Goal: Information Seeking & Learning: Learn about a topic

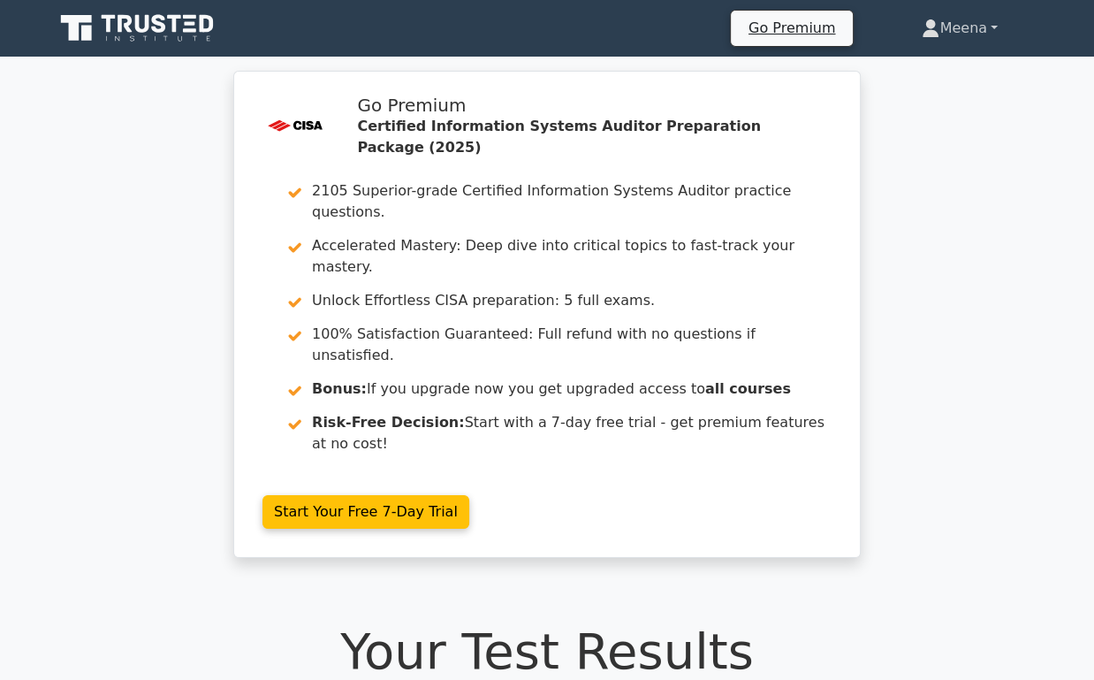
click at [957, 30] on link "Meena" at bounding box center [960, 28] width 161 height 35
click at [926, 73] on link "Profile" at bounding box center [950, 70] width 140 height 28
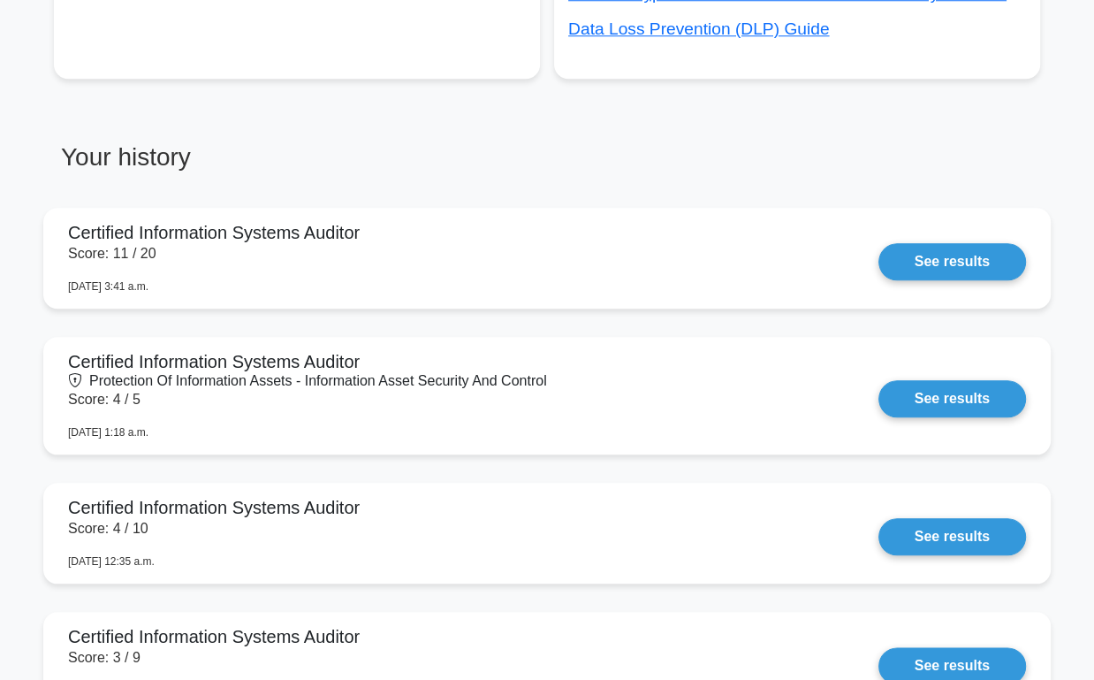
scroll to position [1205, 0]
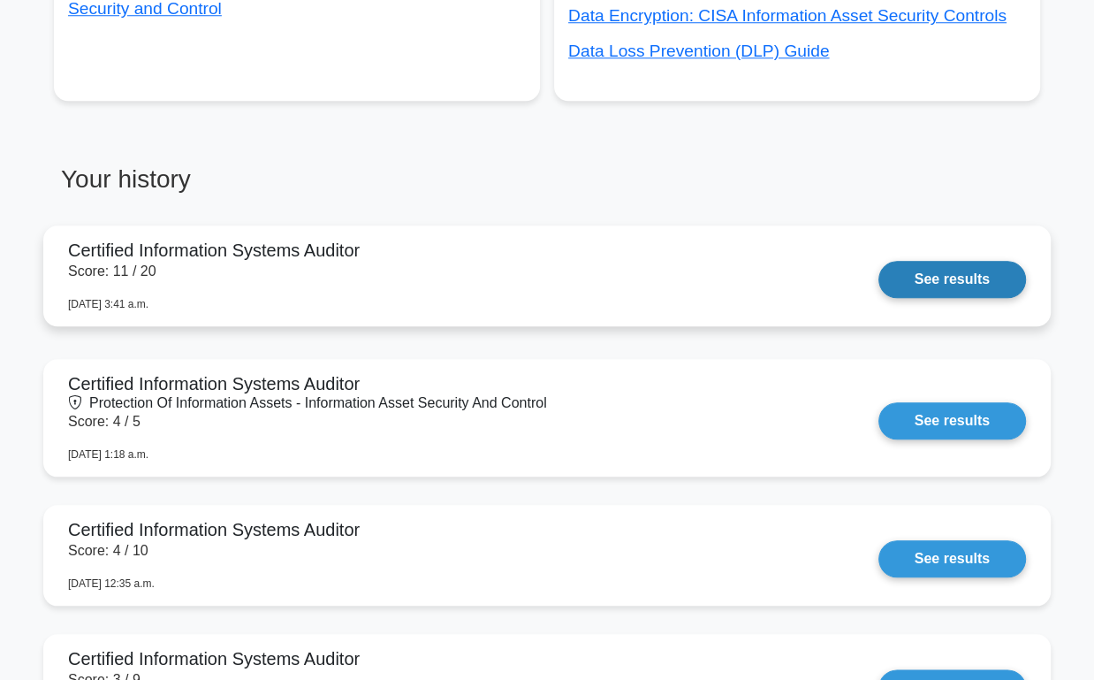
click at [976, 271] on link "See results" at bounding box center [953, 279] width 148 height 37
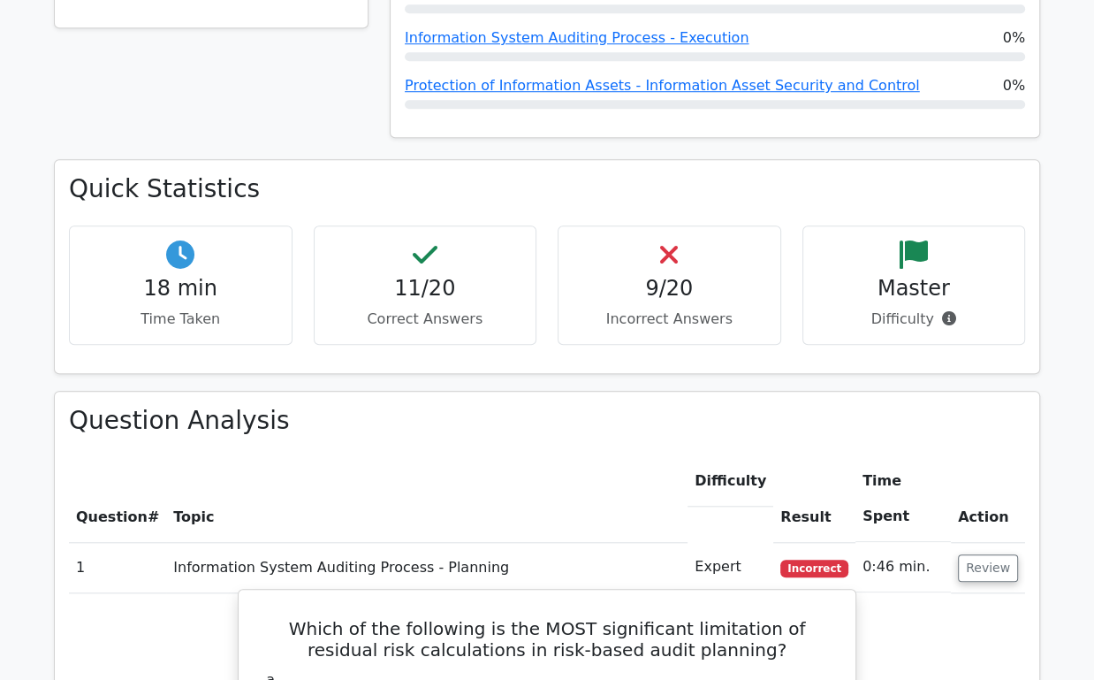
scroll to position [932, 0]
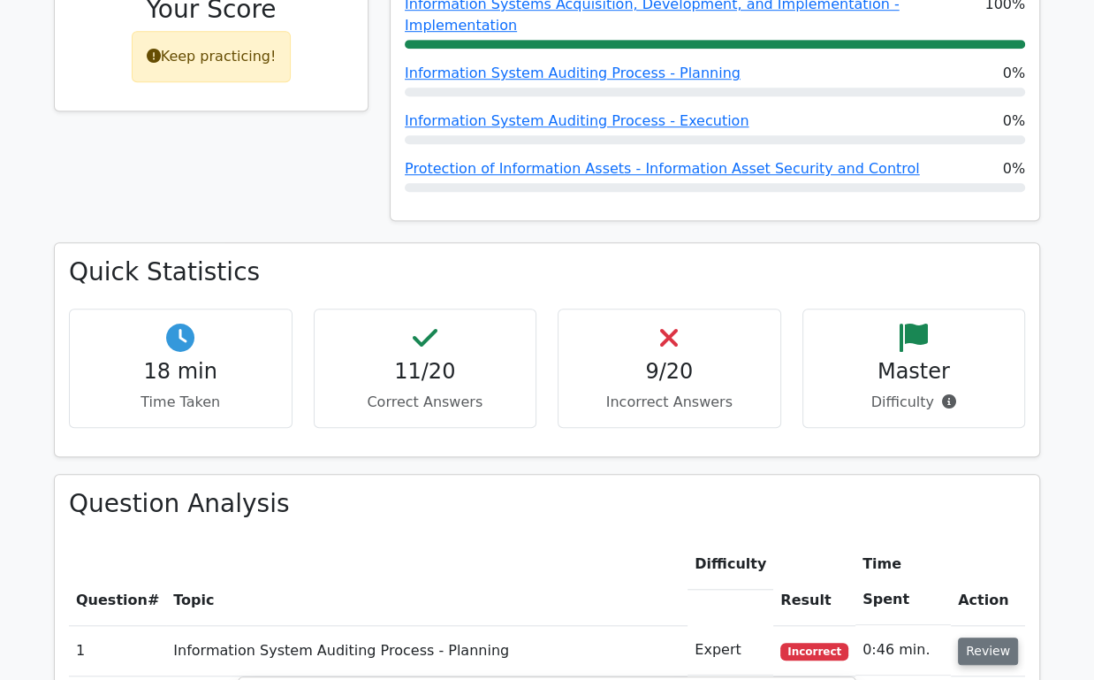
click at [984, 637] on button "Review" at bounding box center [988, 650] width 60 height 27
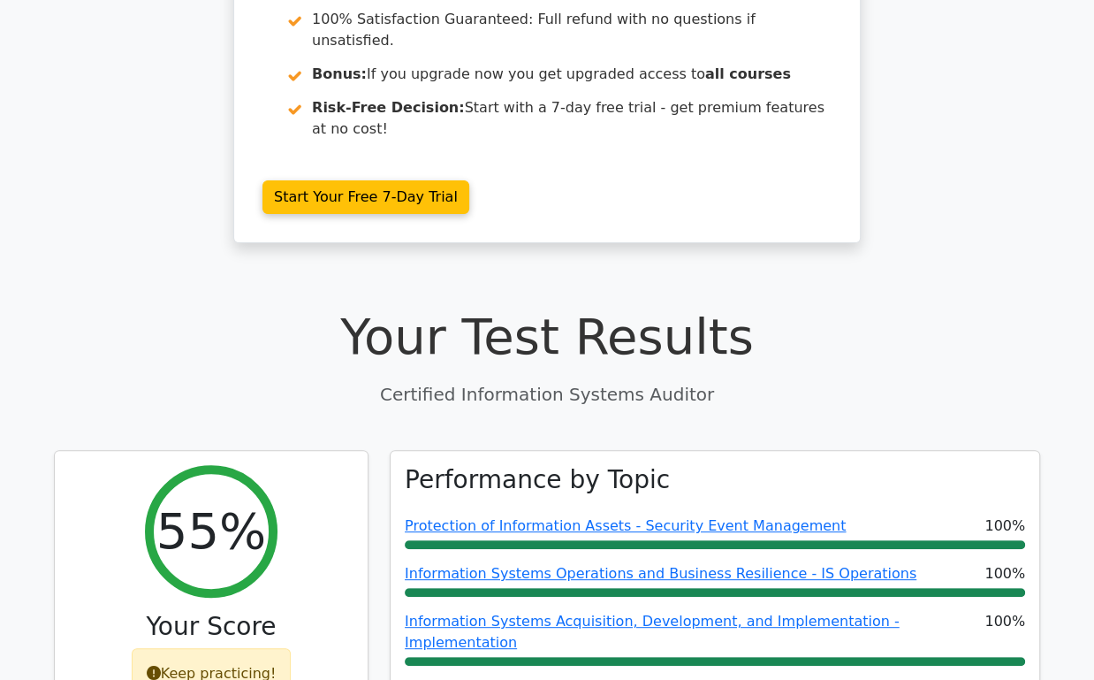
scroll to position [0, 0]
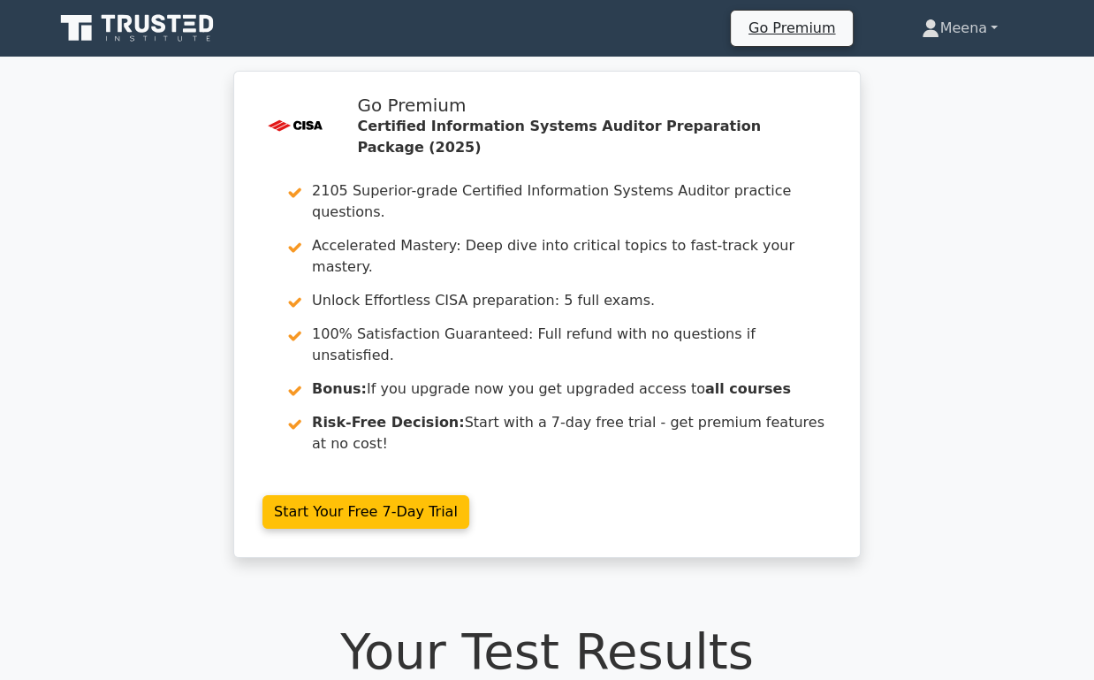
click at [961, 23] on link "Meena" at bounding box center [960, 28] width 161 height 35
click at [932, 61] on link "Profile" at bounding box center [950, 70] width 140 height 28
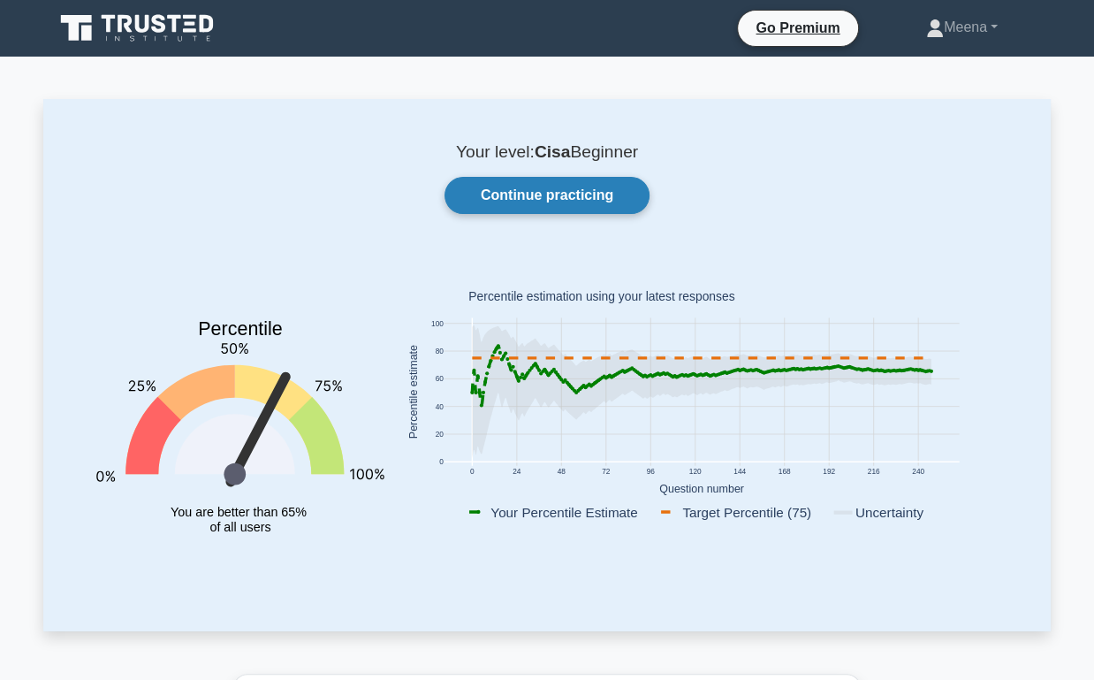
click at [540, 190] on link "Continue practicing" at bounding box center [547, 195] width 205 height 37
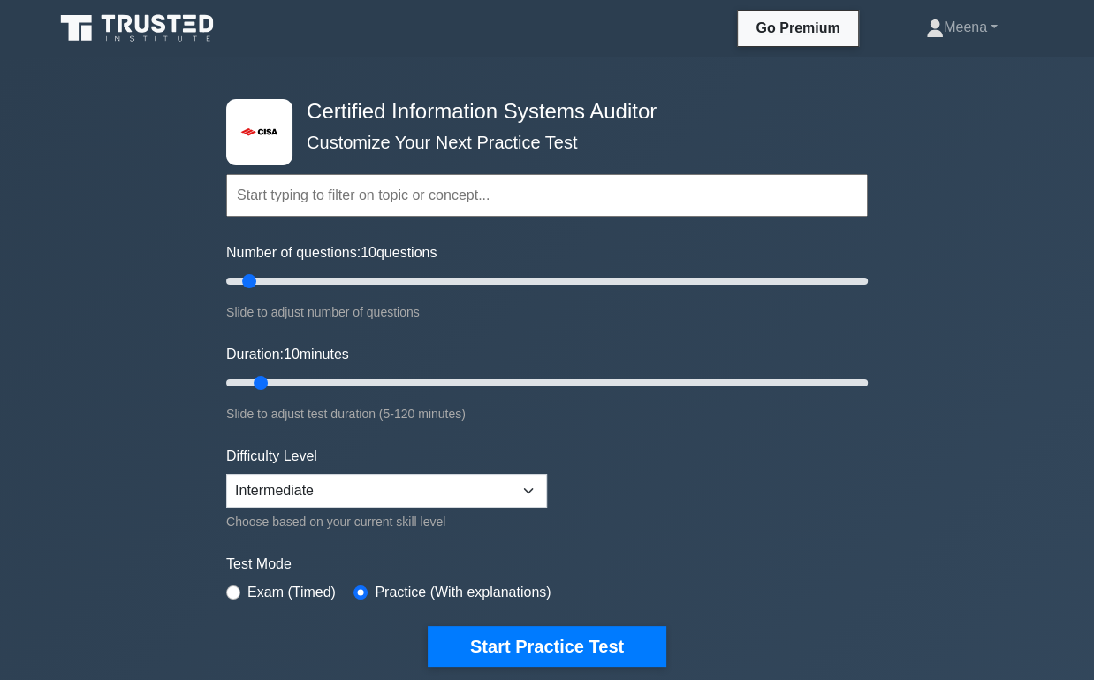
click at [521, 222] on form "Topics Information System Auditing Process - Planning Information System Auditi…" at bounding box center [547, 393] width 642 height 546
click at [508, 197] on input "text" at bounding box center [547, 195] width 642 height 42
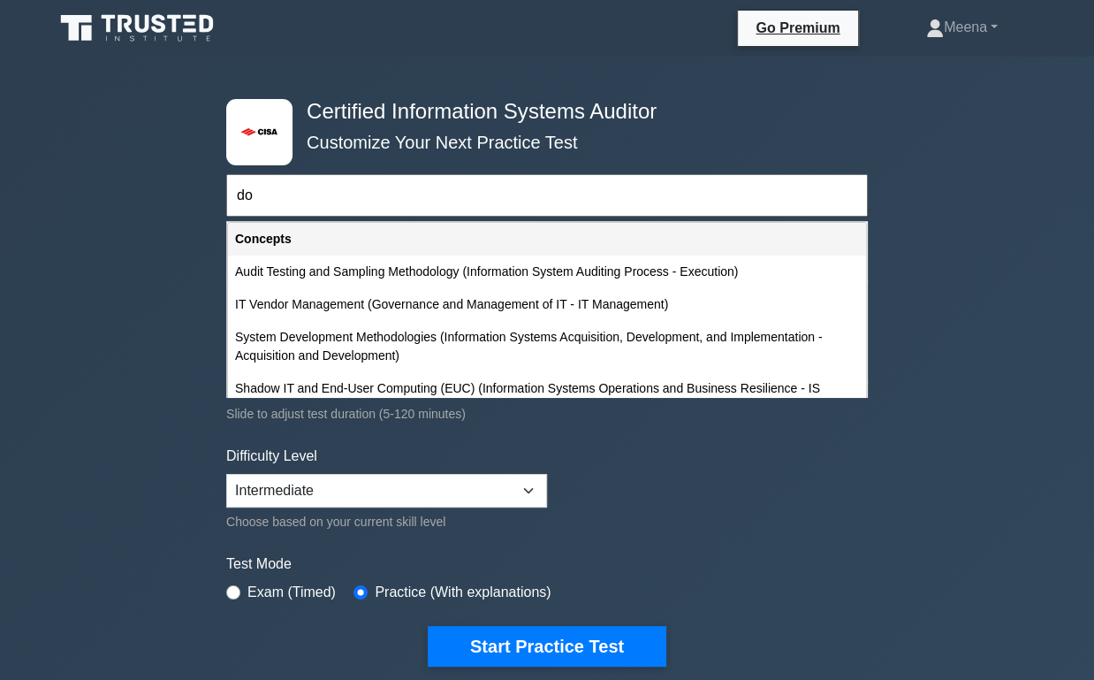
type input "d"
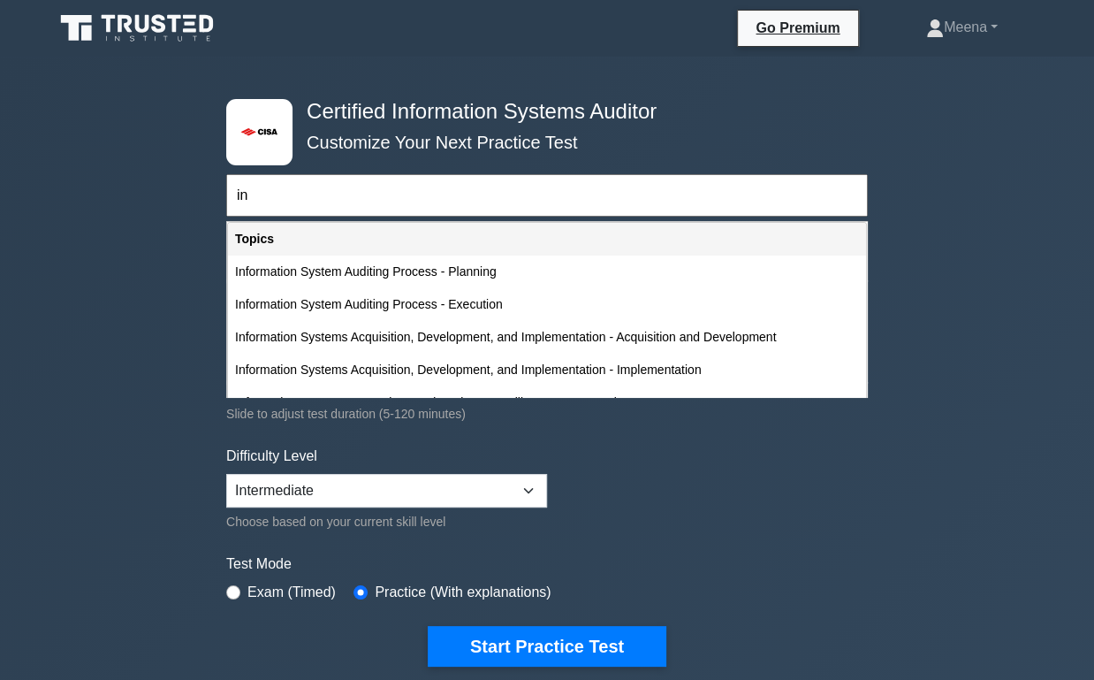
type input "i"
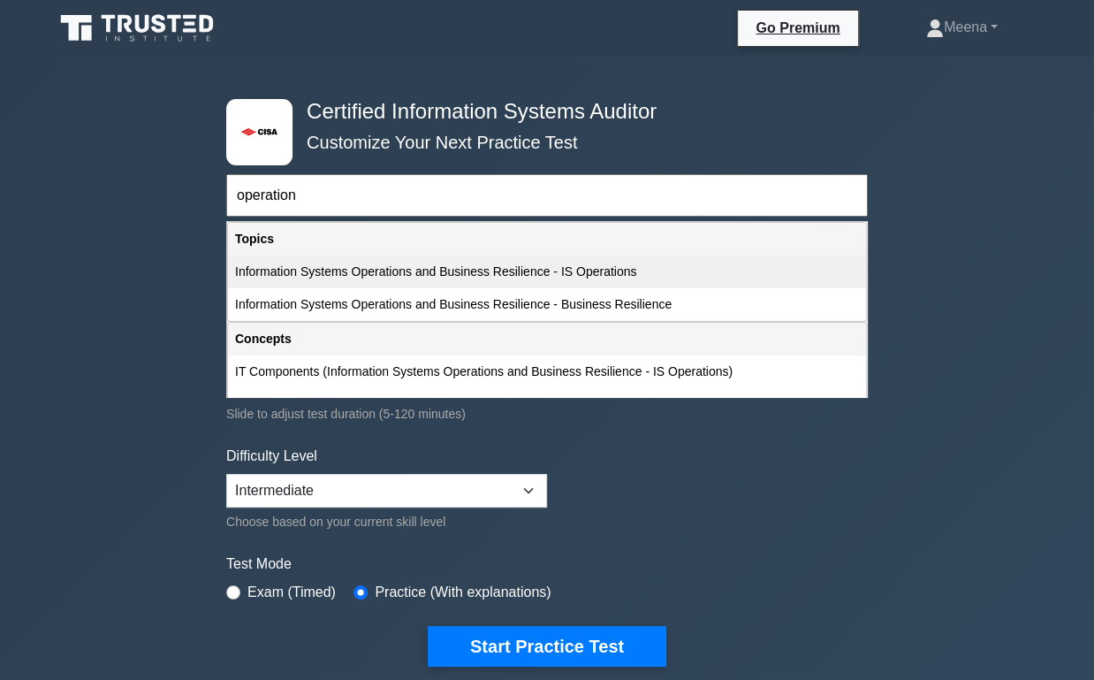
click at [460, 268] on div "Information Systems Operations and Business Resilience - IS Operations" at bounding box center [547, 271] width 638 height 33
type input "Information Systems Operations and Business Resilience - IS Operations"
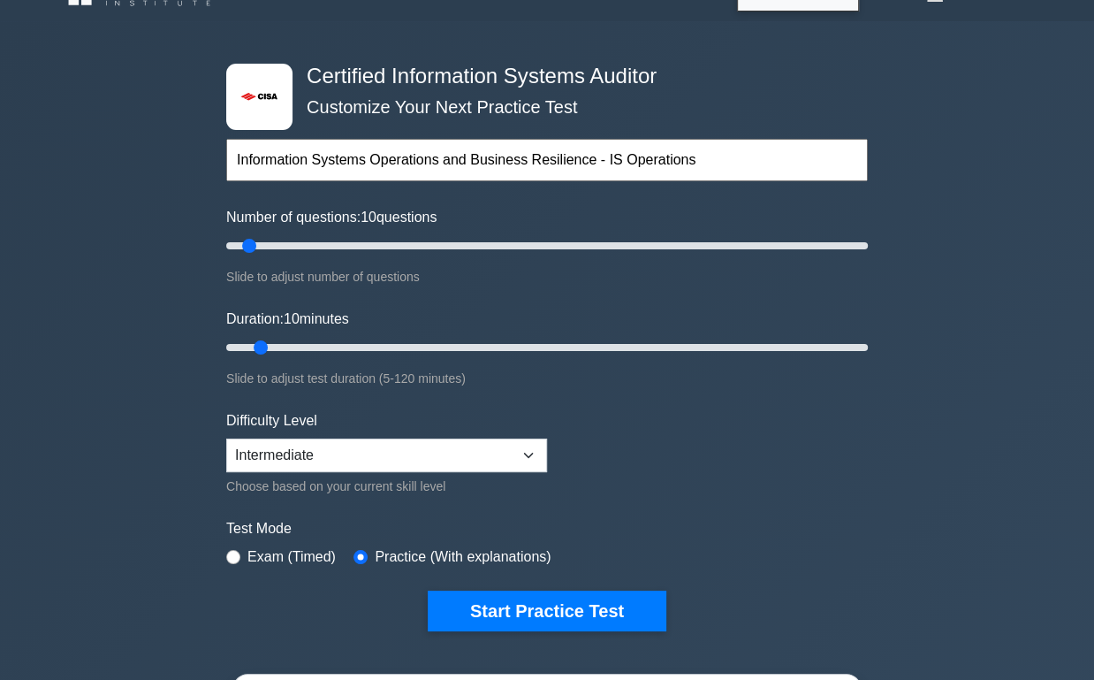
scroll to position [41, 0]
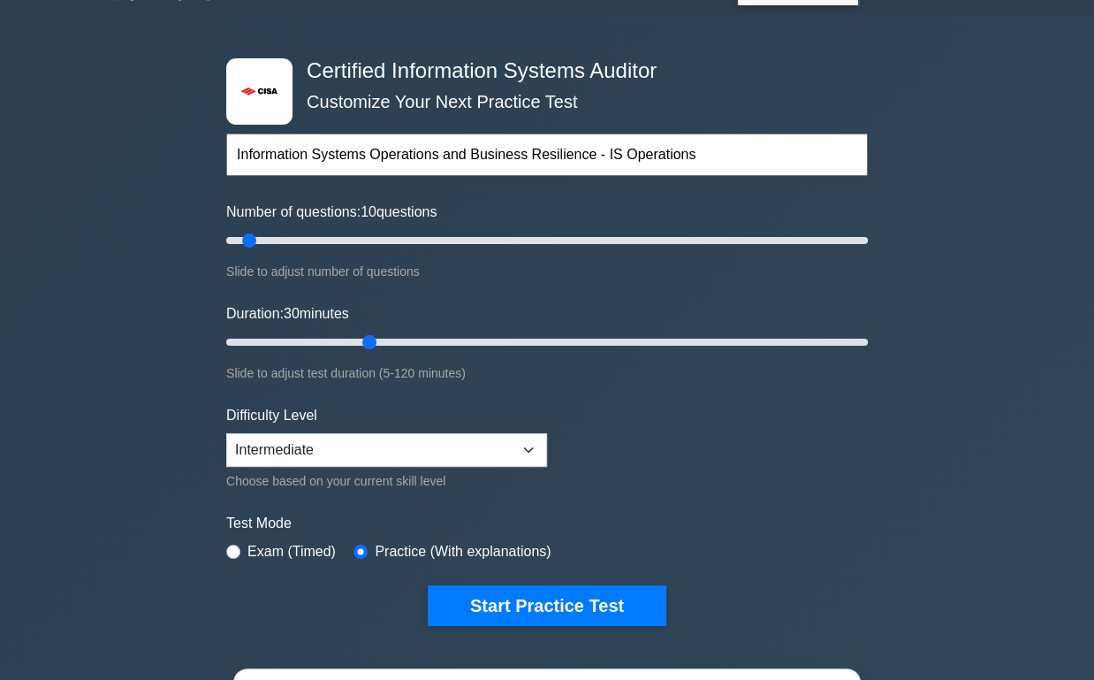
drag, startPoint x: 258, startPoint y: 339, endPoint x: 366, endPoint y: 339, distance: 107.8
type input "30"
click at [366, 339] on input "Duration: 30 minutes" at bounding box center [547, 342] width 642 height 21
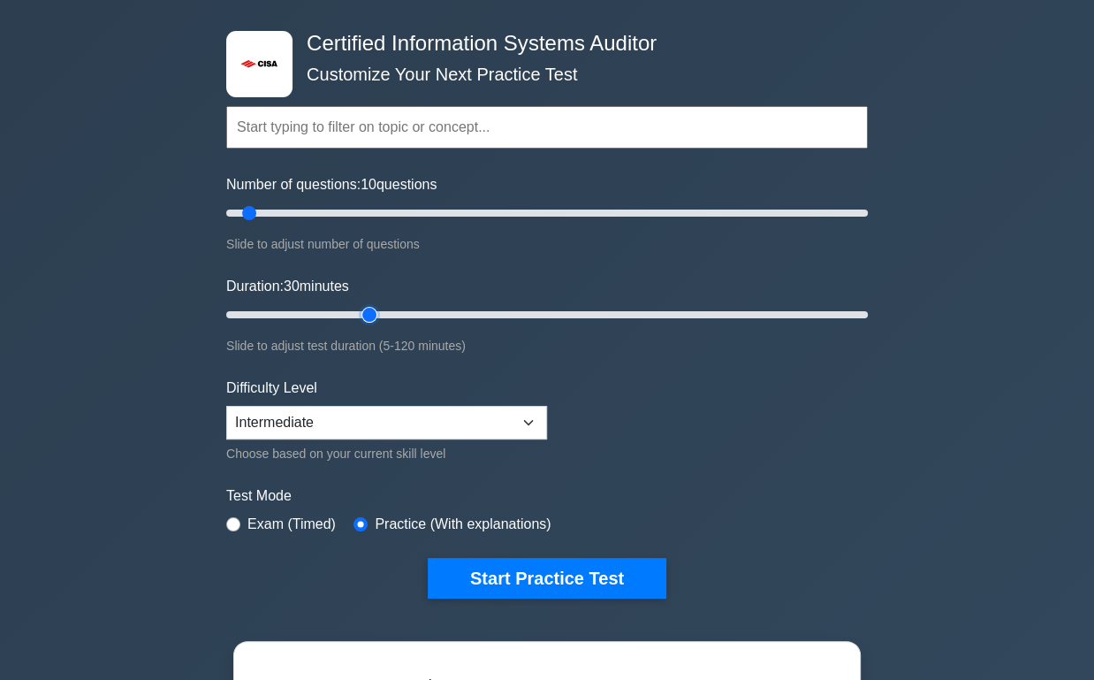
scroll to position [72, 0]
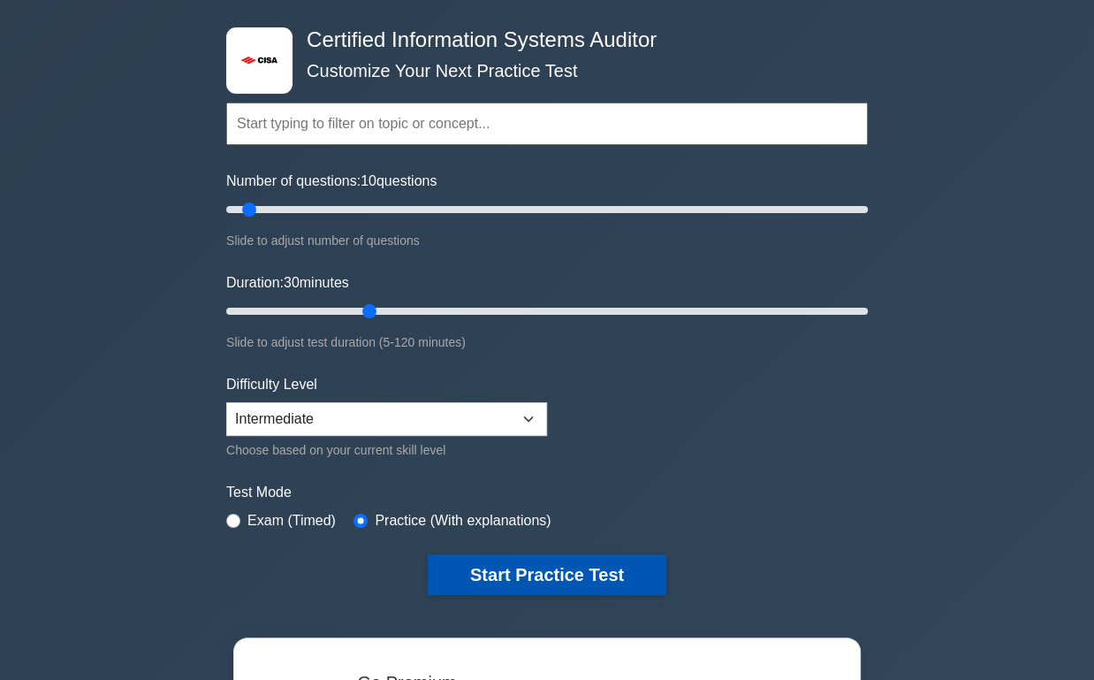
click at [522, 575] on button "Start Practice Test" at bounding box center [547, 574] width 239 height 41
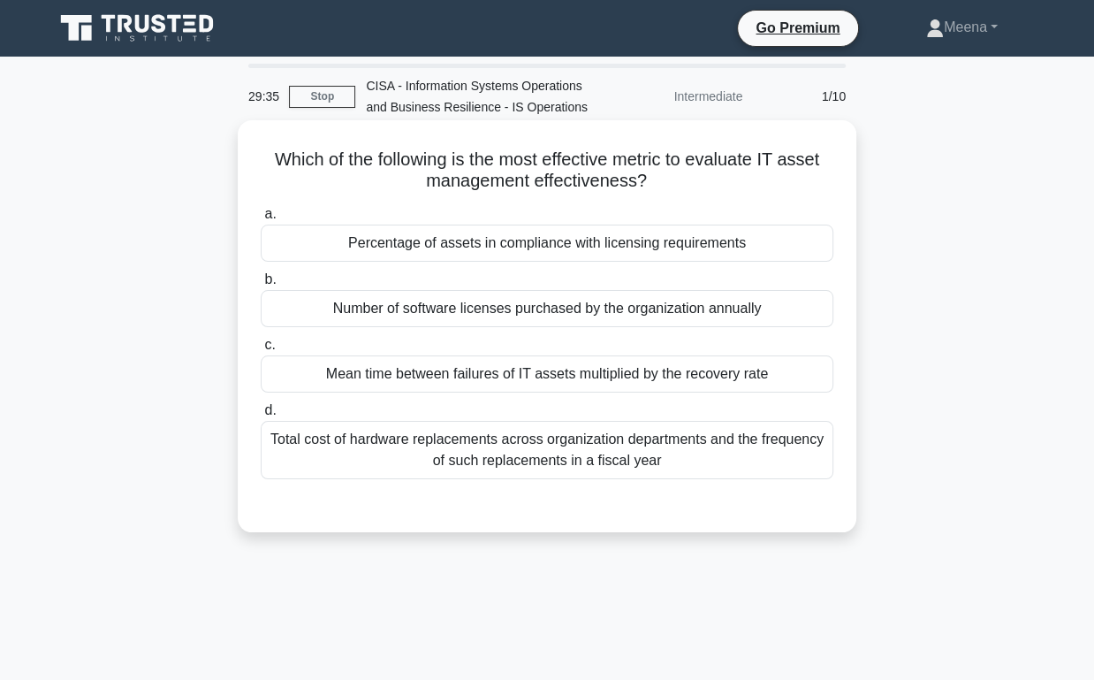
click at [637, 377] on div "Mean time between failures of IT assets multiplied by the recovery rate" at bounding box center [547, 373] width 573 height 37
click at [261, 351] on input "c. Mean time between failures of IT assets multiplied by the recovery rate" at bounding box center [261, 344] width 0 height 11
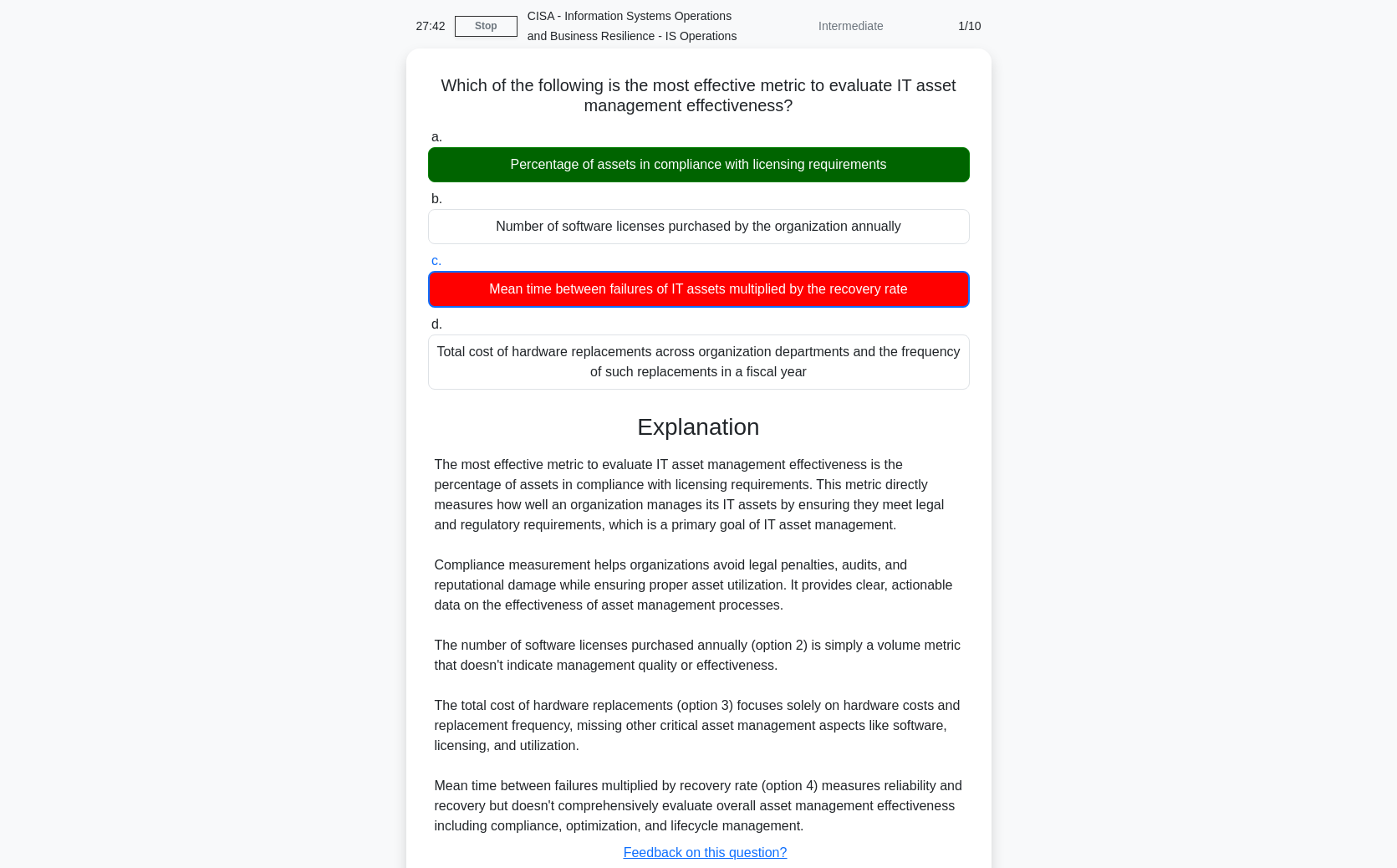
scroll to position [182, 0]
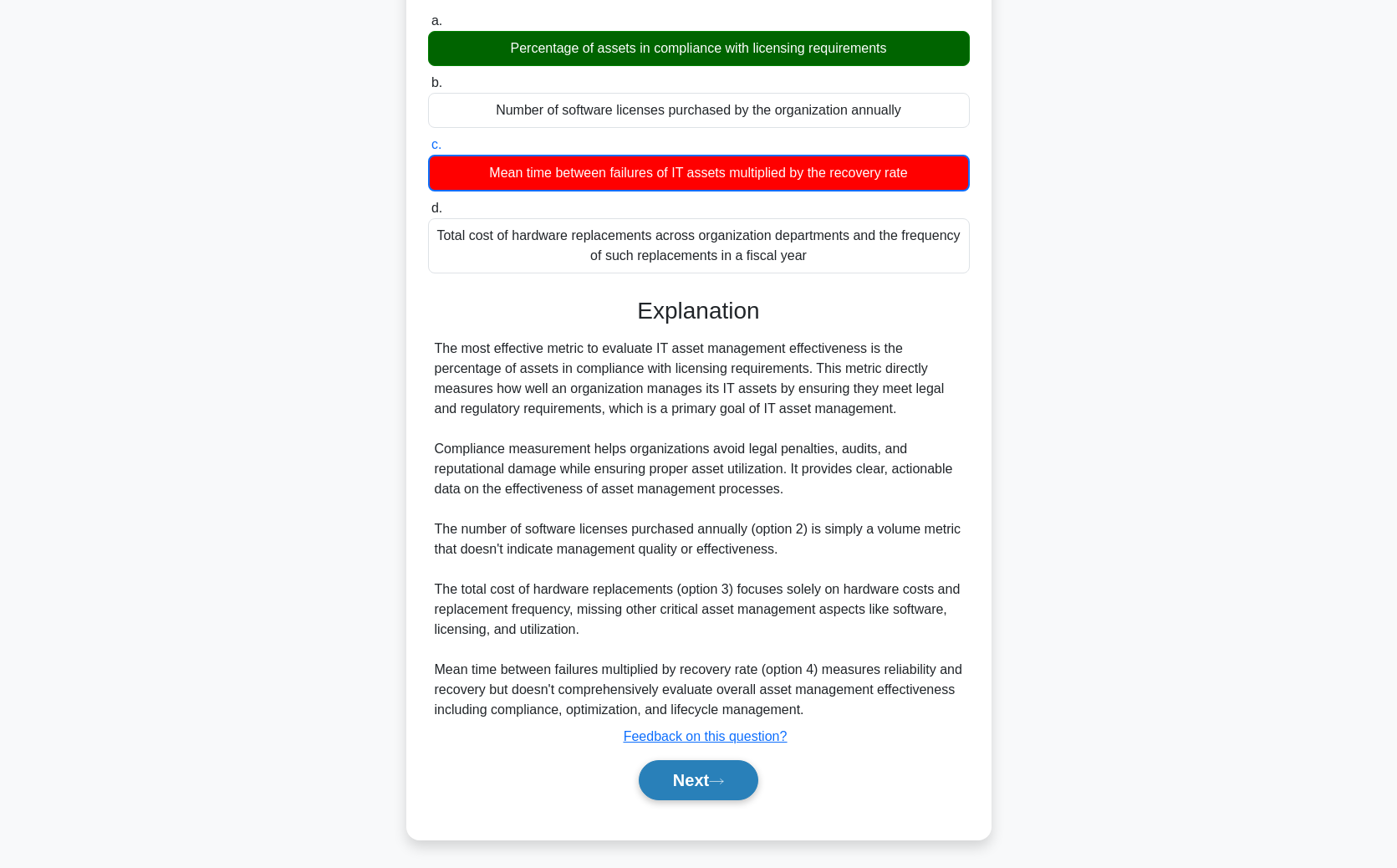
click at [704, 642] on button "Next" at bounding box center [698, 780] width 119 height 40
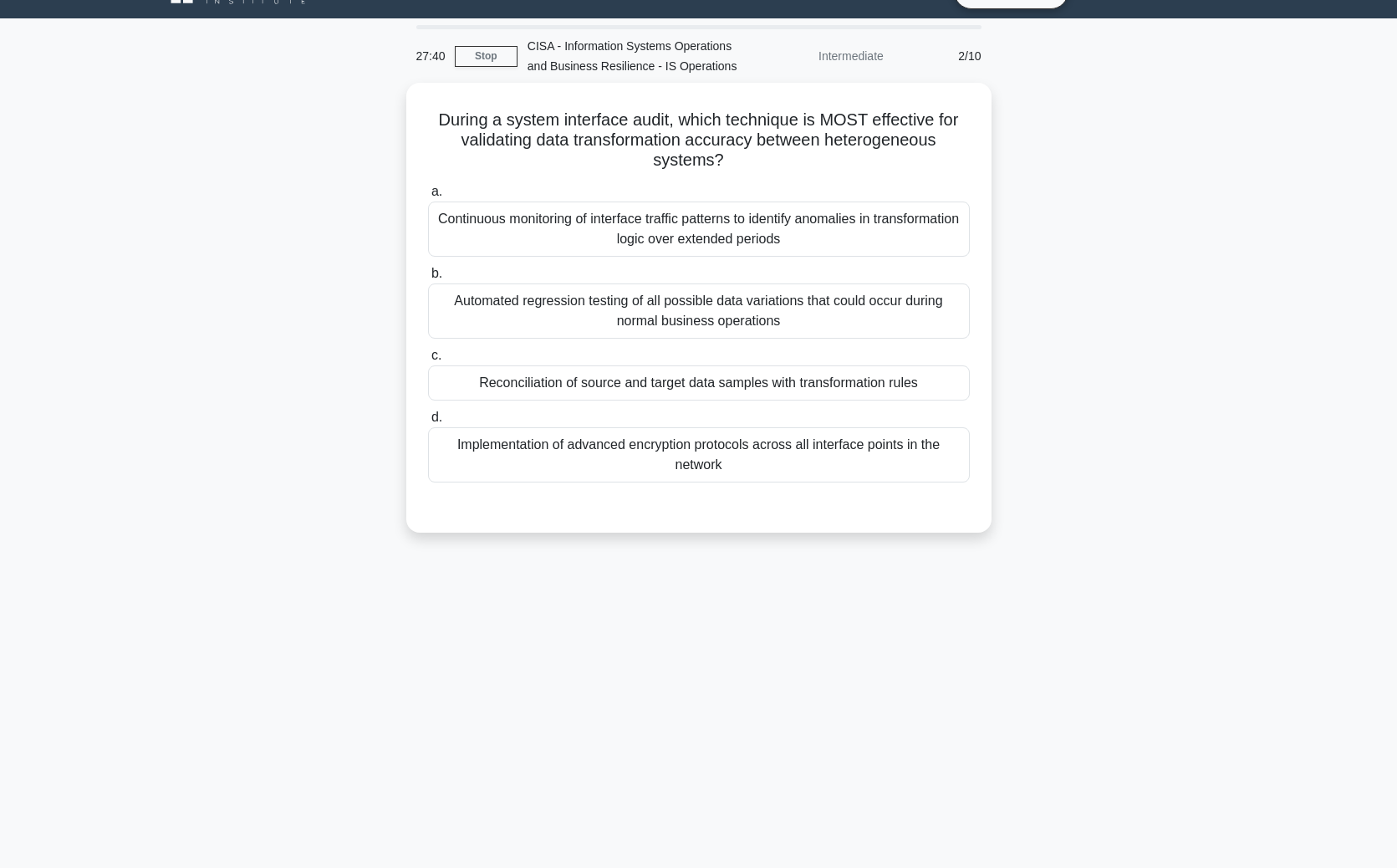
scroll to position [0, 0]
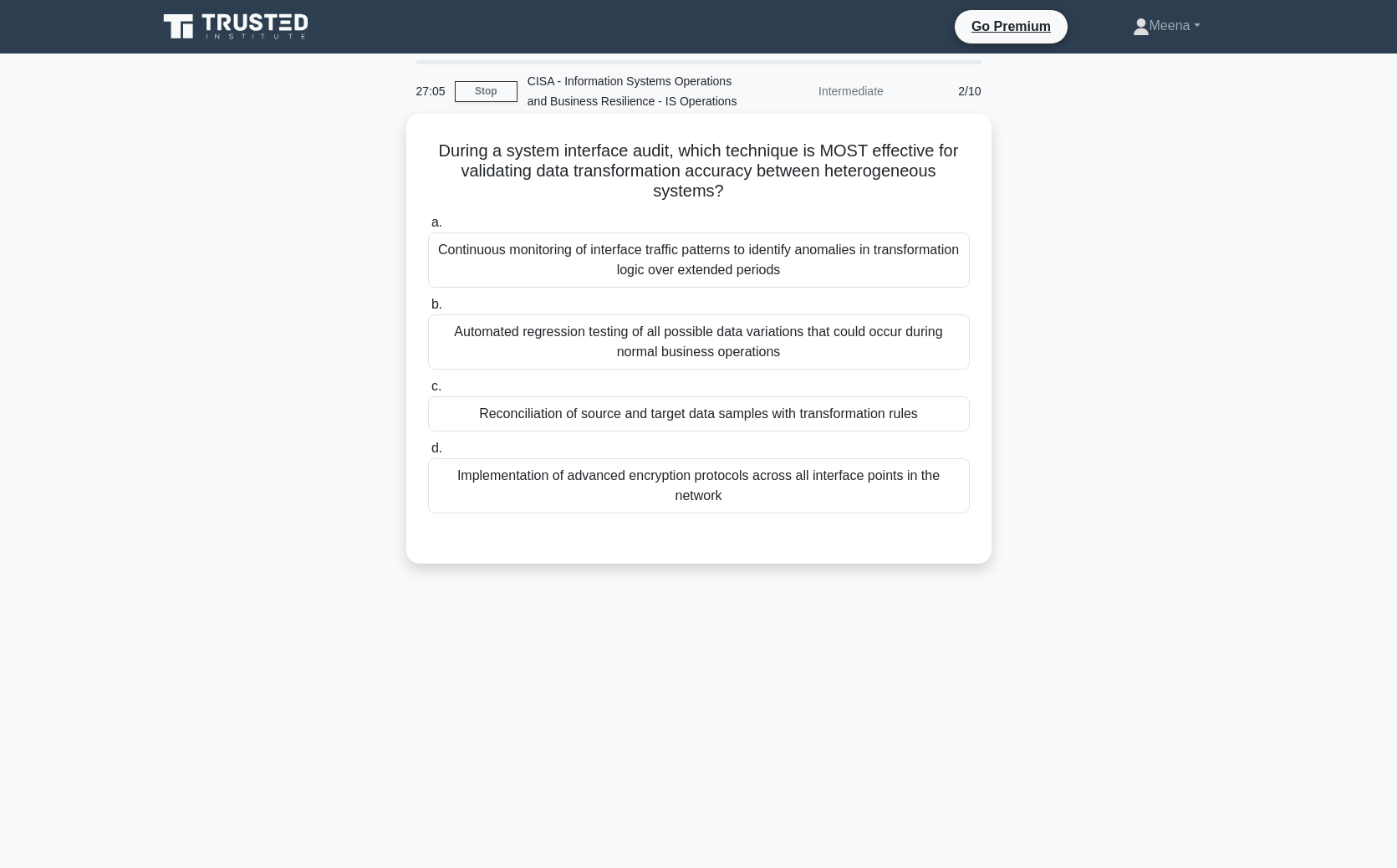
click at [826, 406] on div "Reconciliation of source and target data samples with transformation rules" at bounding box center [699, 413] width 542 height 35
click at [428, 392] on input "c. Reconciliation of source and target data samples with transformation rules" at bounding box center [428, 386] width 0 height 10
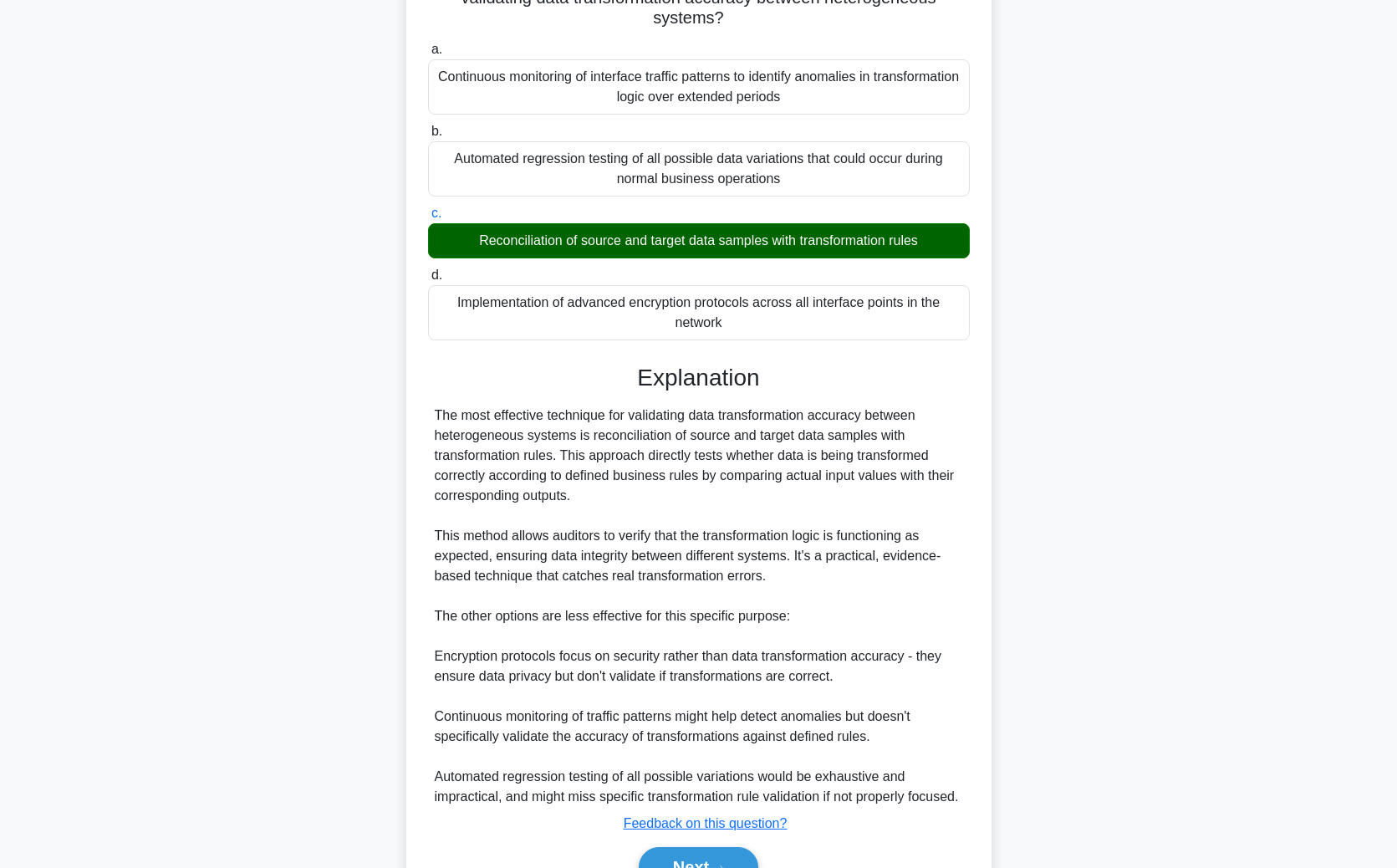
scroll to position [261, 0]
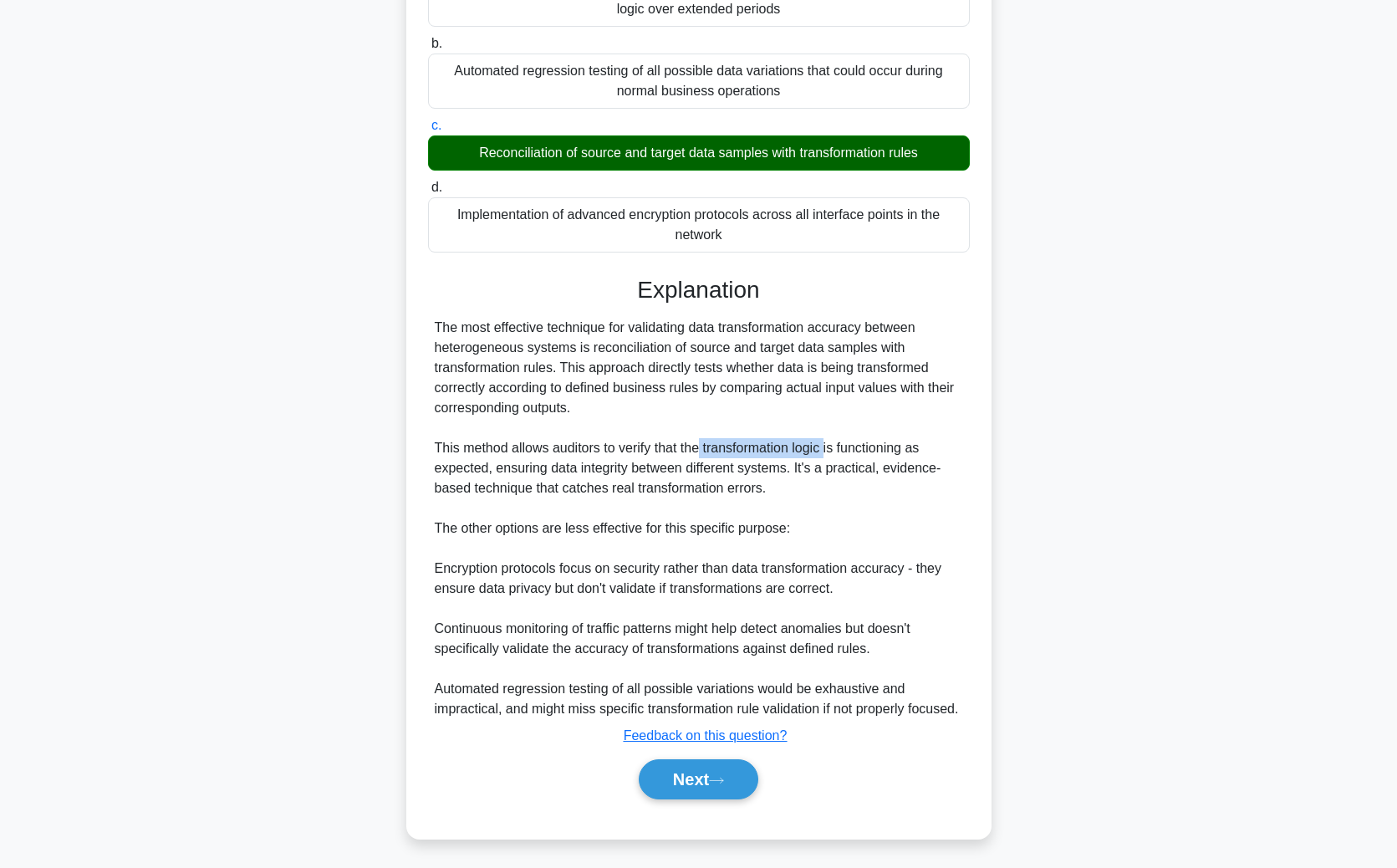
drag, startPoint x: 703, startPoint y: 443, endPoint x: 829, endPoint y: 443, distance: 126.0
click at [829, 443] on div "The most effective technique for validating data transformation accuracy betwee…" at bounding box center [699, 518] width 529 height 401
copy div "transformation logic"
click at [708, 642] on button "Next" at bounding box center [698, 779] width 119 height 40
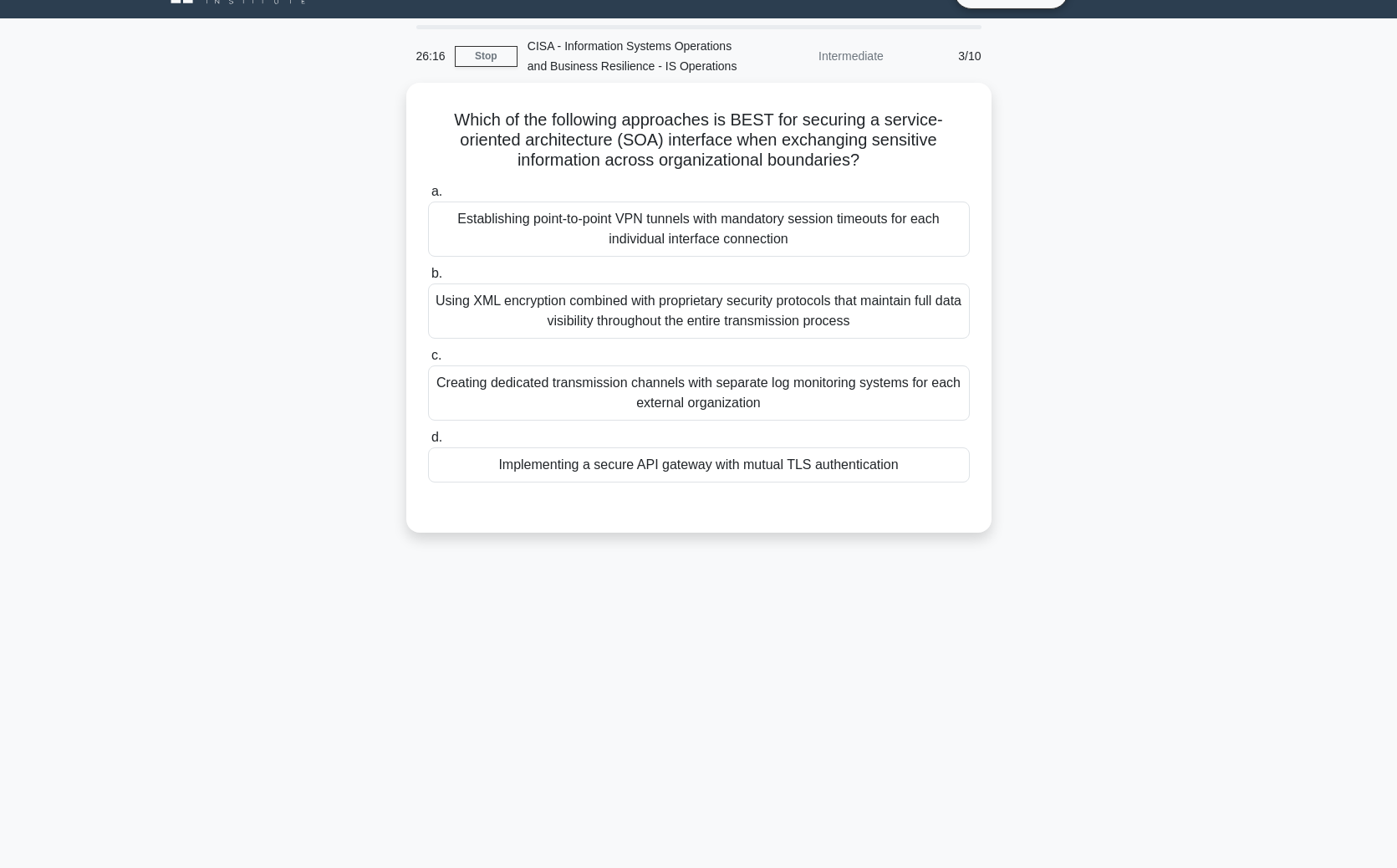
scroll to position [0, 0]
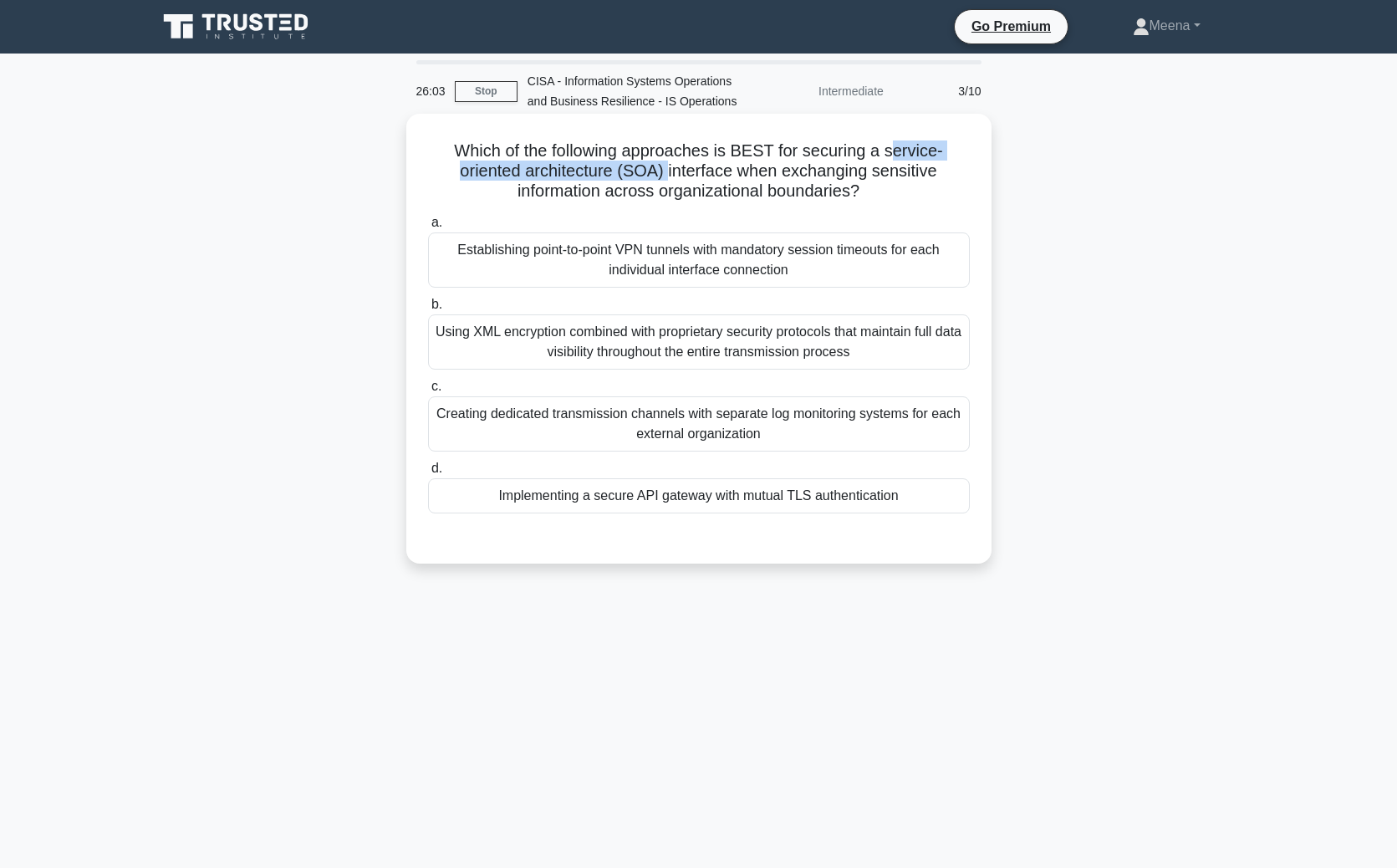
drag, startPoint x: 860, startPoint y: 152, endPoint x: 589, endPoint y: 169, distance: 271.5
click at [589, 169] on h5 "Which of the following approaches is BEST for securing a service-oriented archi…" at bounding box center [699, 171] width 545 height 61
copy h5 "ervice-oriented architecture (SOA)"
click at [522, 259] on div "Establishing point-to-point VPN tunnels with mandatory session timeouts for eac…" at bounding box center [699, 260] width 542 height 55
click at [428, 228] on input "a. Establishing point-to-point VPN tunnels with mandatory session timeouts for …" at bounding box center [428, 222] width 0 height 10
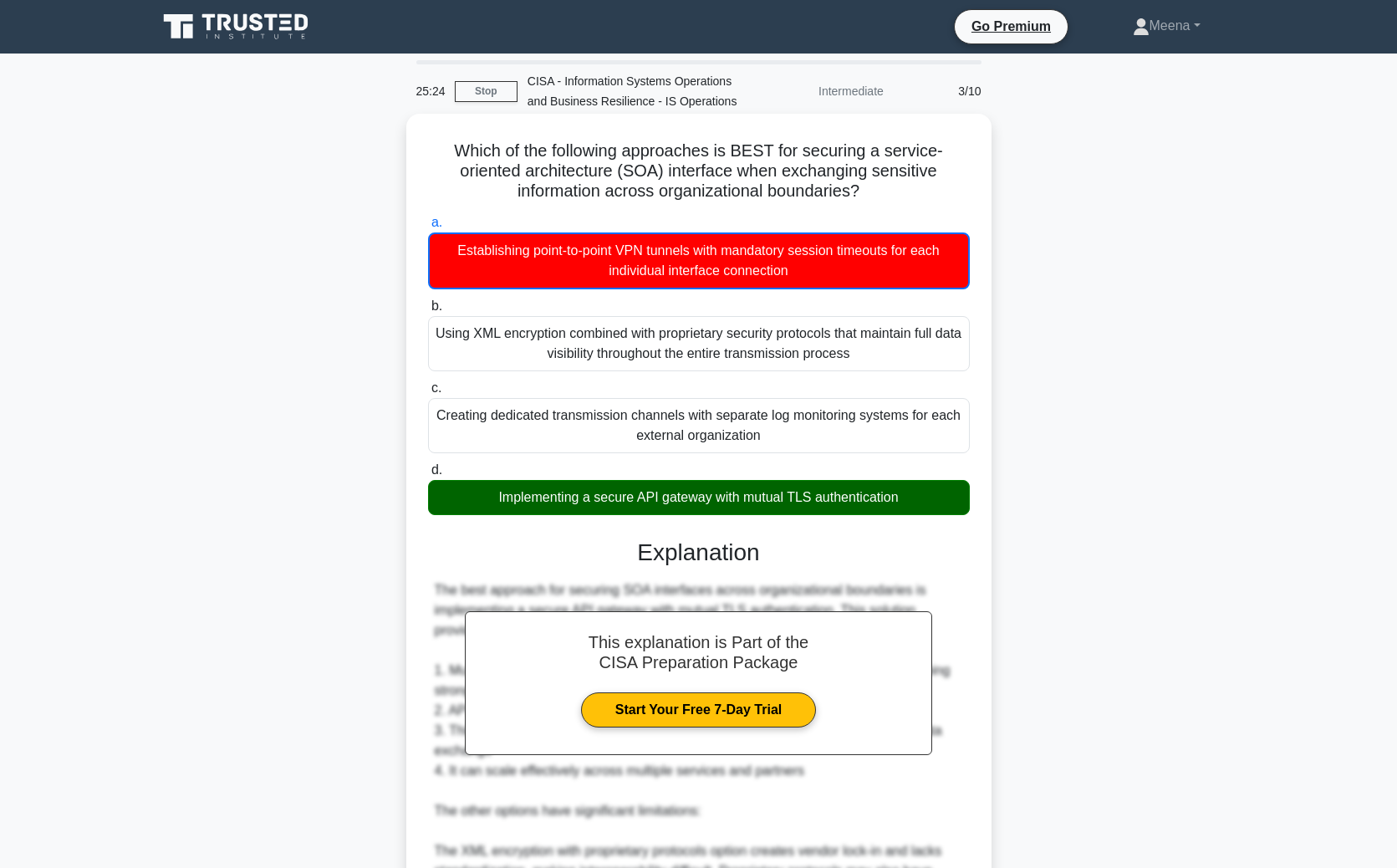
drag, startPoint x: 428, startPoint y: 147, endPoint x: 810, endPoint y: 199, distance: 385.5
click at [813, 199] on h5 "Which of the following approaches is BEST for securing a service-oriented archi…" at bounding box center [699, 171] width 545 height 61
copy h5 "Which of the following approaches is BEST for securing a service-oriented archi…"
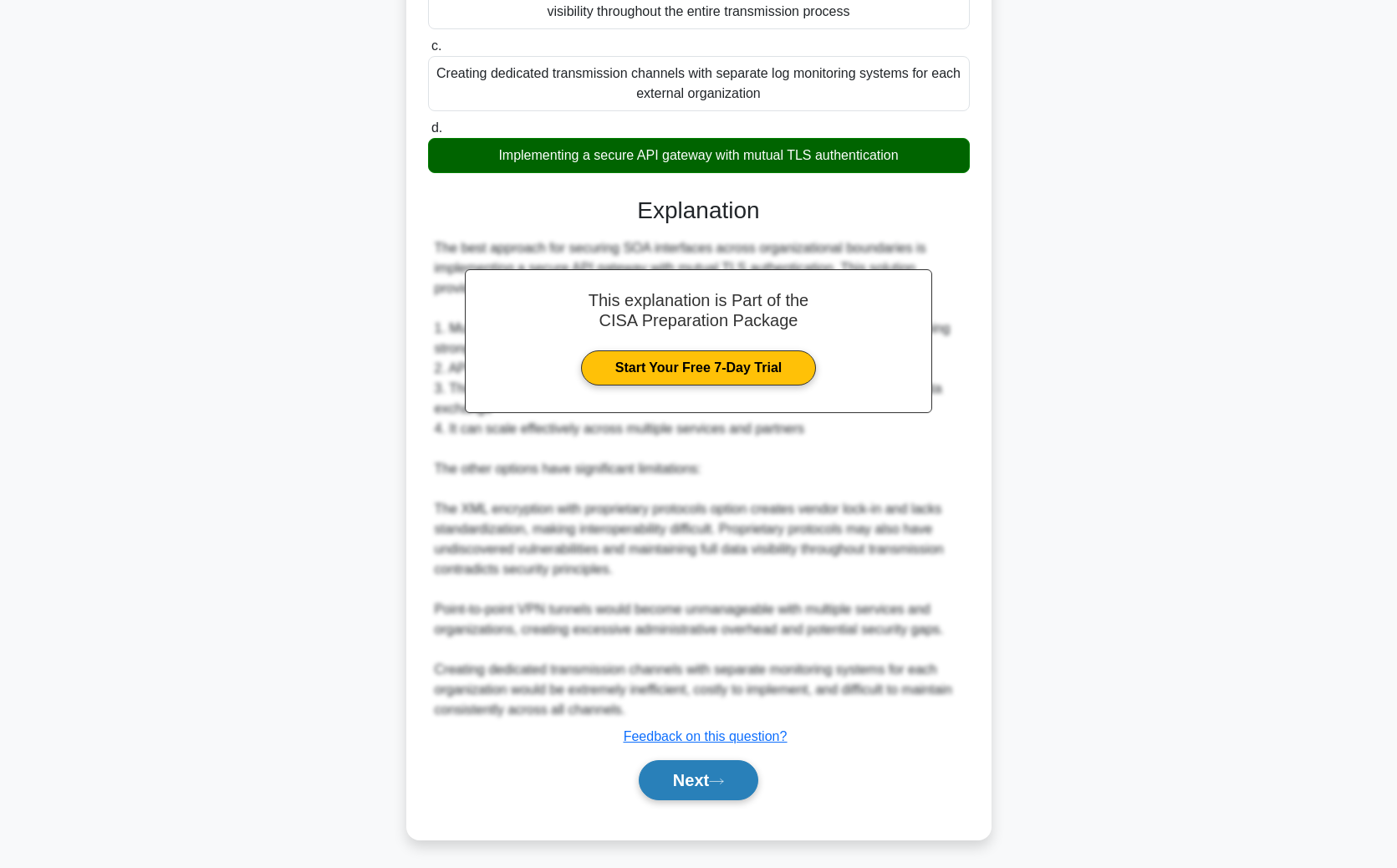
click at [667, 642] on button "Next" at bounding box center [698, 780] width 119 height 40
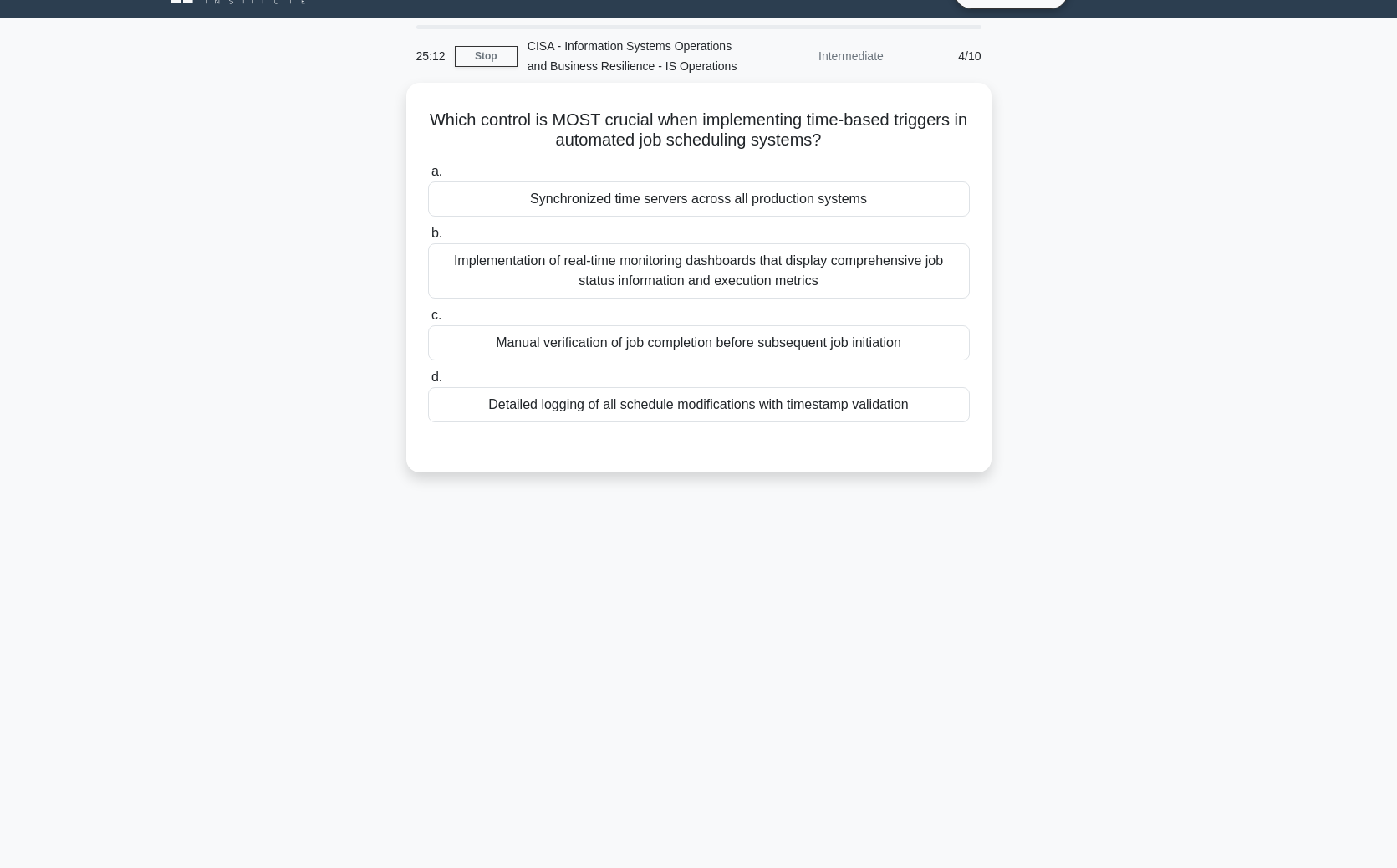
scroll to position [0, 0]
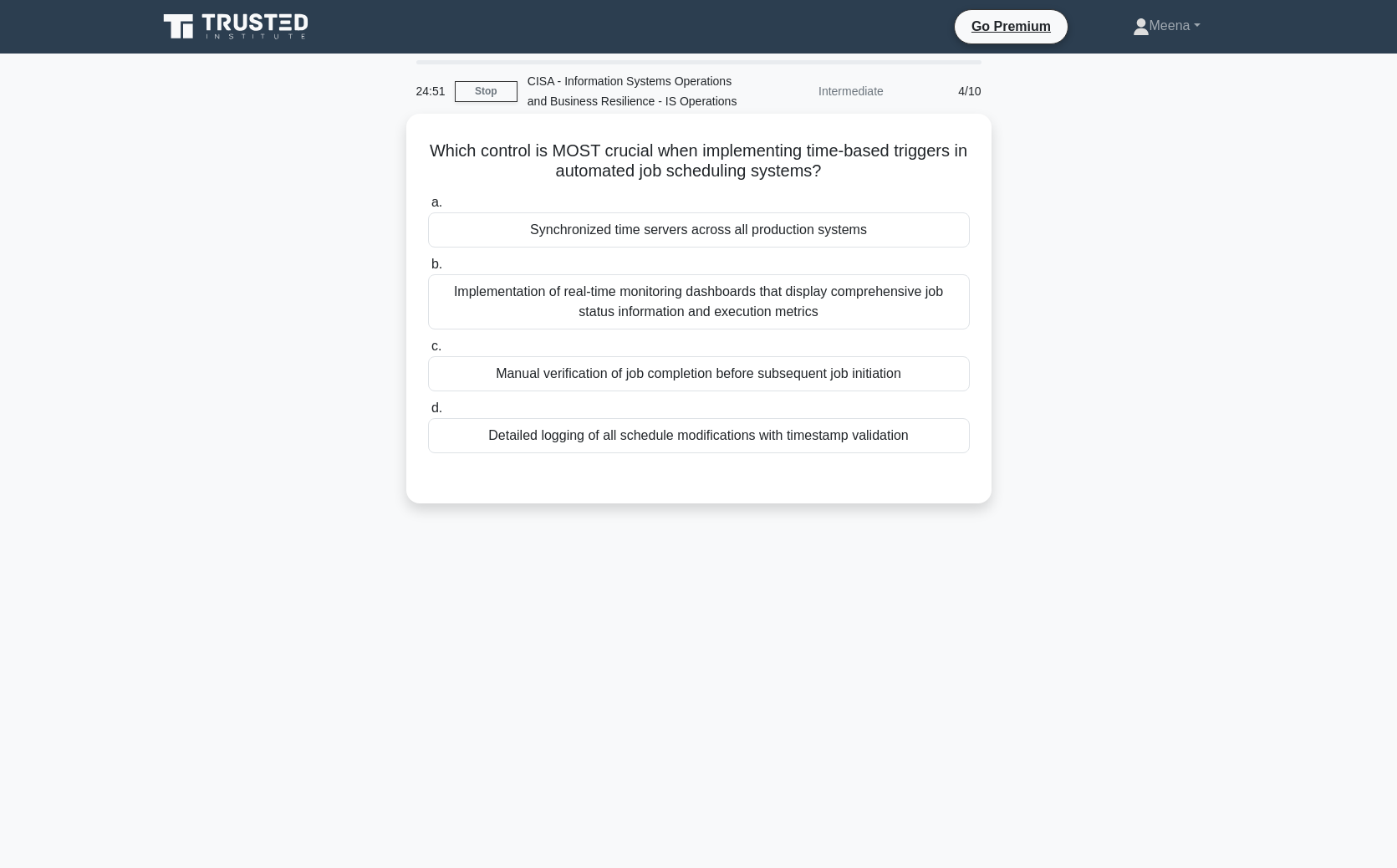
click at [742, 301] on div "Implementation of real-time monitoring dashboards that display comprehensive jo…" at bounding box center [699, 302] width 542 height 55
click at [428, 270] on input "b. Implementation of real-time monitoring dashboards that display comprehensive…" at bounding box center [428, 264] width 0 height 10
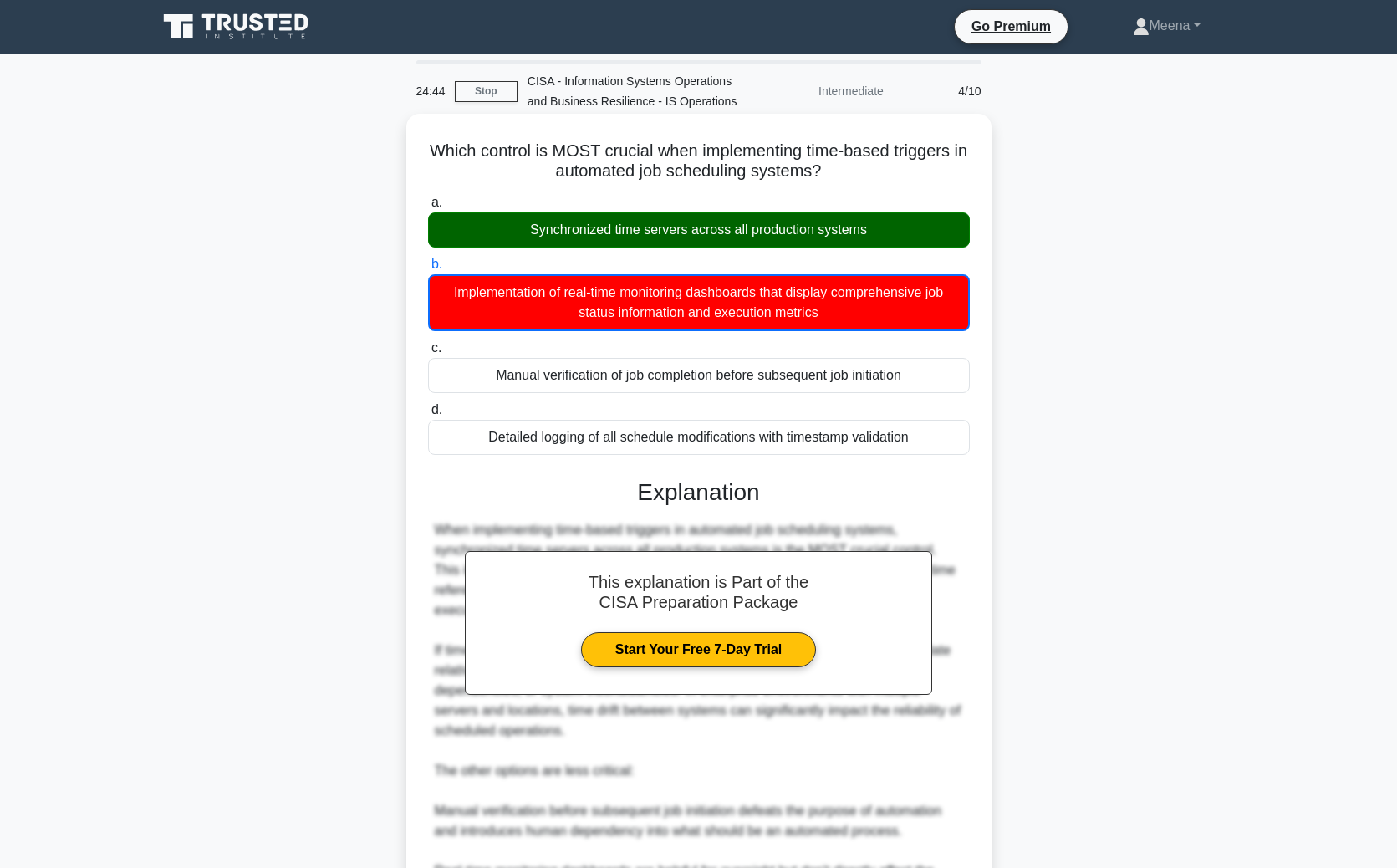
drag, startPoint x: 432, startPoint y: 148, endPoint x: 847, endPoint y: 183, distance: 416.5
click at [847, 183] on div "Which control is MOST crucial when implementing time-based triggers in automate…" at bounding box center [699, 597] width 572 height 954
copy h5 "Which control is MOST crucial when implementing time-based triggers in automate…"
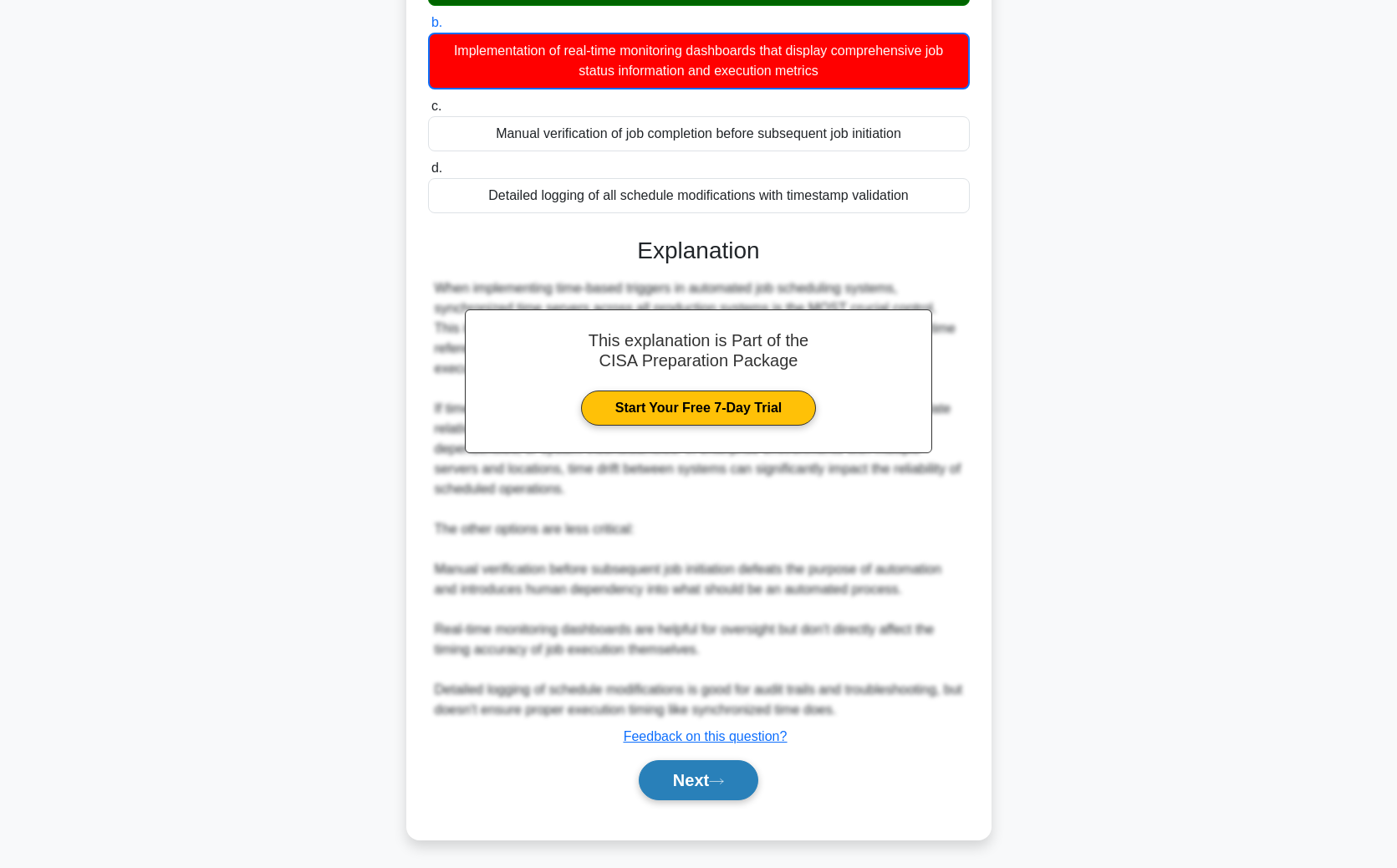
click at [698, 642] on button "Next" at bounding box center [698, 780] width 119 height 40
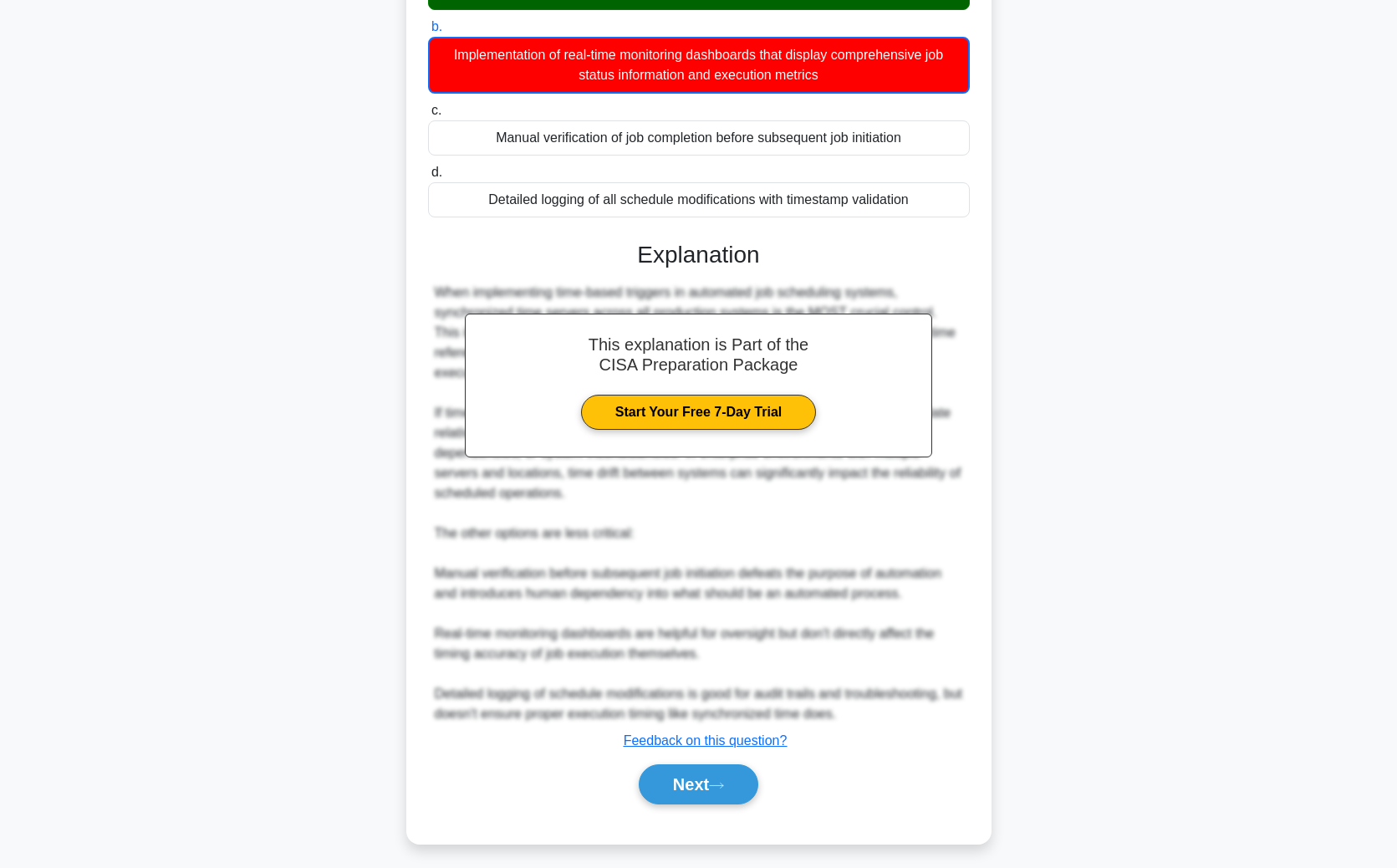
scroll to position [35, 0]
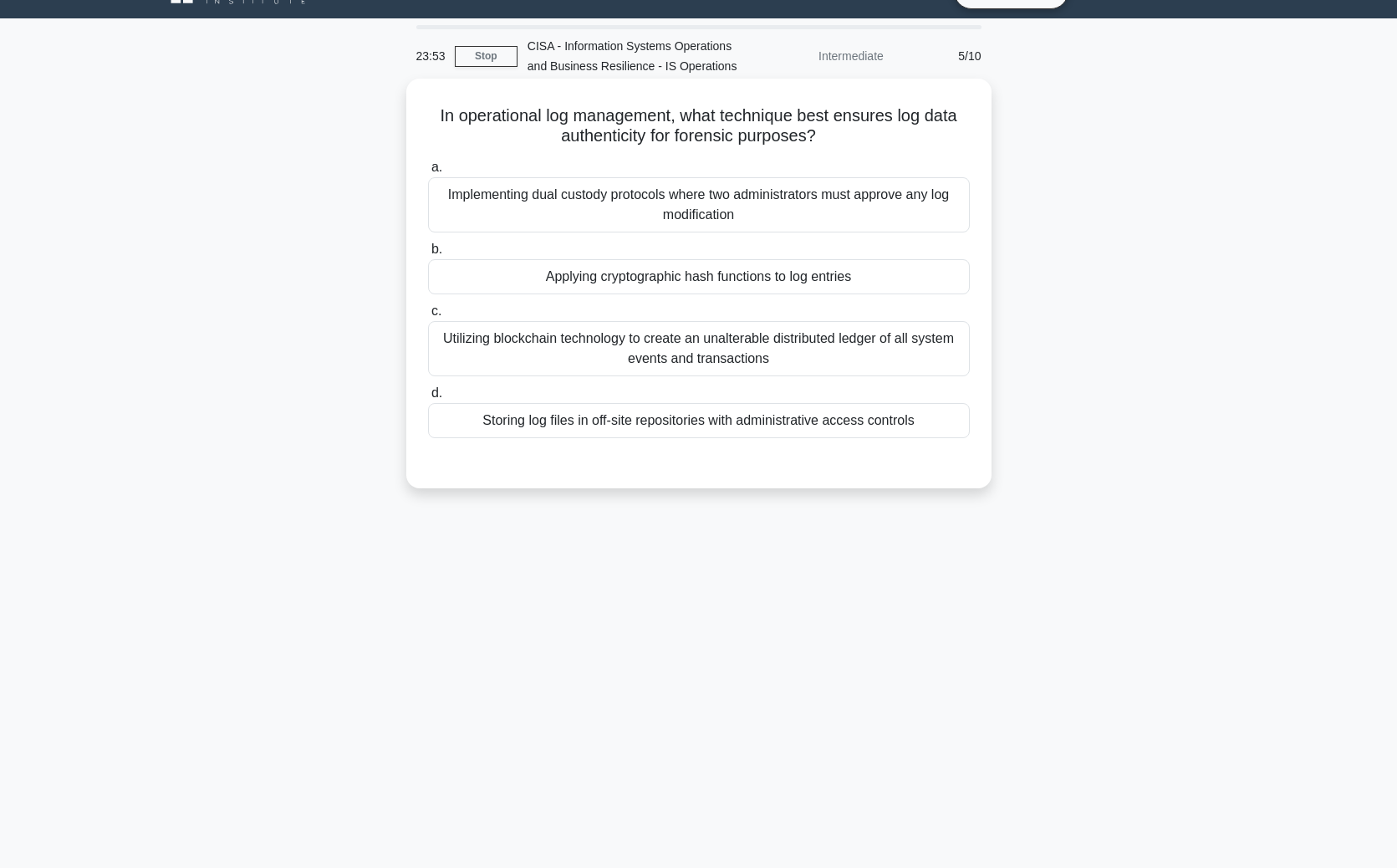
click at [876, 269] on div "Applying cryptographic hash functions to log entries" at bounding box center [699, 276] width 542 height 35
click at [428, 255] on input "b. Applying cryptographic hash functions to log entries" at bounding box center [428, 249] width 0 height 10
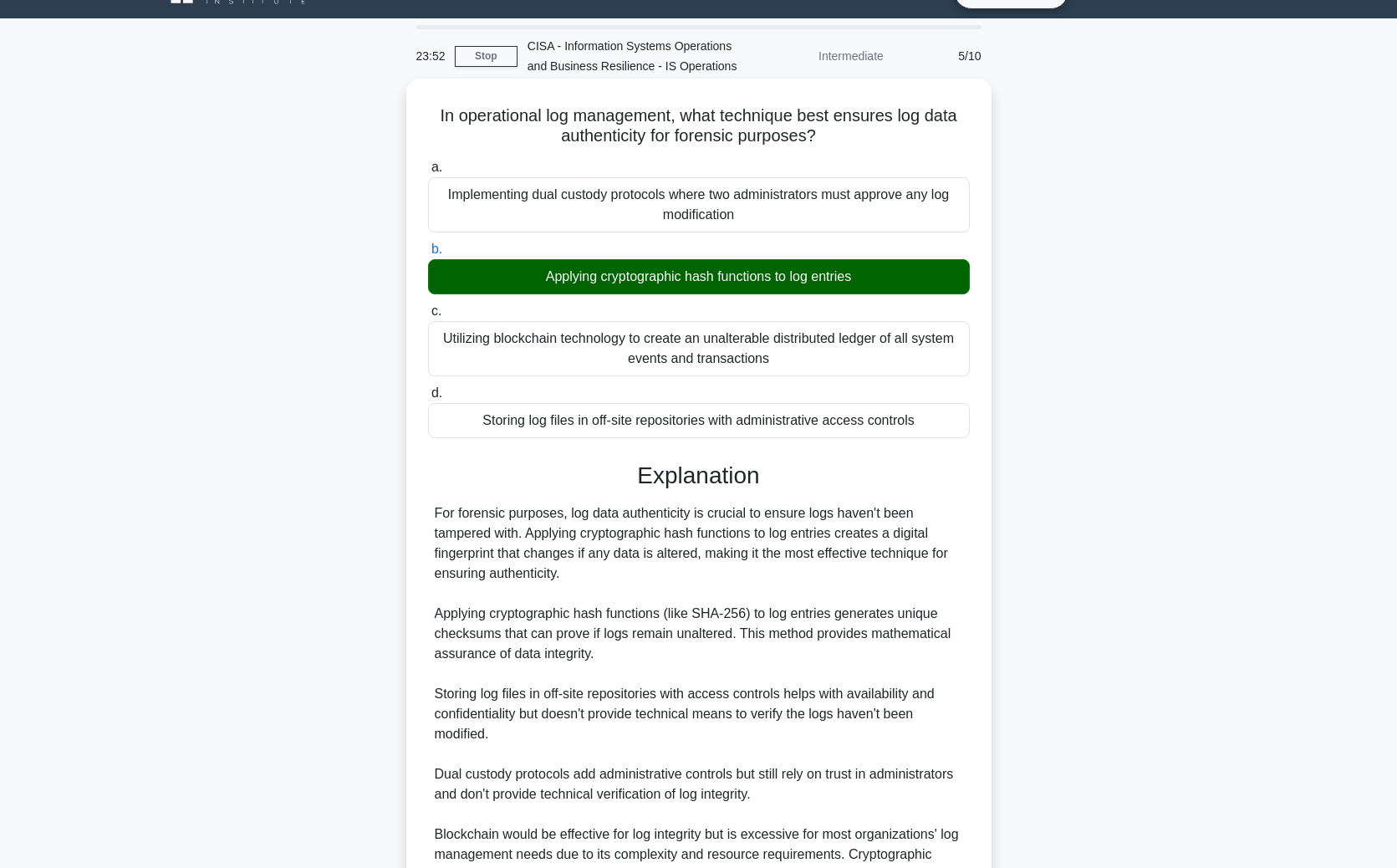
scroll to position [220, 0]
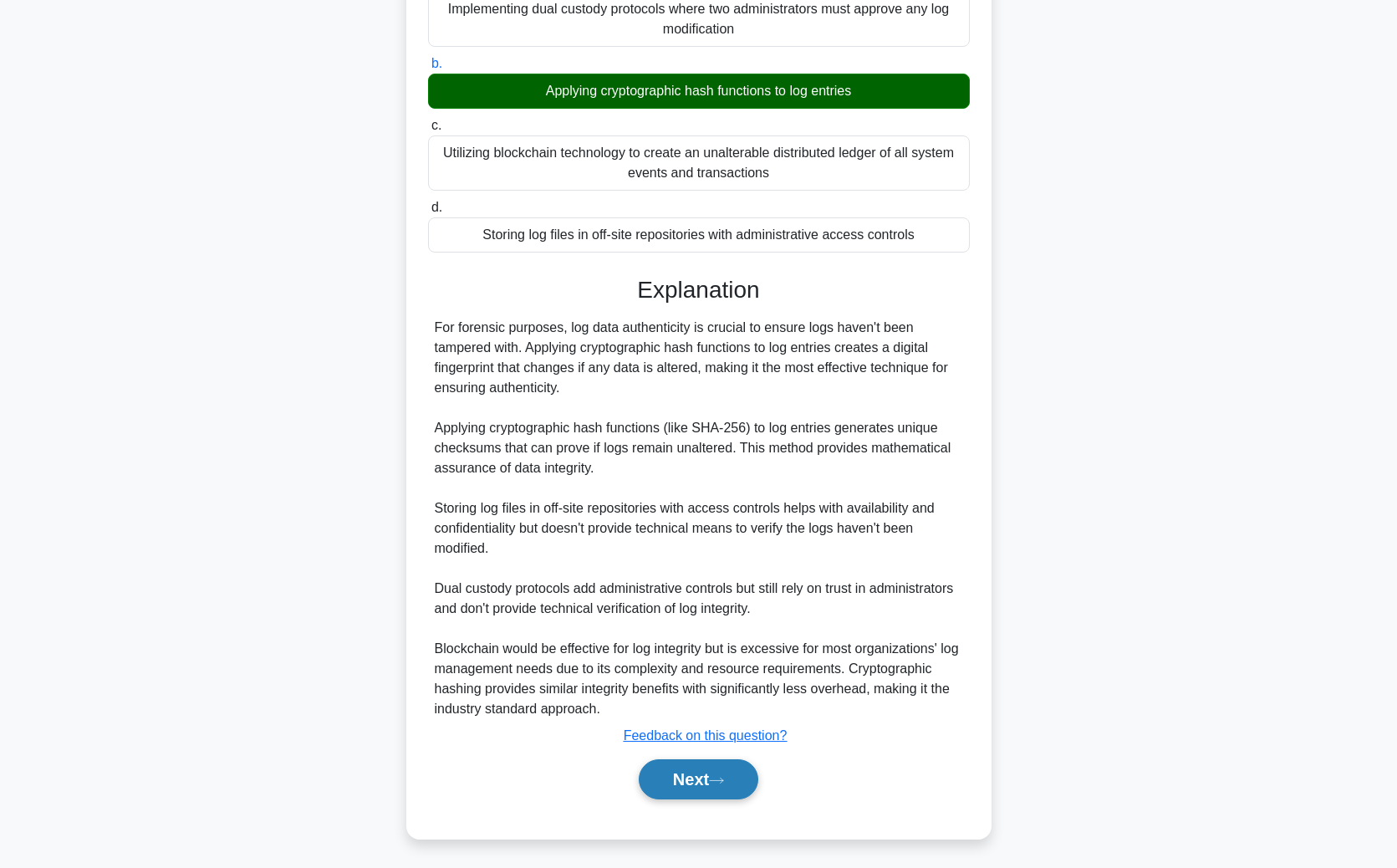
click at [697, 642] on button "Next" at bounding box center [698, 779] width 119 height 40
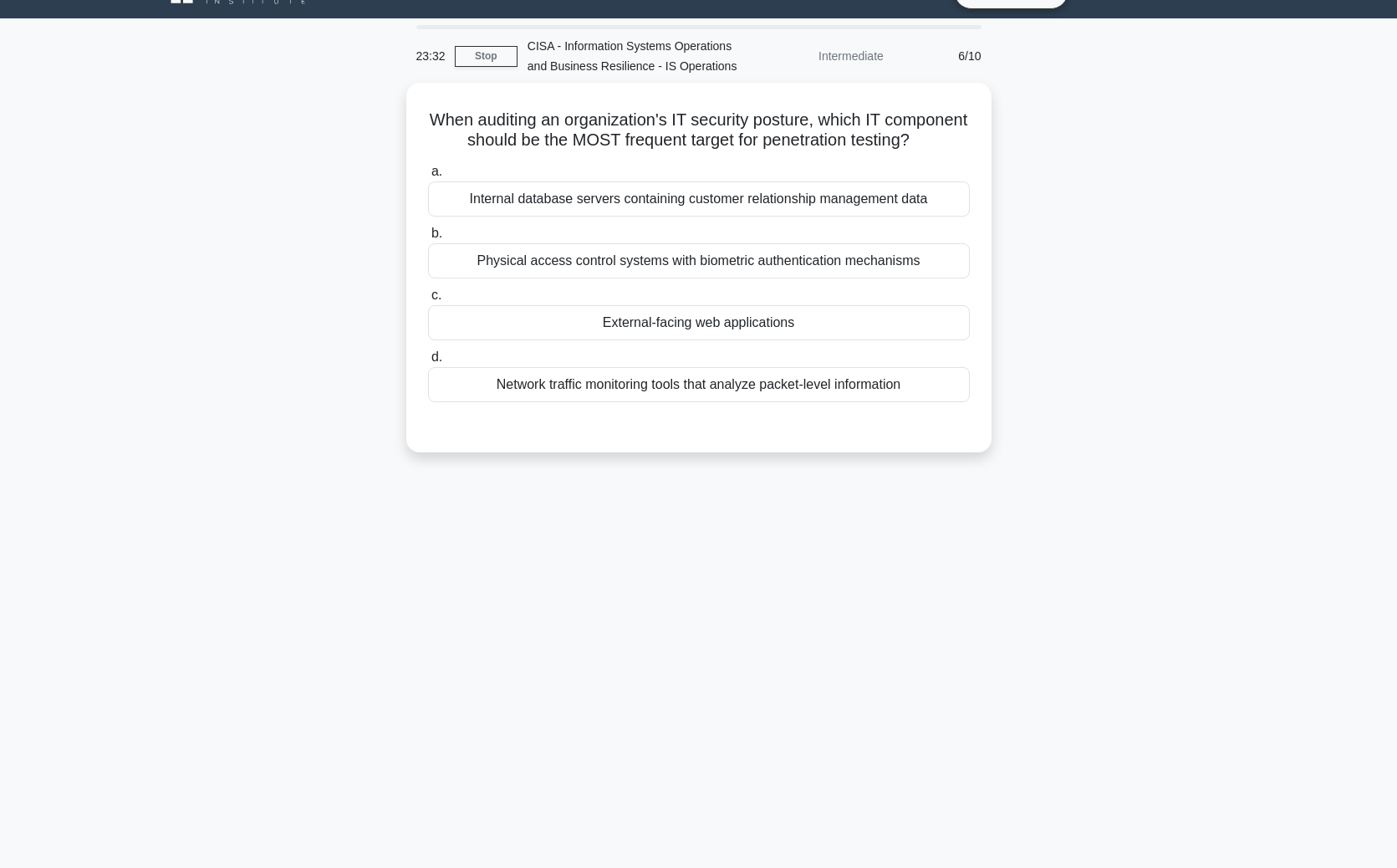
scroll to position [0, 0]
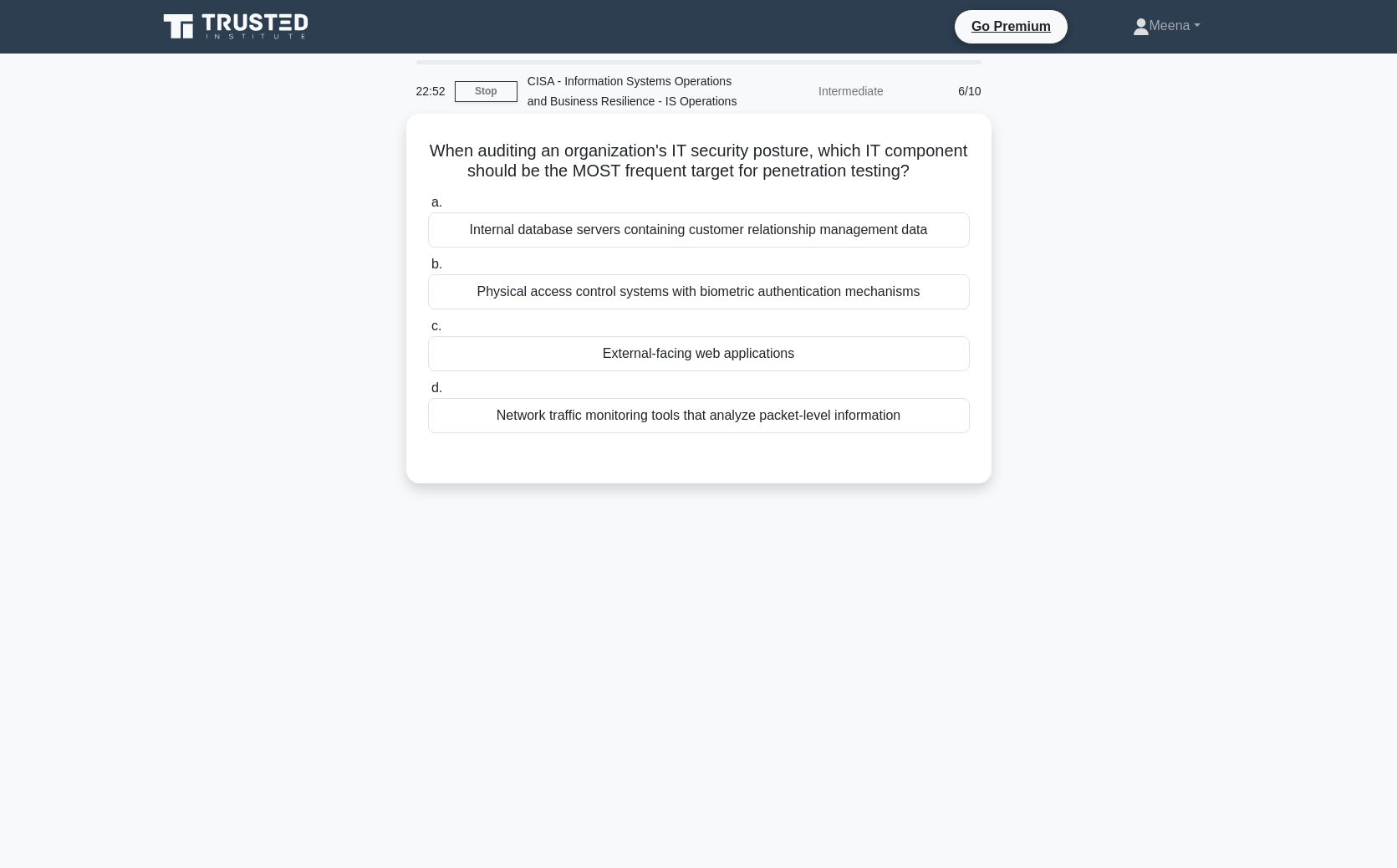
click at [734, 233] on div "Internal database servers containing customer relationship management data" at bounding box center [699, 230] width 542 height 35
click at [428, 208] on input "a. Internal database servers containing customer relationship management data" at bounding box center [428, 202] width 0 height 10
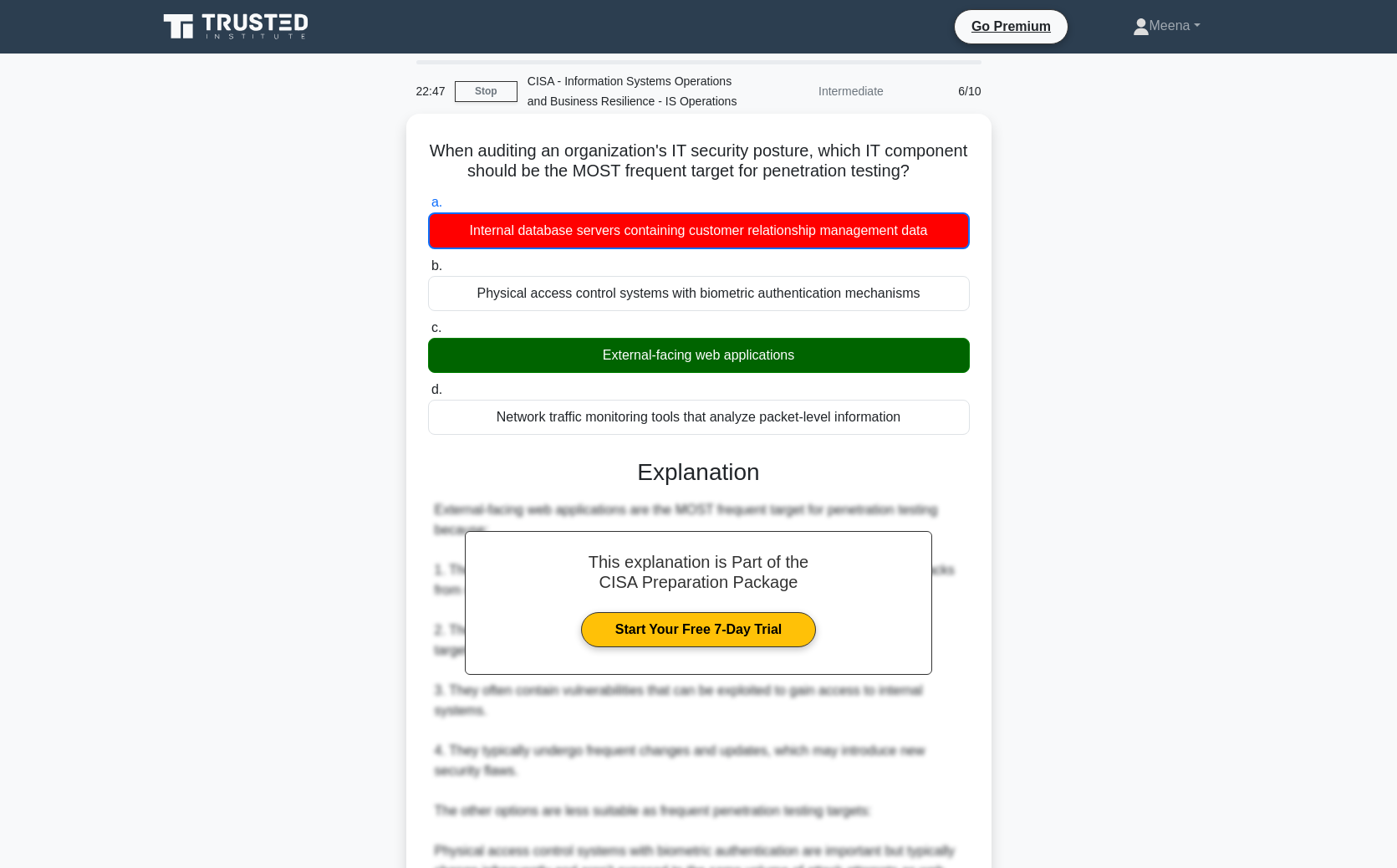
drag, startPoint x: 431, startPoint y: 141, endPoint x: 945, endPoint y: 174, distance: 515.1
click at [947, 176] on h5 "When auditing an organization's IT security posture, which IT component should …" at bounding box center [699, 162] width 545 height 42
copy h5 "When auditing an organization's IT security posture, which IT component should …"
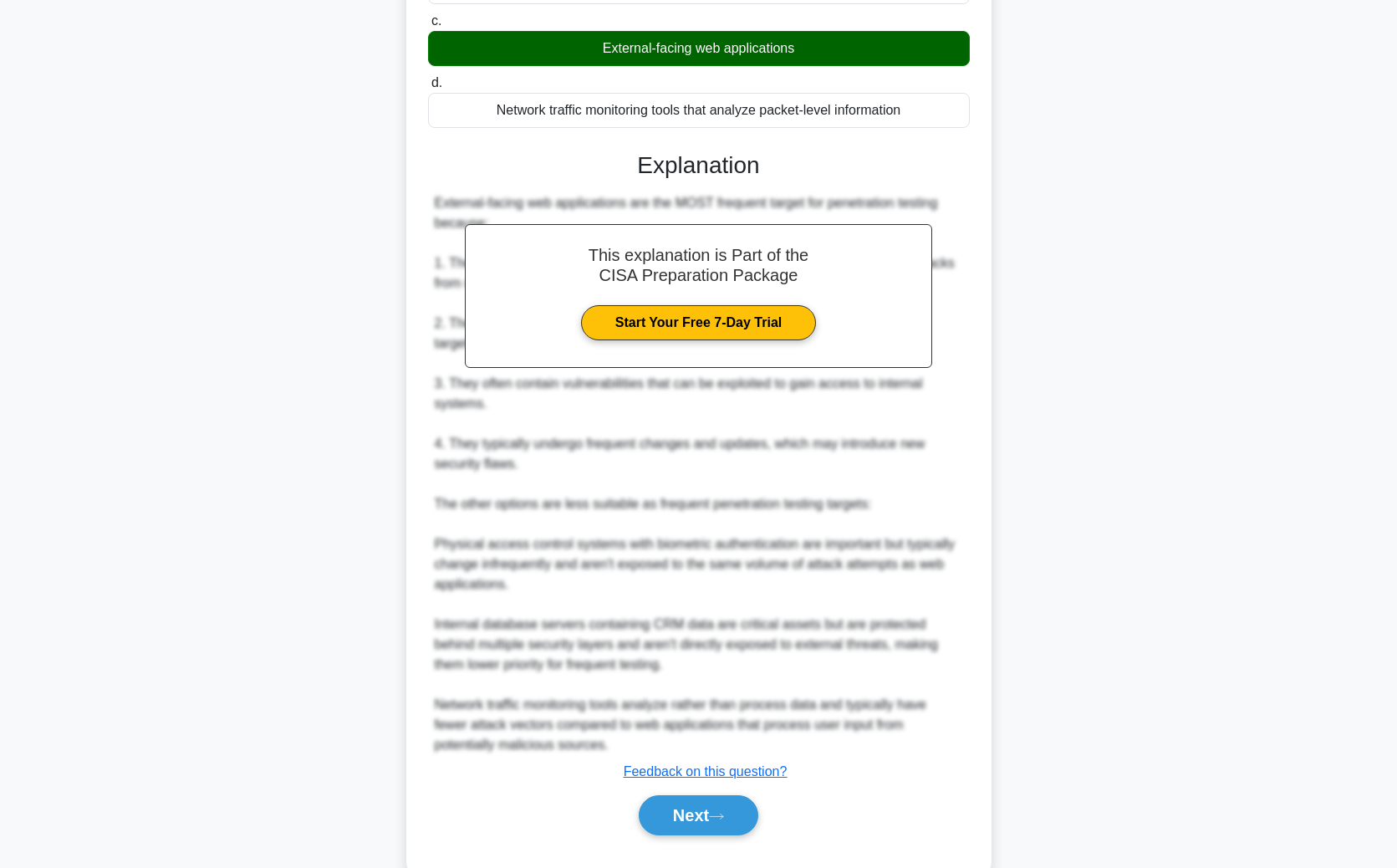
scroll to position [341, 0]
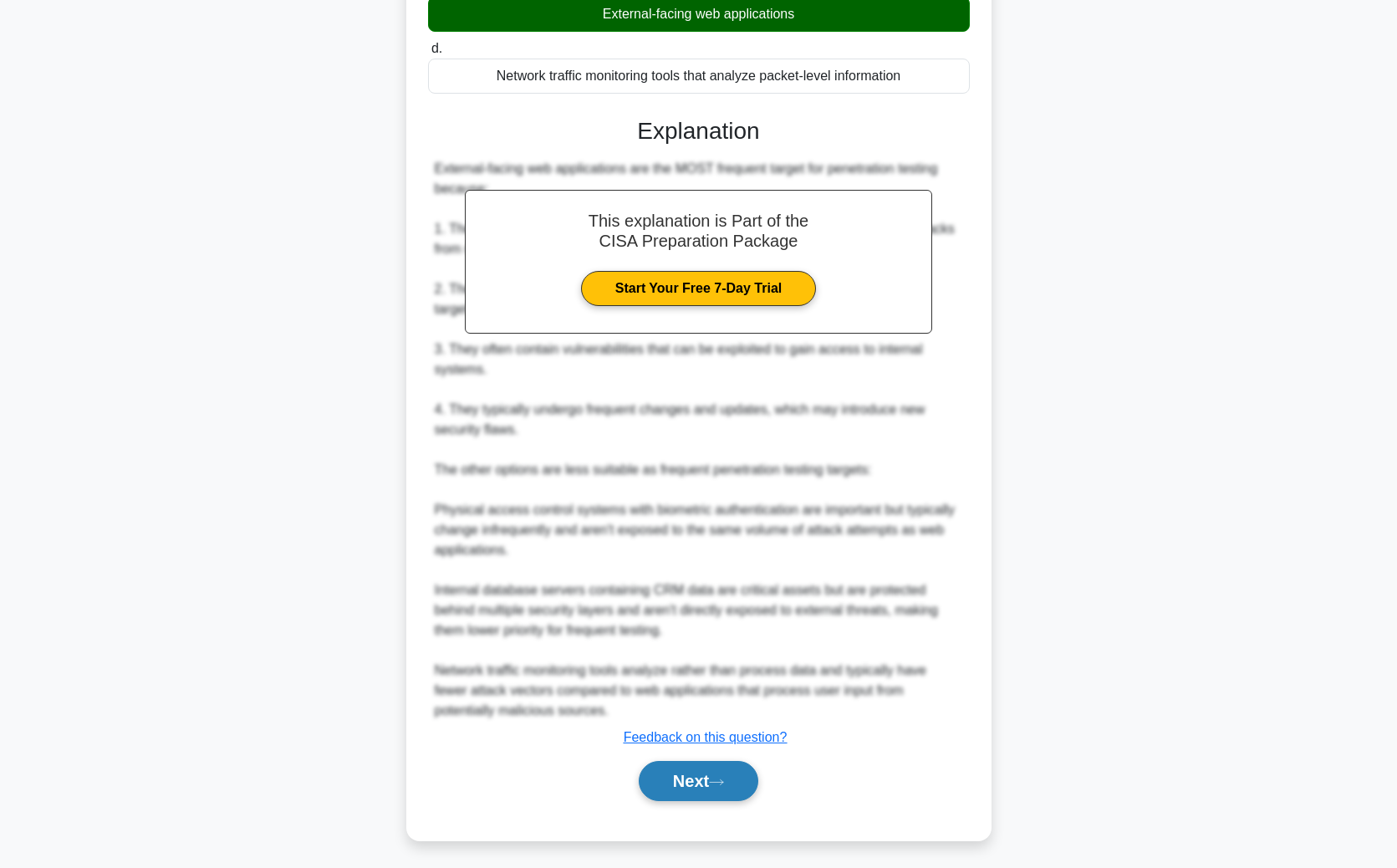
click at [687, 642] on button "Next" at bounding box center [698, 780] width 119 height 40
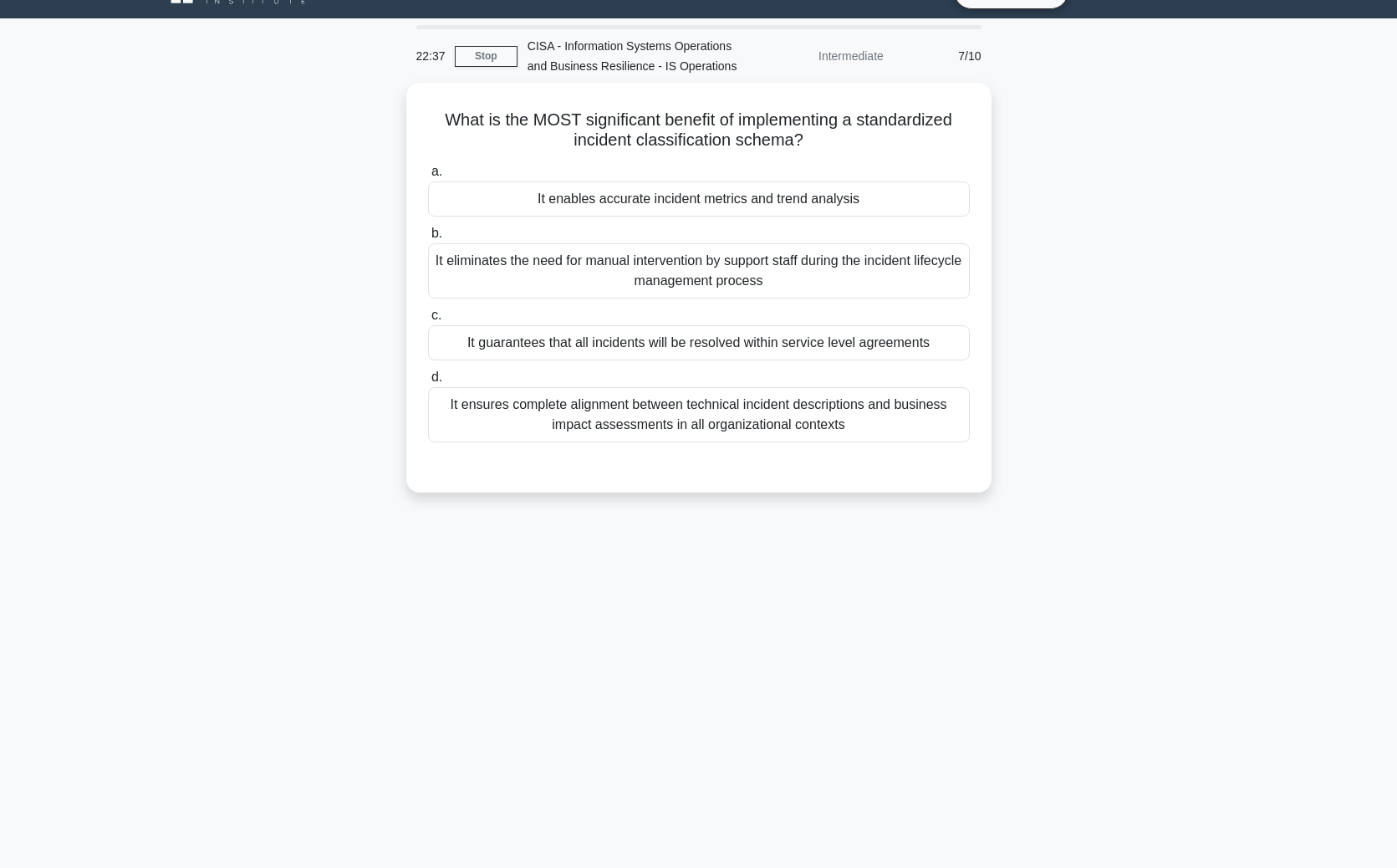
scroll to position [0, 0]
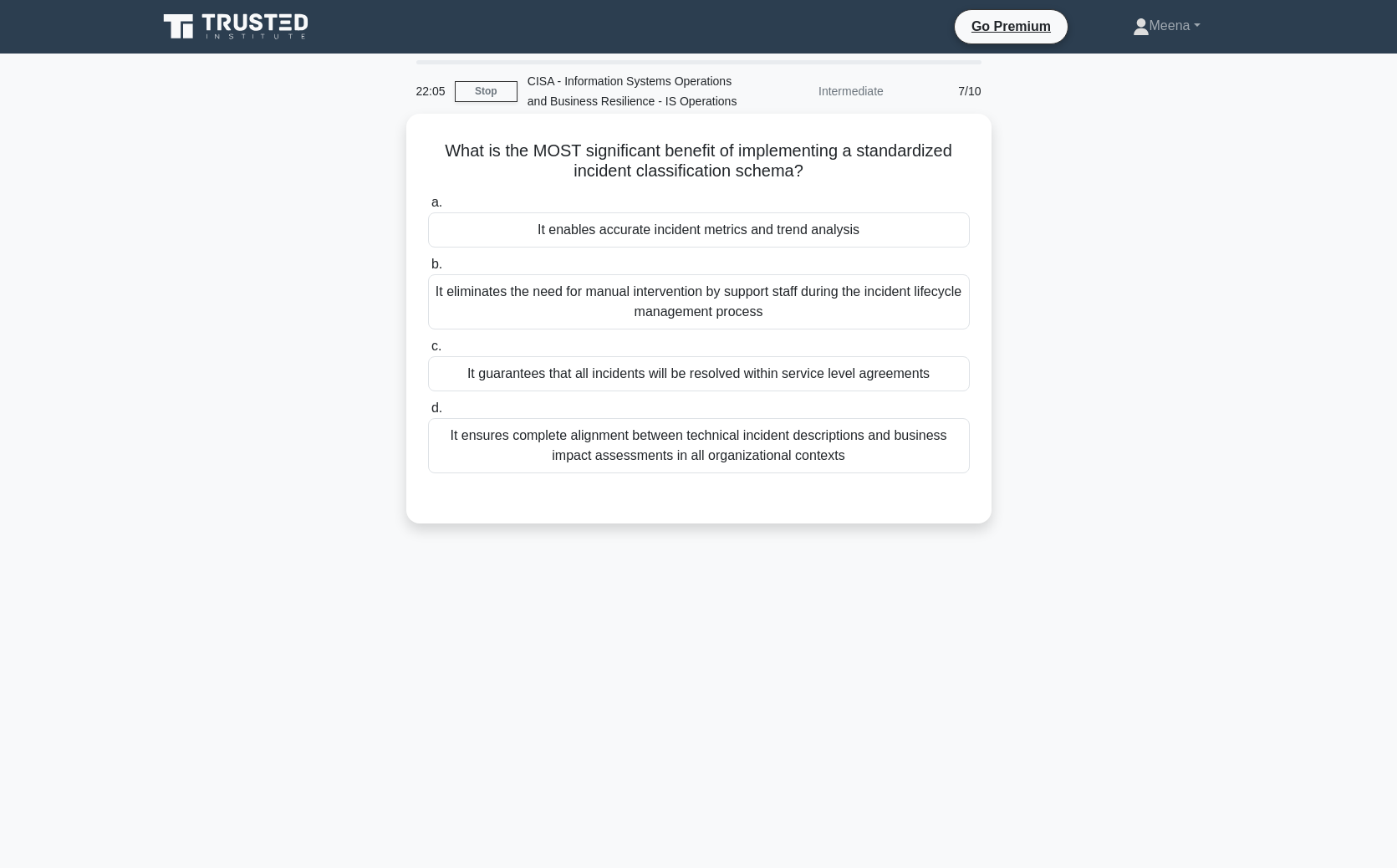
click at [732, 322] on div "It eliminates the need for manual intervention by support staff during the inci…" at bounding box center [699, 302] width 542 height 55
click at [428, 270] on input "b. It eliminates the need for manual intervention by support staff during the i…" at bounding box center [428, 264] width 0 height 10
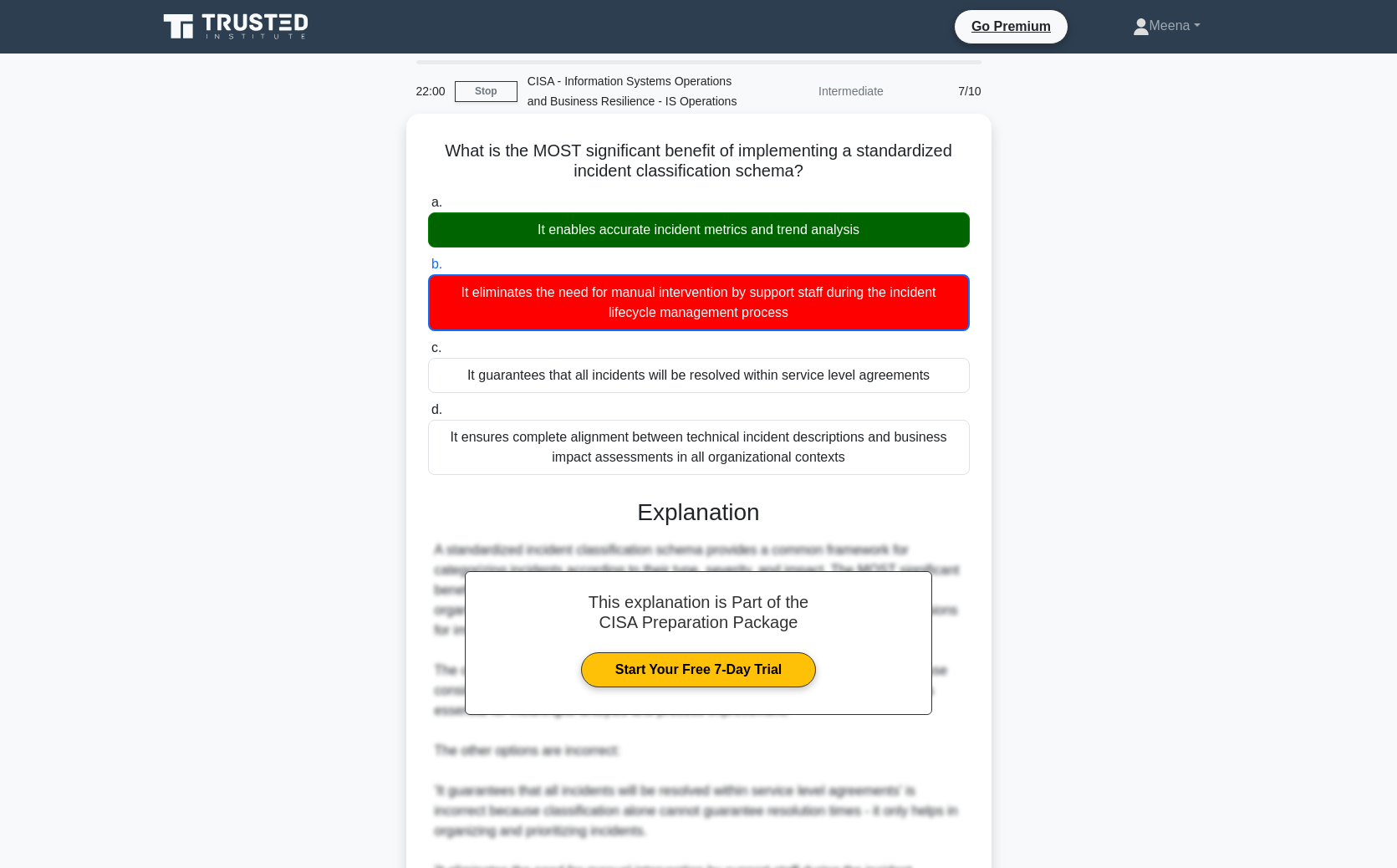
drag, startPoint x: 445, startPoint y: 143, endPoint x: 818, endPoint y: 182, distance: 375.0
click at [818, 182] on h5 "What is the MOST significant benefit of implementing a standardized incident cl…" at bounding box center [699, 162] width 545 height 42
copy h5 "What is the MOST significant benefit of implementing a standardized incident cl…"
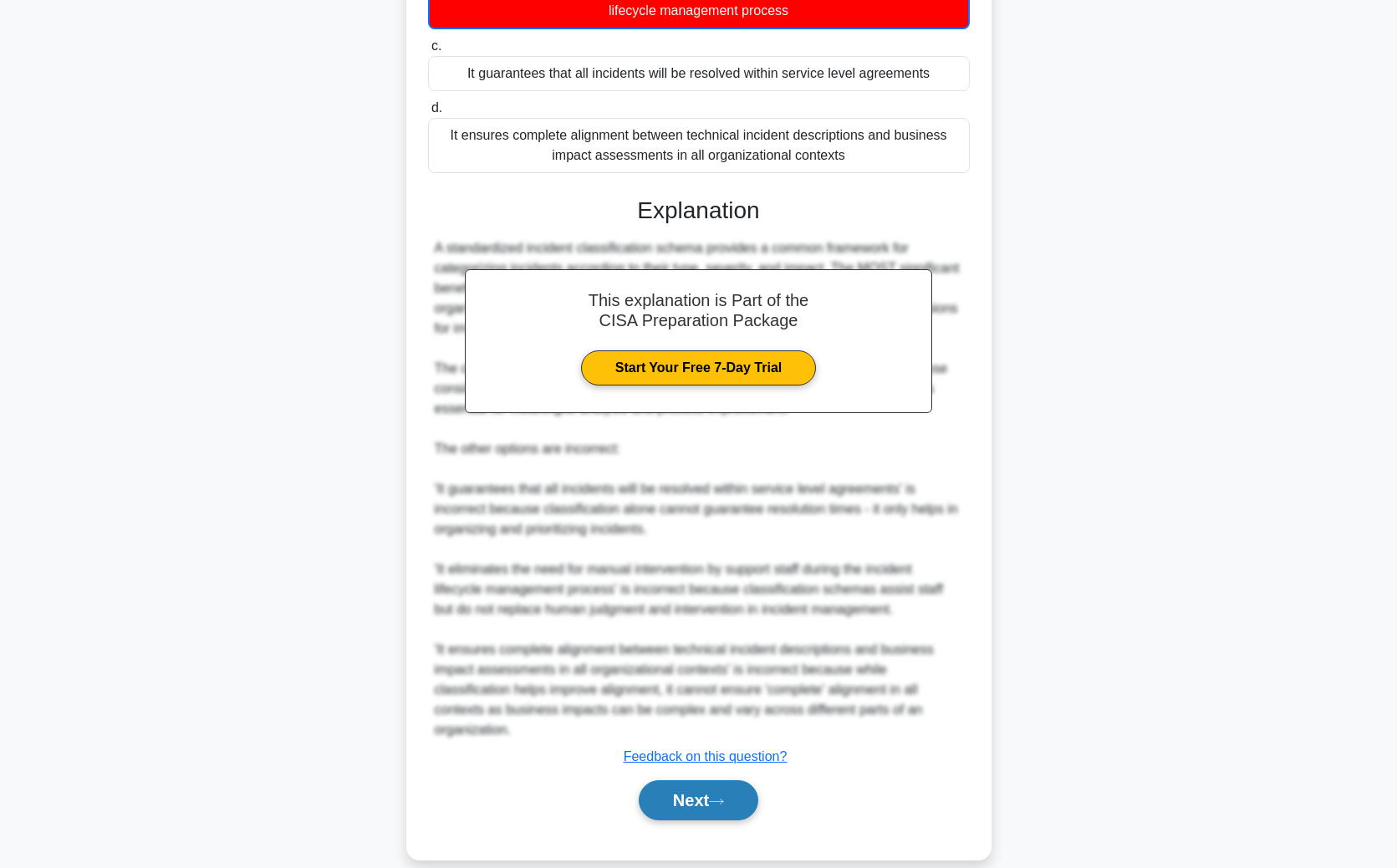
click at [715, 642] on button "Next" at bounding box center [698, 800] width 119 height 40
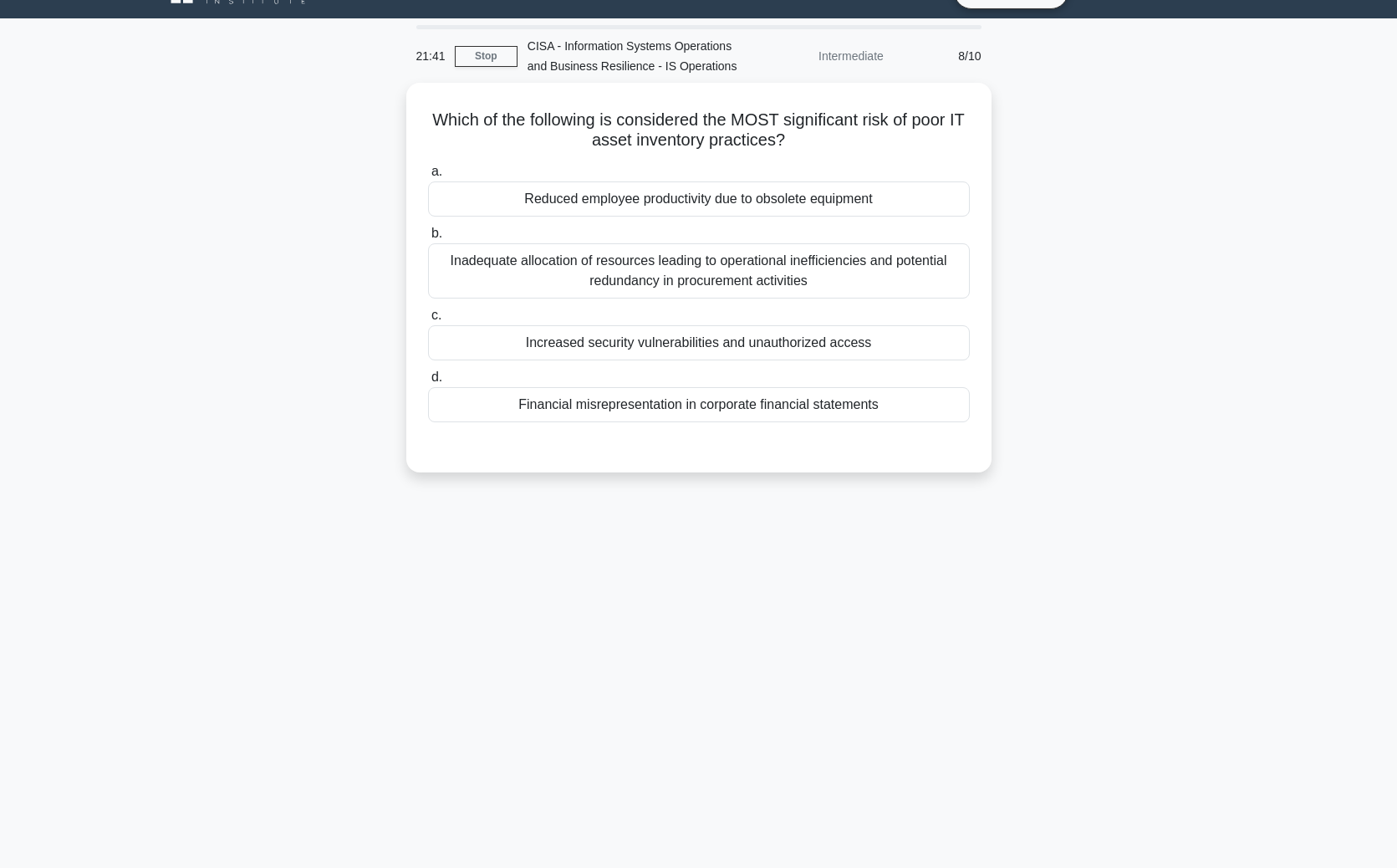
scroll to position [0, 0]
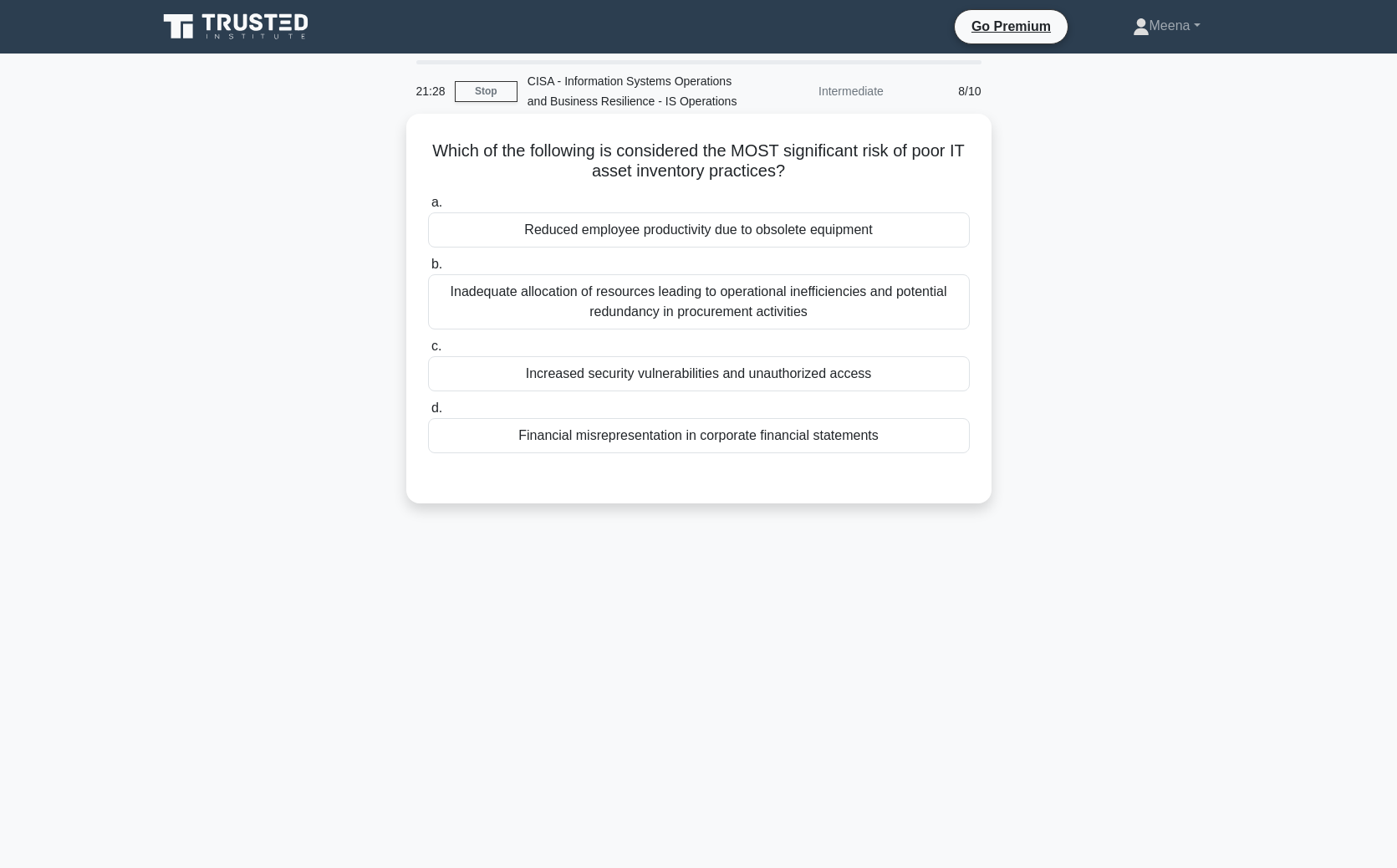
click at [760, 378] on div "Increased security vulnerabilities and unauthorized access" at bounding box center [699, 373] width 542 height 35
click at [428, 352] on input "c. Increased security vulnerabilities and unauthorized access" at bounding box center [428, 346] width 0 height 10
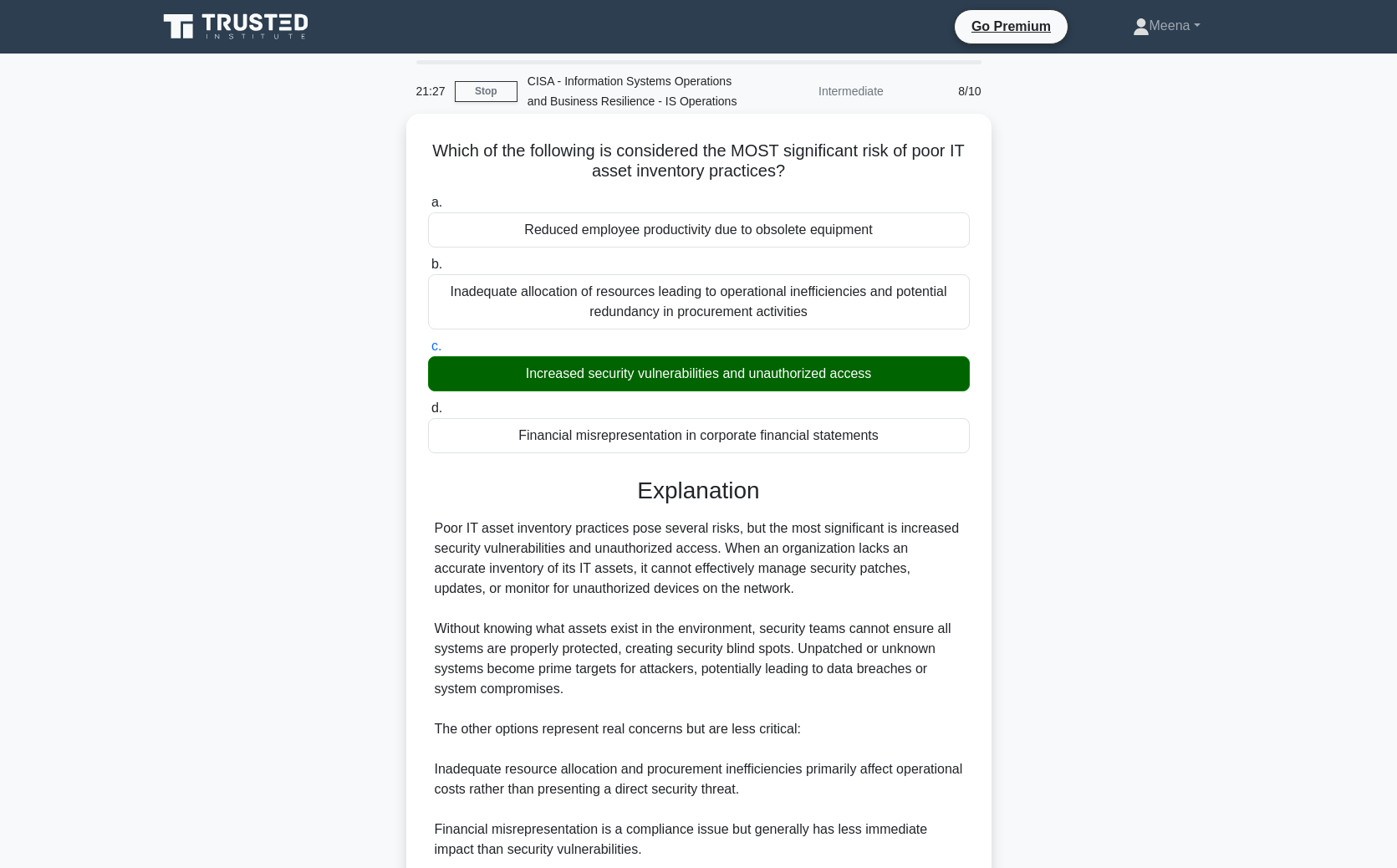
scroll to position [220, 0]
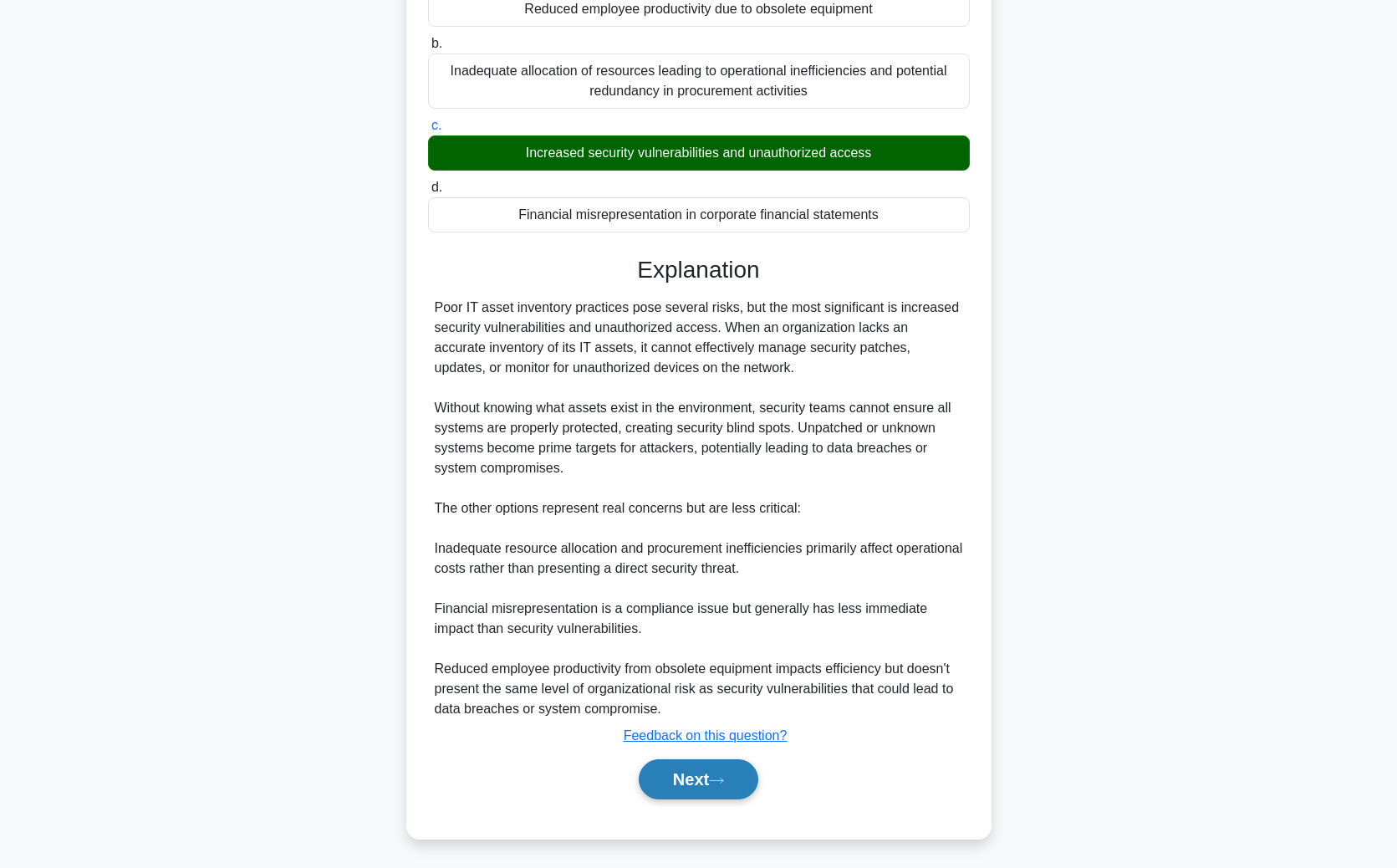
click at [717, 642] on icon at bounding box center [717, 780] width 15 height 9
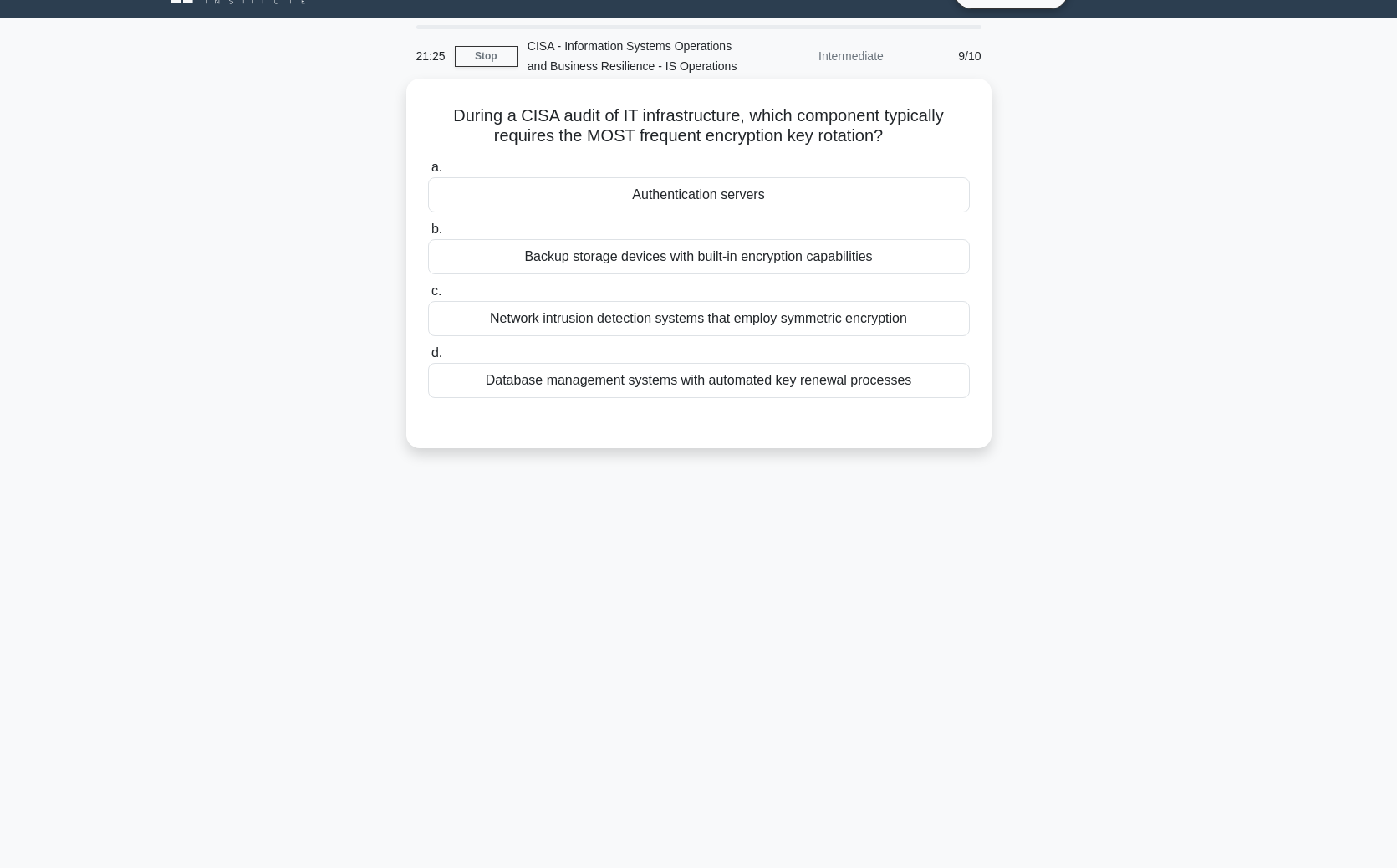
scroll to position [0, 0]
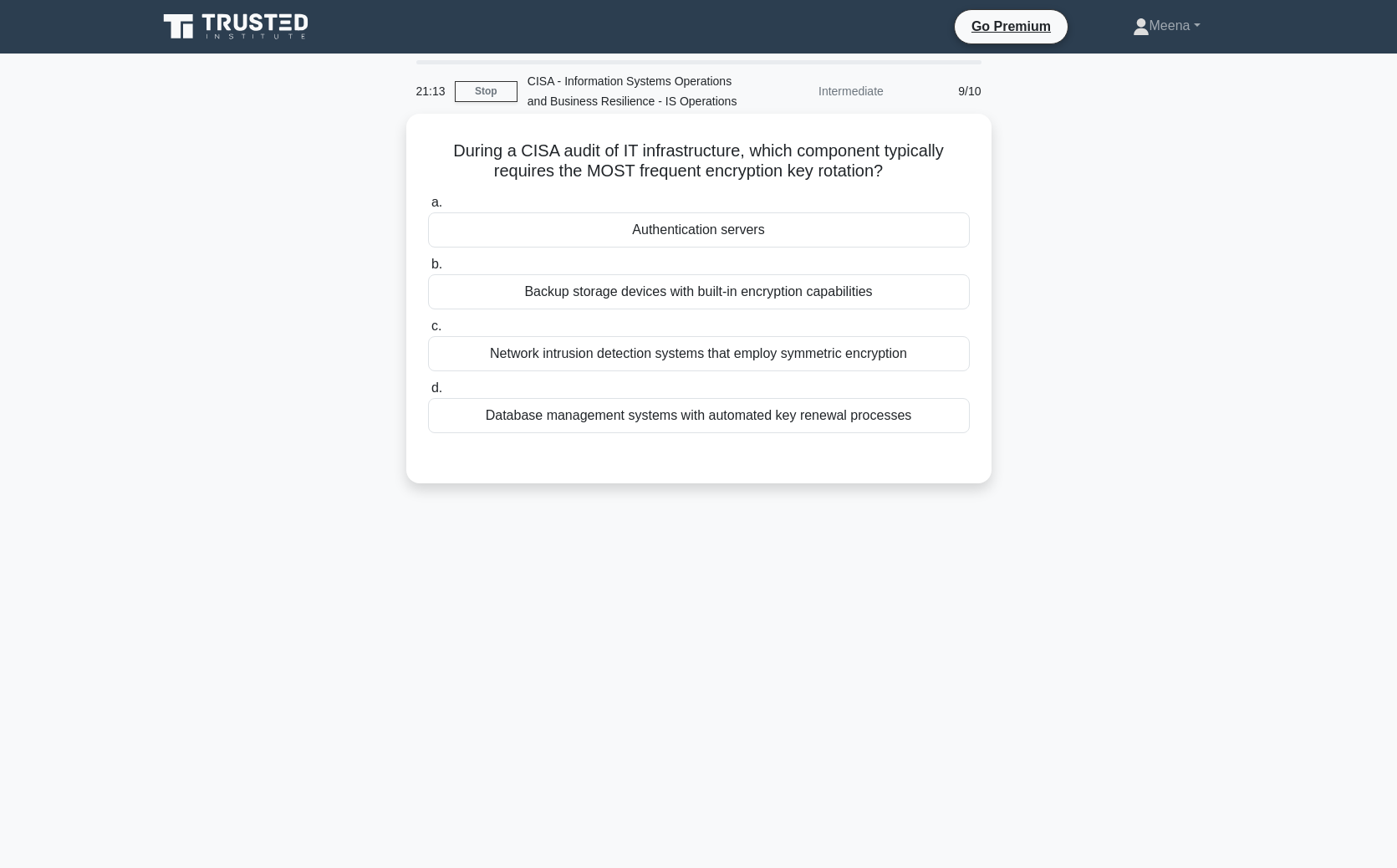
click at [818, 420] on div "Database management systems with automated key renewal processes" at bounding box center [699, 415] width 542 height 35
click at [428, 393] on input "d. Database management systems with automated key renewal processes" at bounding box center [428, 388] width 0 height 10
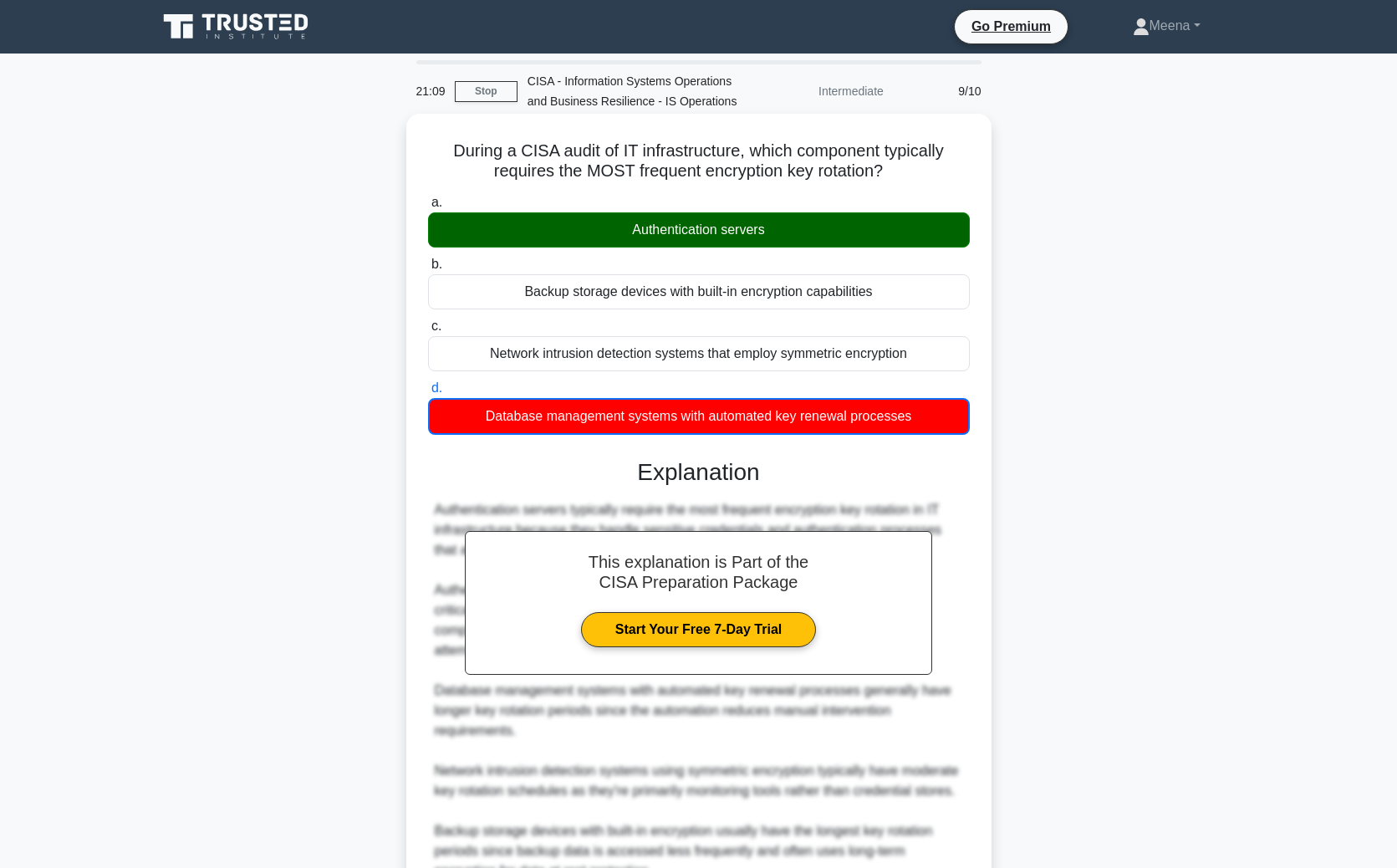
drag, startPoint x: 450, startPoint y: 148, endPoint x: 910, endPoint y: 167, distance: 460.4
click at [910, 167] on h5 "During a CISA audit of IT infrastructure, which component typically requires th…" at bounding box center [699, 162] width 545 height 42
copy h5 "During a CISA audit of IT infrastructure, which component typically requires th…"
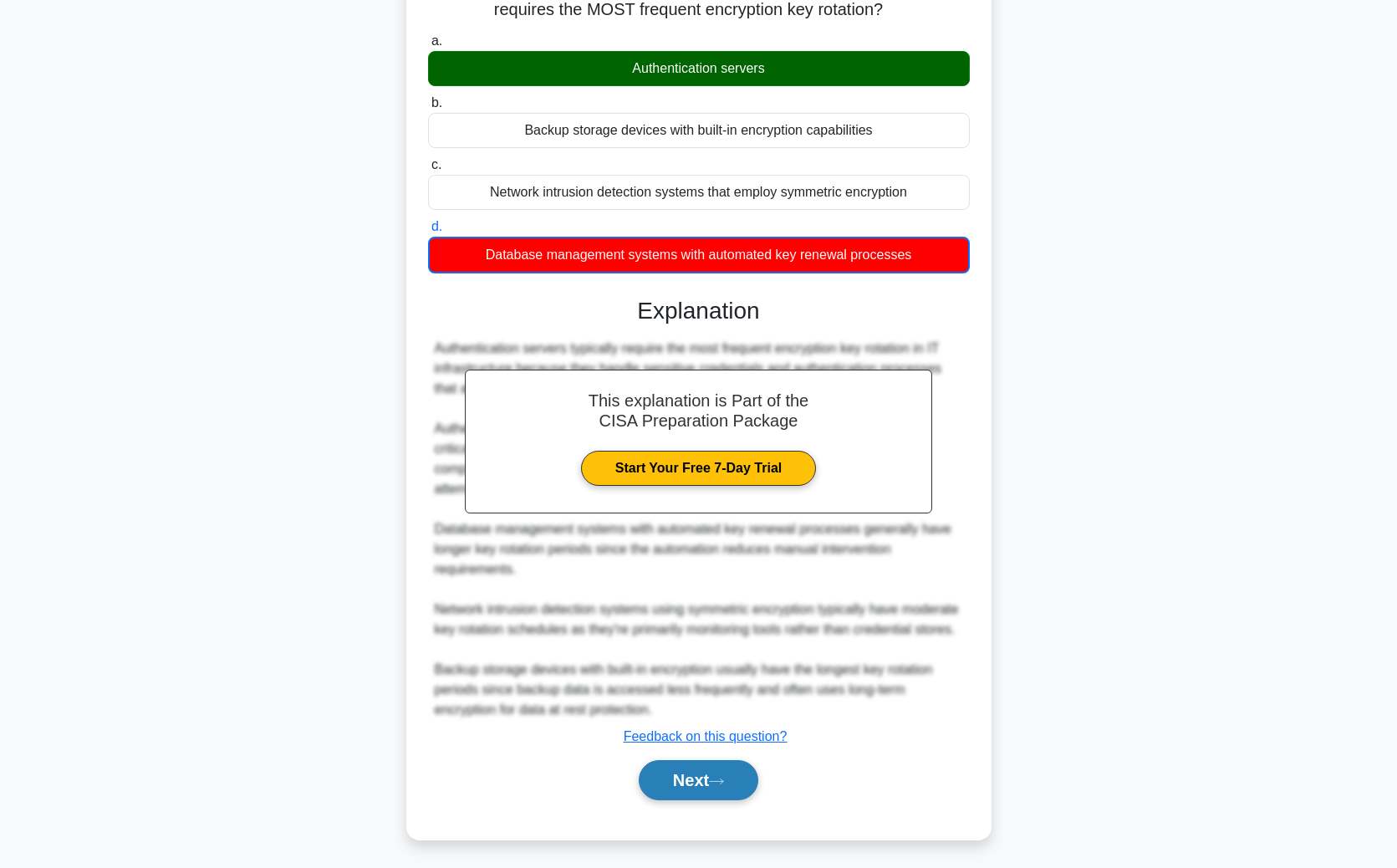
click at [671, 642] on button "Next" at bounding box center [698, 780] width 119 height 40
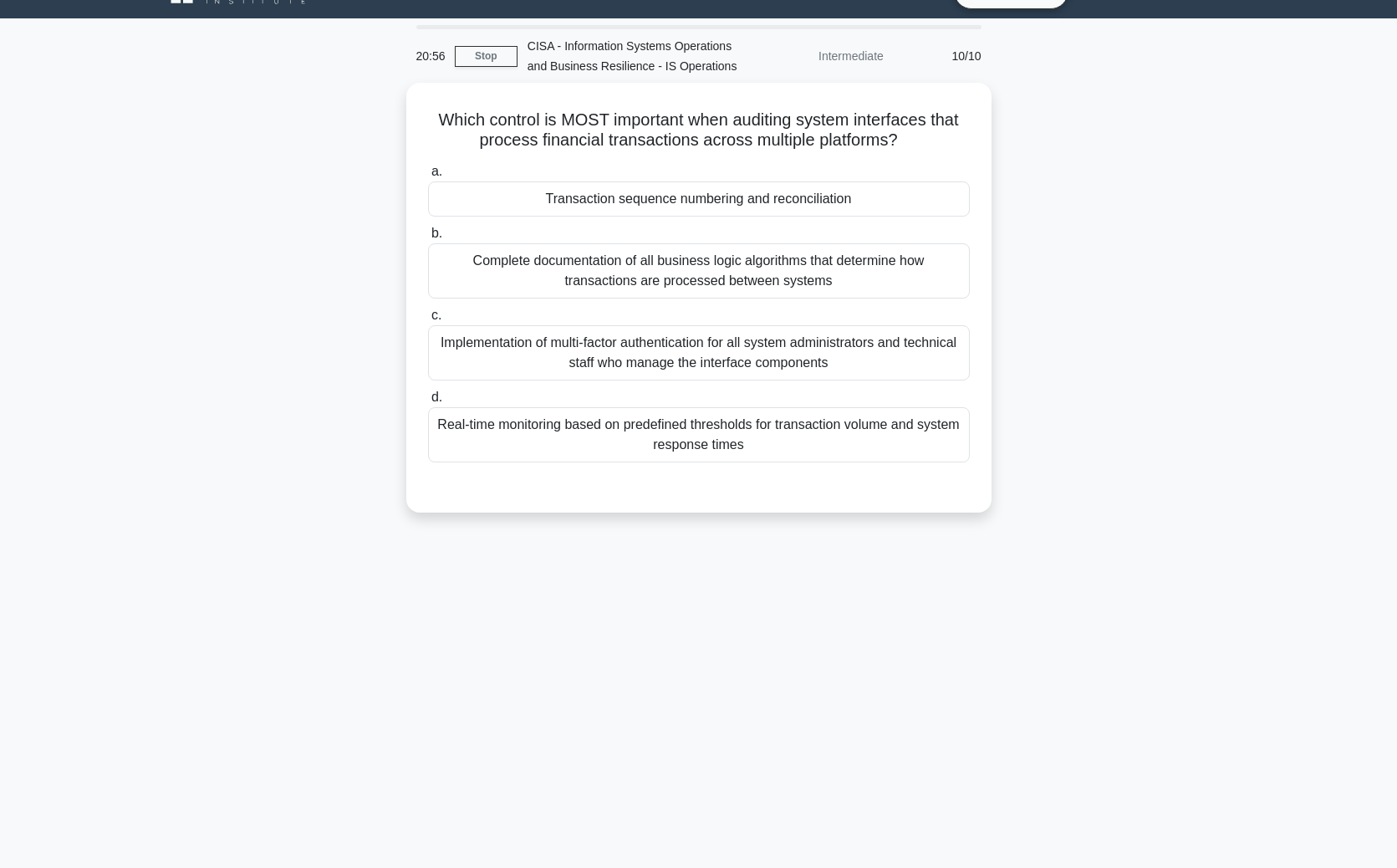
scroll to position [35, 0]
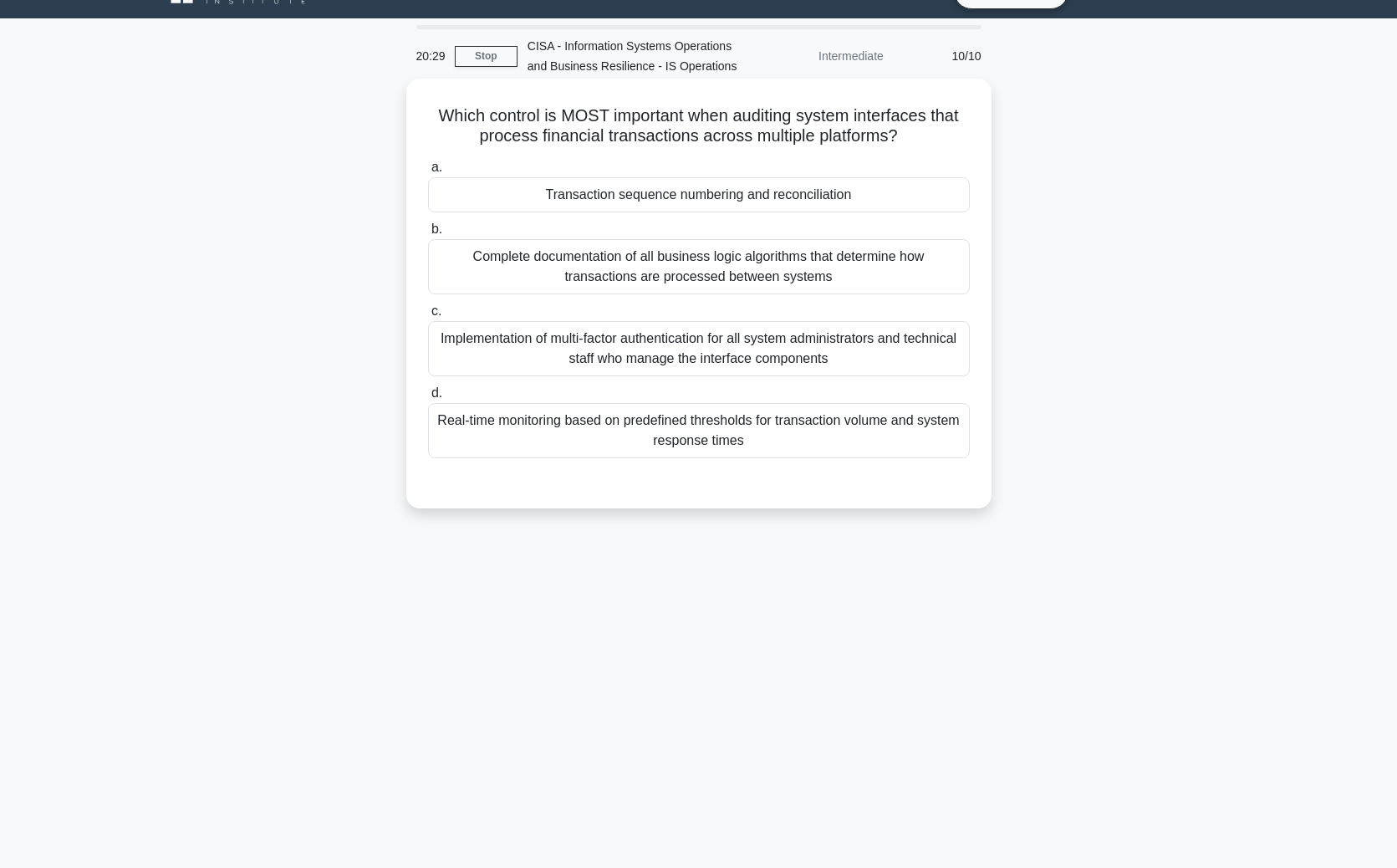
click at [622, 182] on div "Transaction sequence numbering and reconciliation" at bounding box center [699, 194] width 542 height 35
click at [428, 173] on input "a. Transaction sequence numbering and reconciliation" at bounding box center [428, 166] width 0 height 10
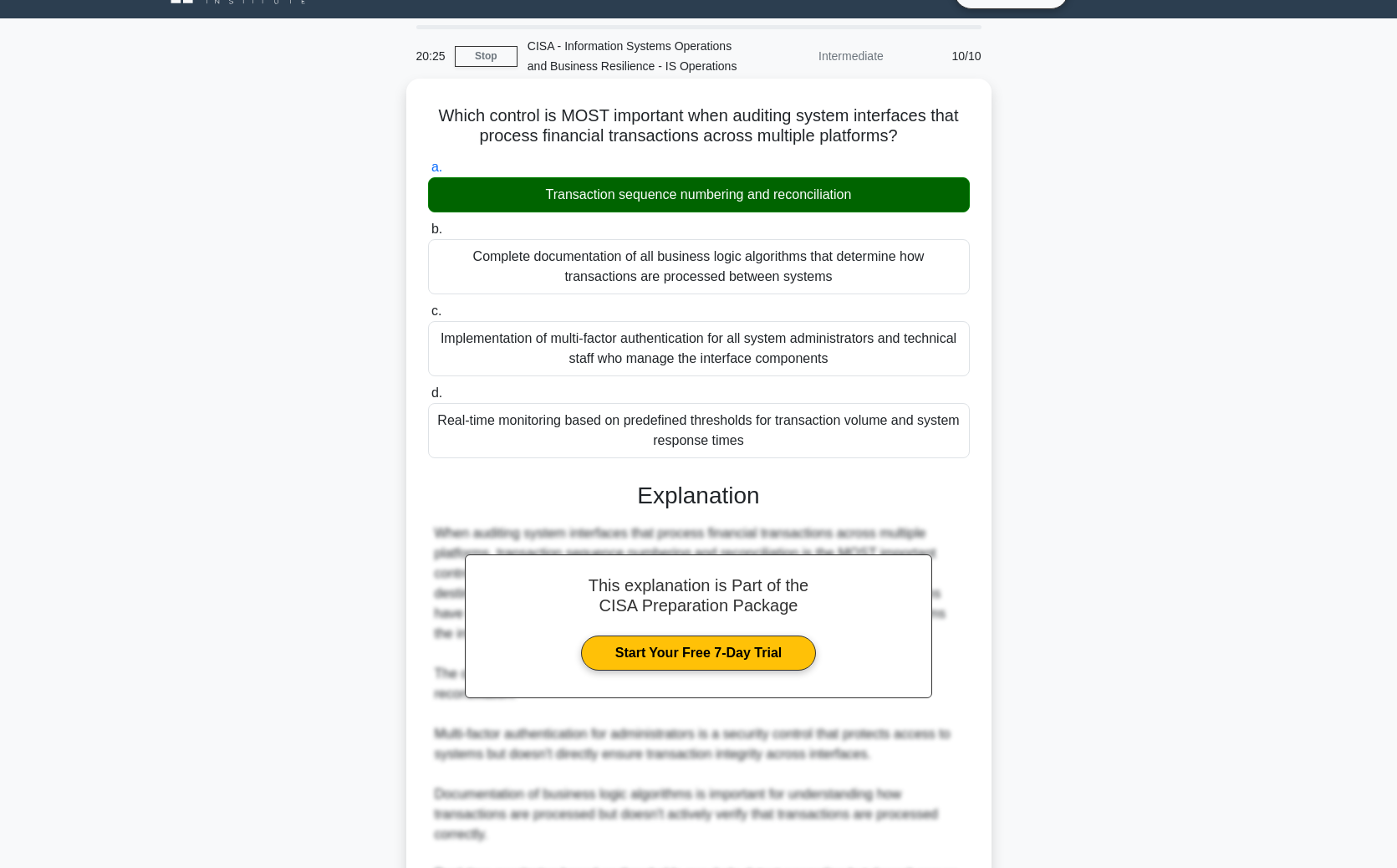
drag, startPoint x: 435, startPoint y: 108, endPoint x: 910, endPoint y: 142, distance: 476.2
click at [910, 142] on h5 "Which control is MOST important when auditing system interfaces that process fi…" at bounding box center [699, 126] width 545 height 42
copy h5 "Which control is MOST important when auditing system interfaces that process fi…"
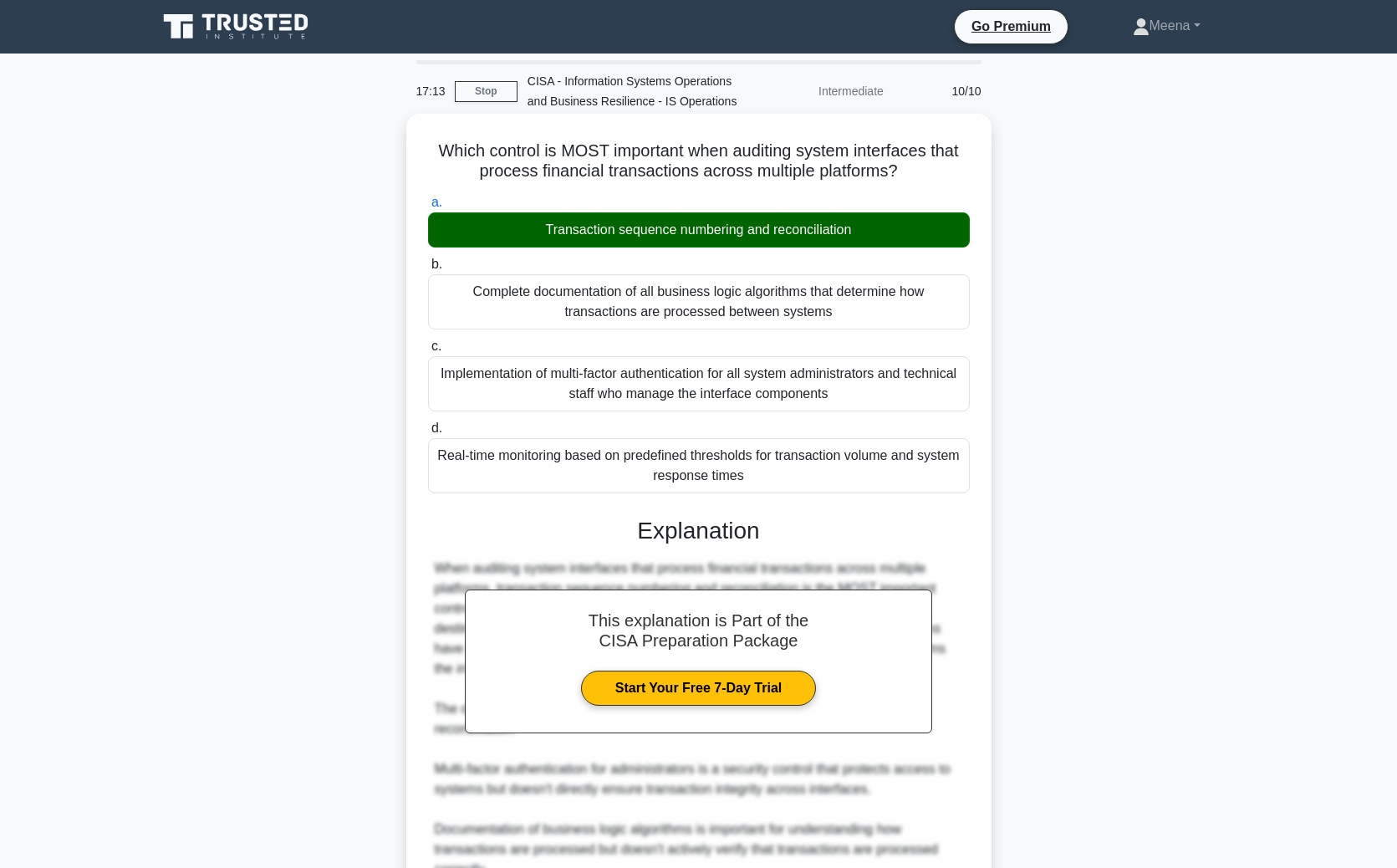
scroll to position [301, 0]
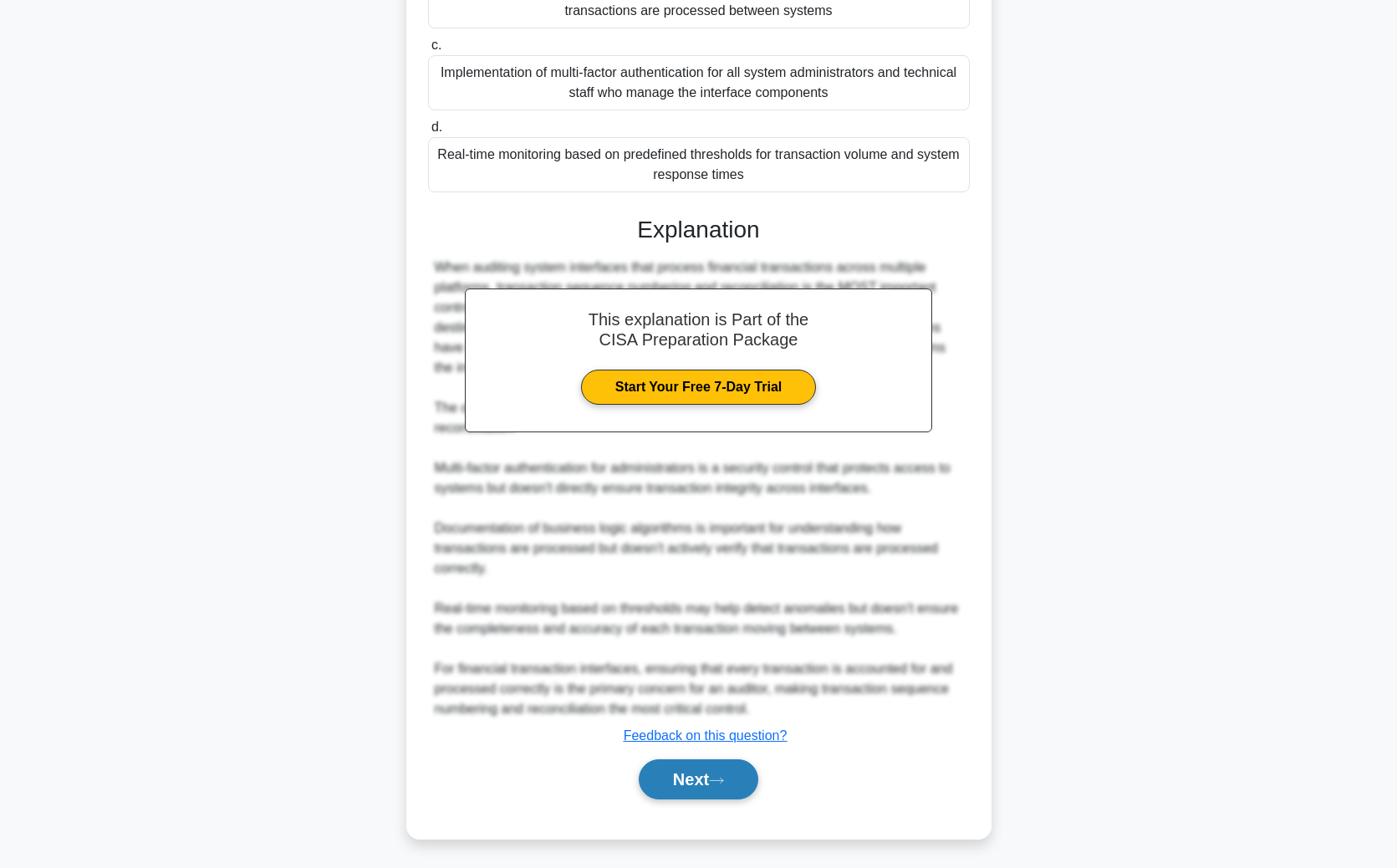
click at [687, 642] on button "Next" at bounding box center [698, 779] width 119 height 40
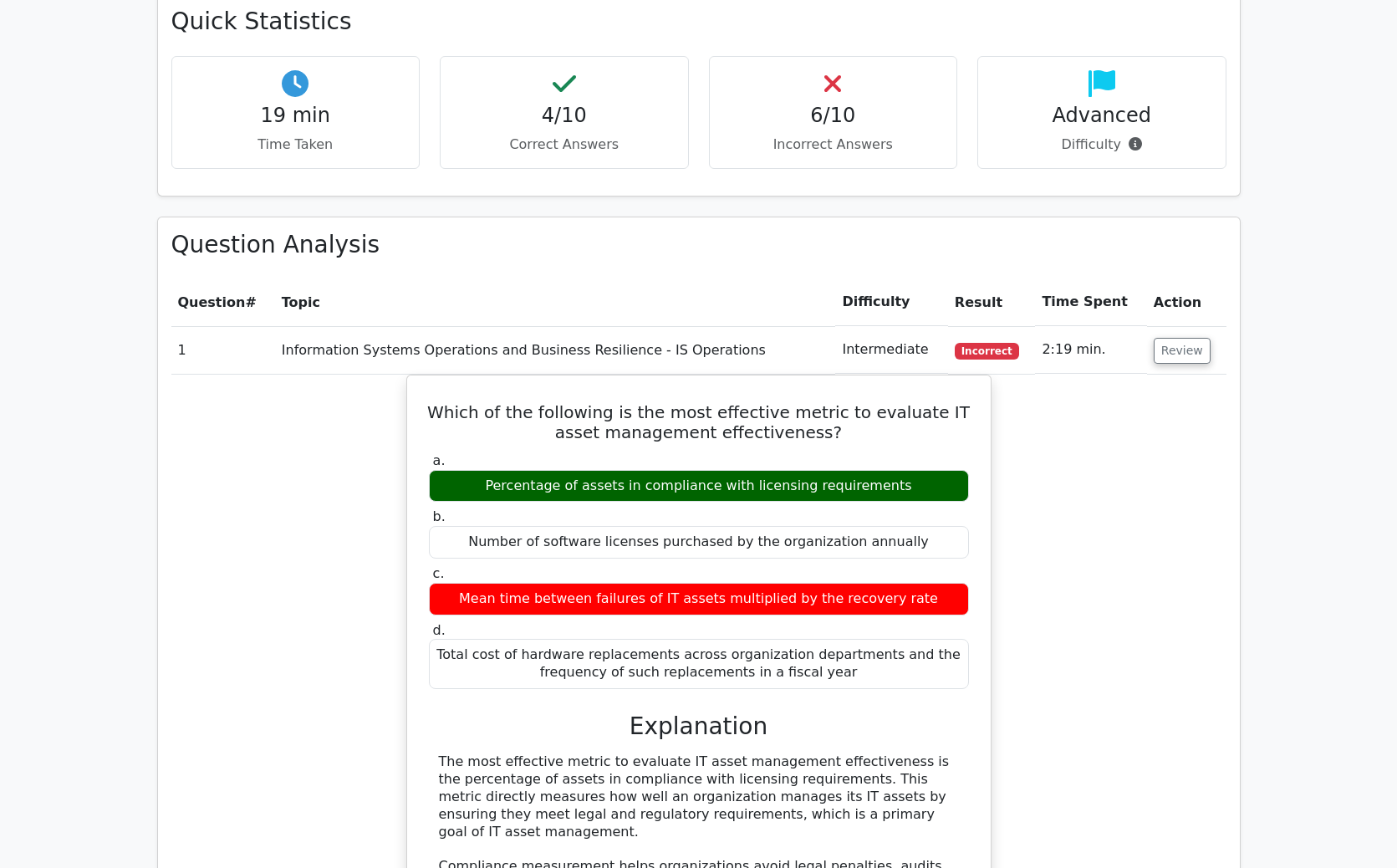
scroll to position [1041, 0]
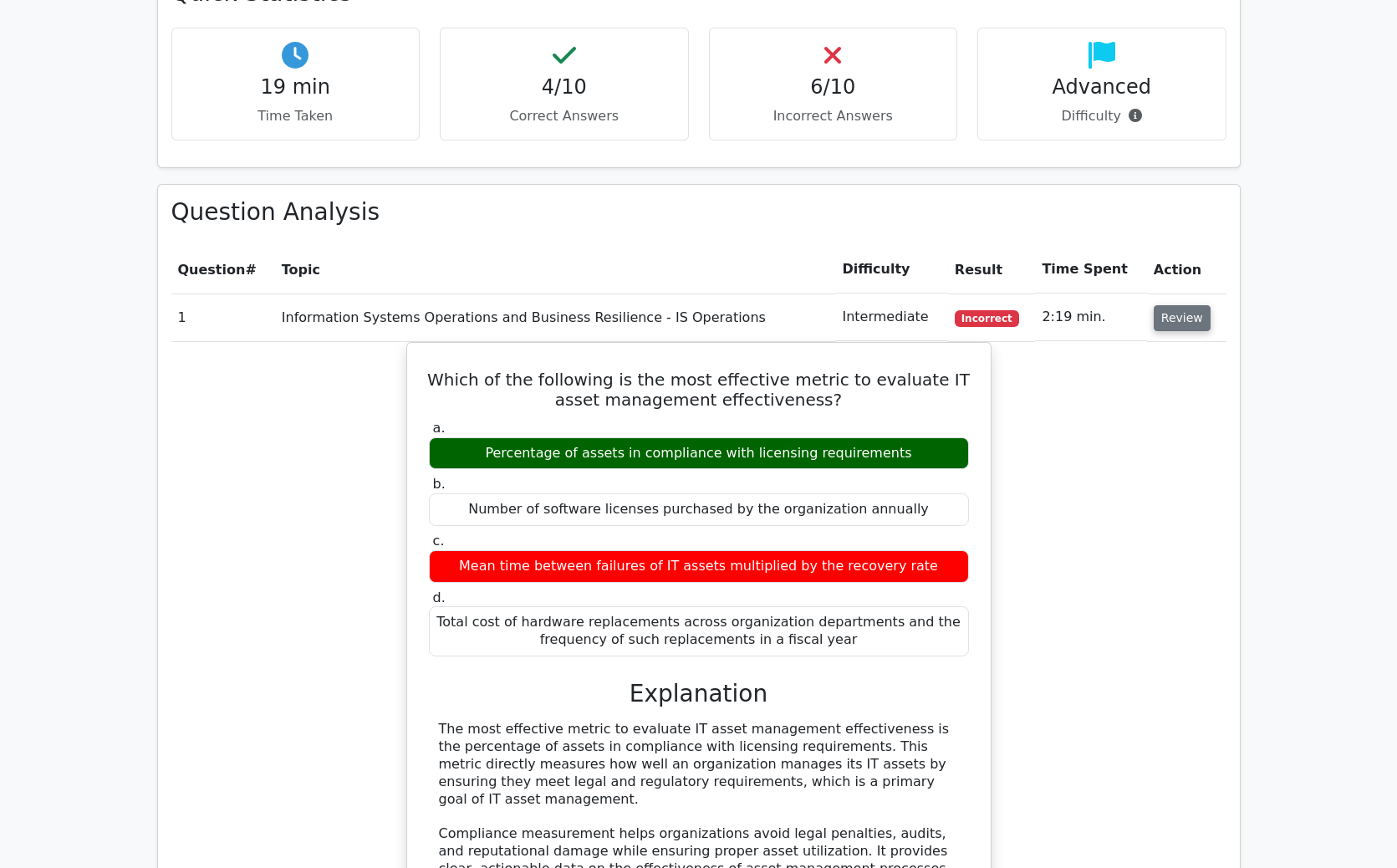
click at [1180, 305] on button "Review" at bounding box center [1182, 318] width 57 height 26
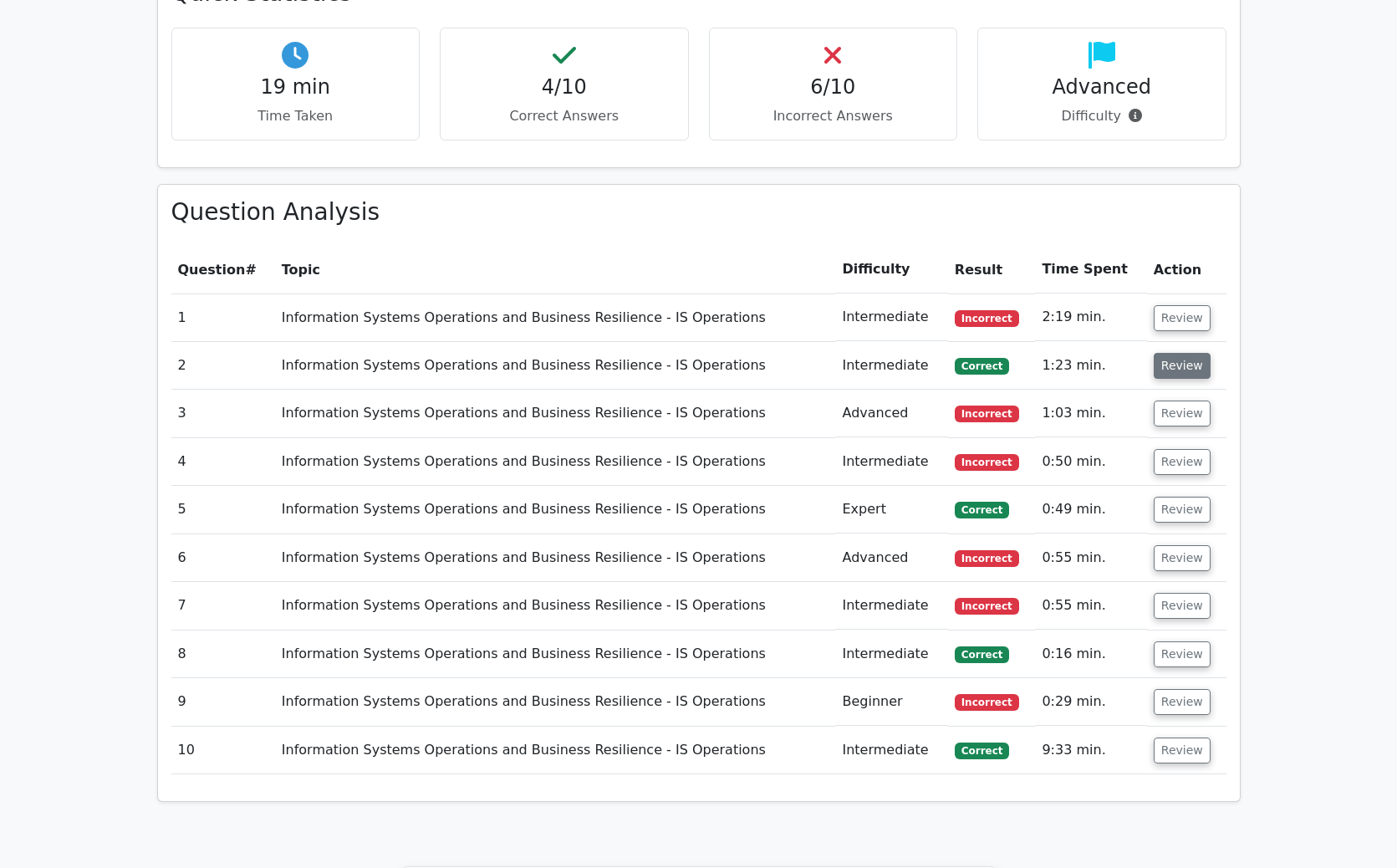
click at [1176, 353] on button "Review" at bounding box center [1182, 365] width 57 height 26
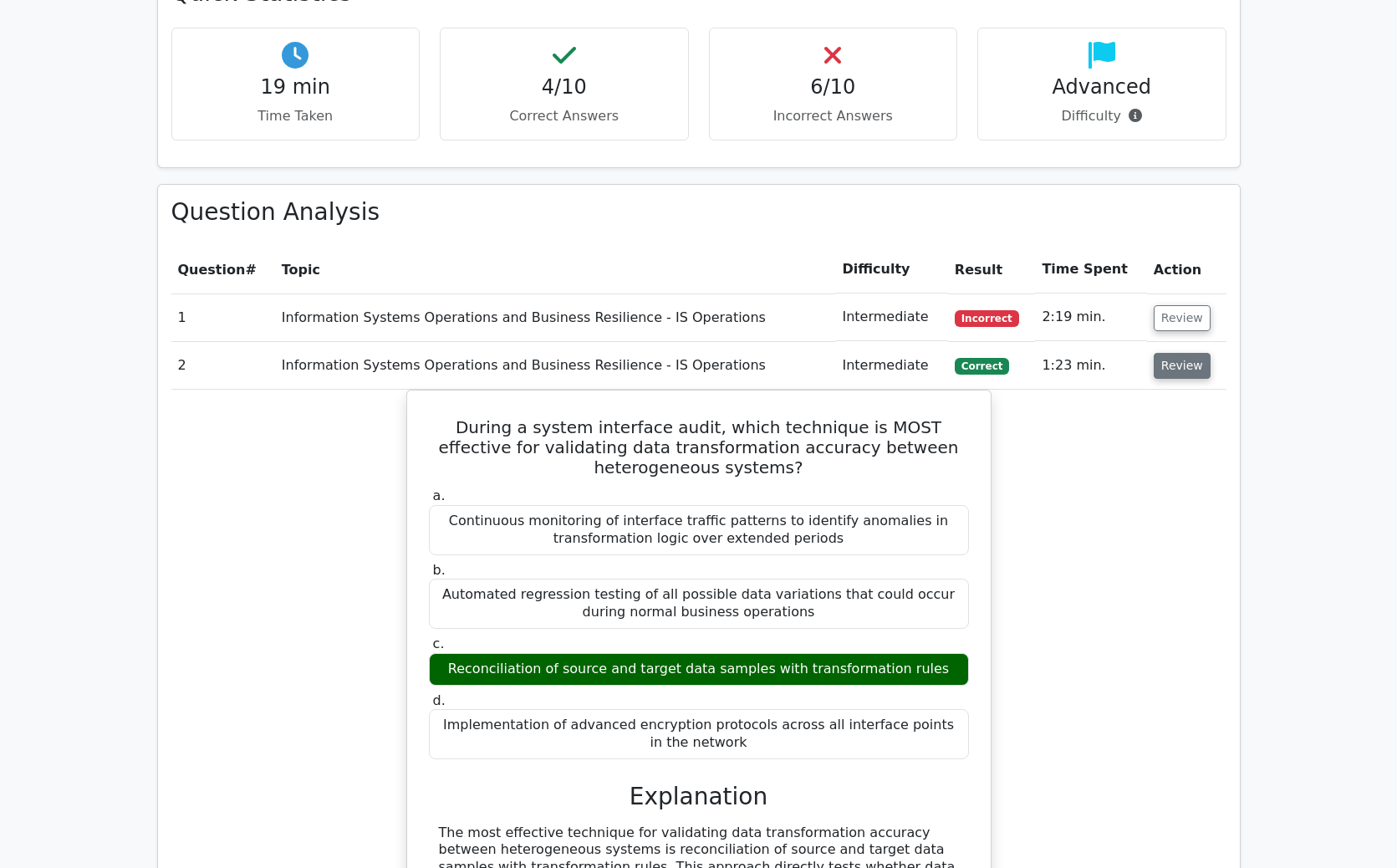
click at [1176, 353] on button "Review" at bounding box center [1182, 365] width 57 height 26
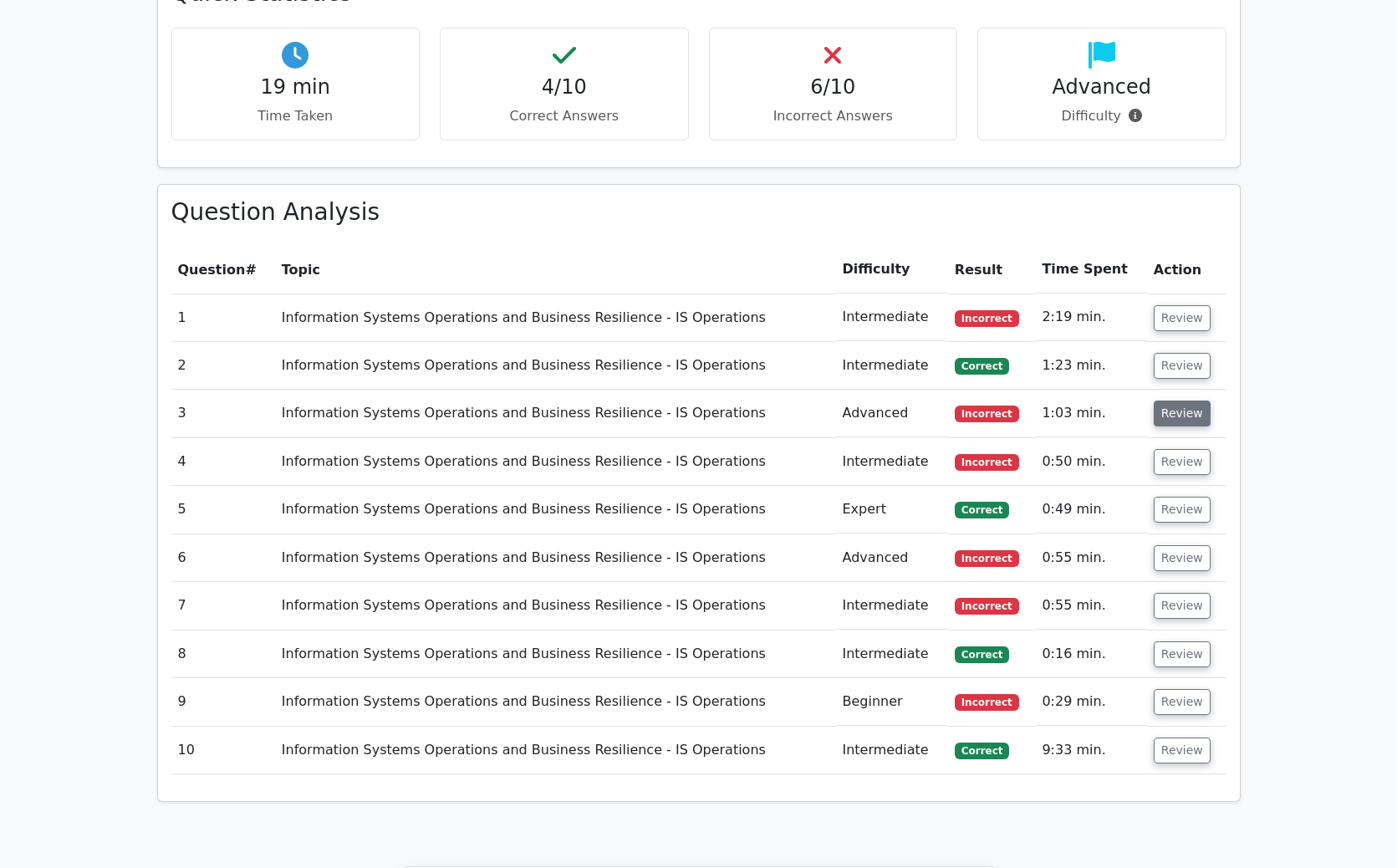
click at [1174, 400] on button "Review" at bounding box center [1182, 412] width 57 height 26
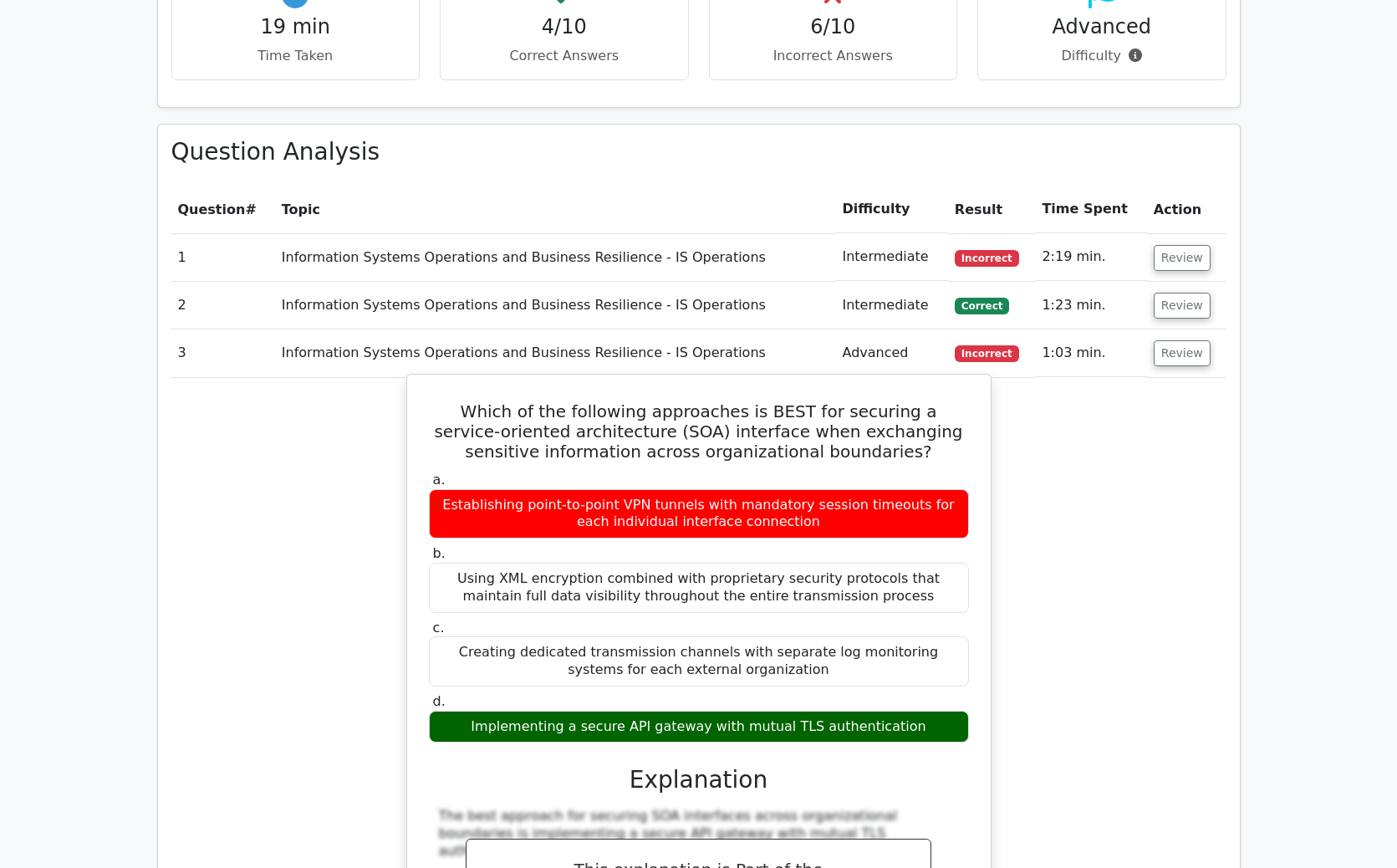
scroll to position [1116, 0]
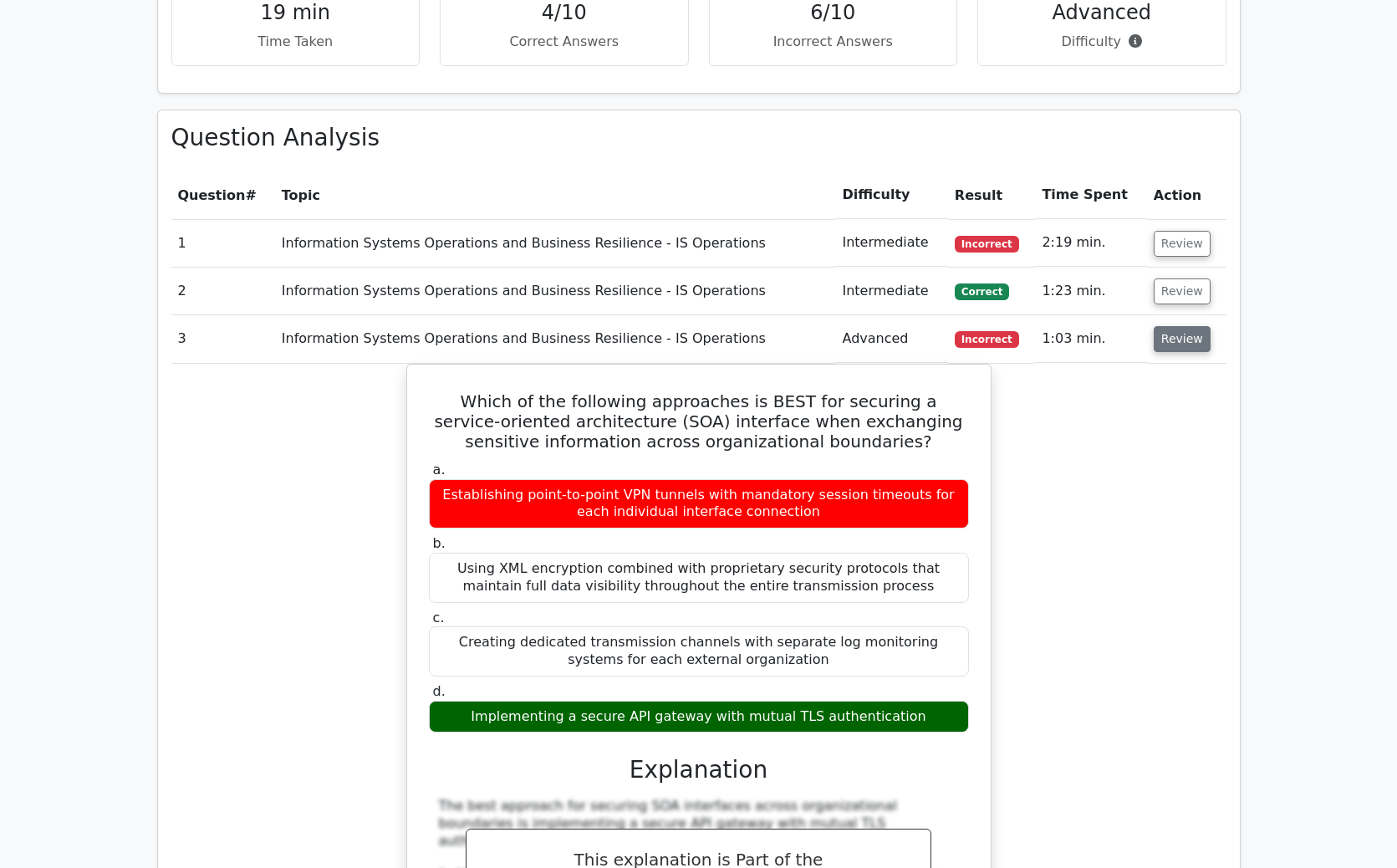
click at [1181, 326] on button "Review" at bounding box center [1182, 339] width 57 height 26
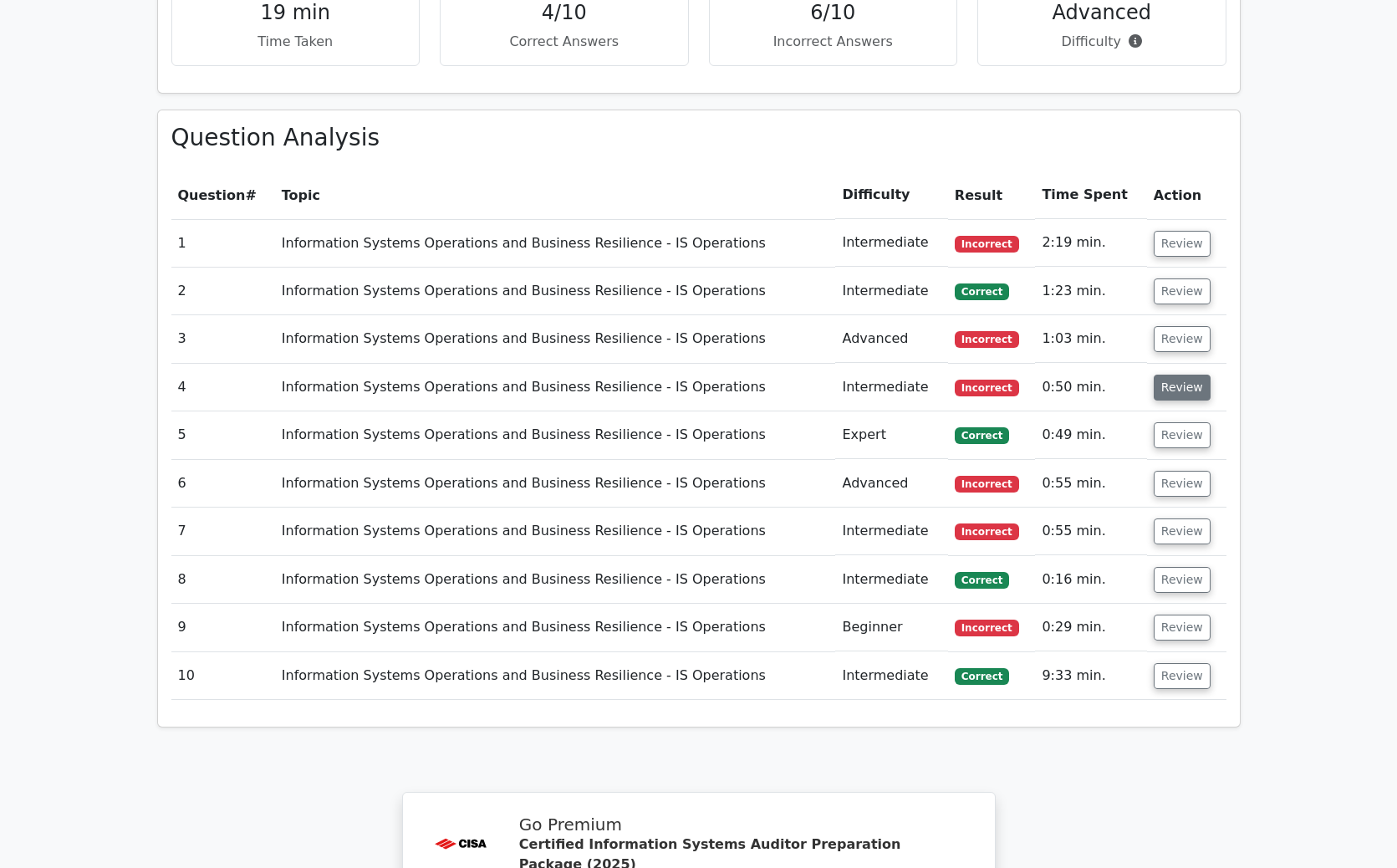
click at [1182, 374] on button "Review" at bounding box center [1182, 387] width 57 height 26
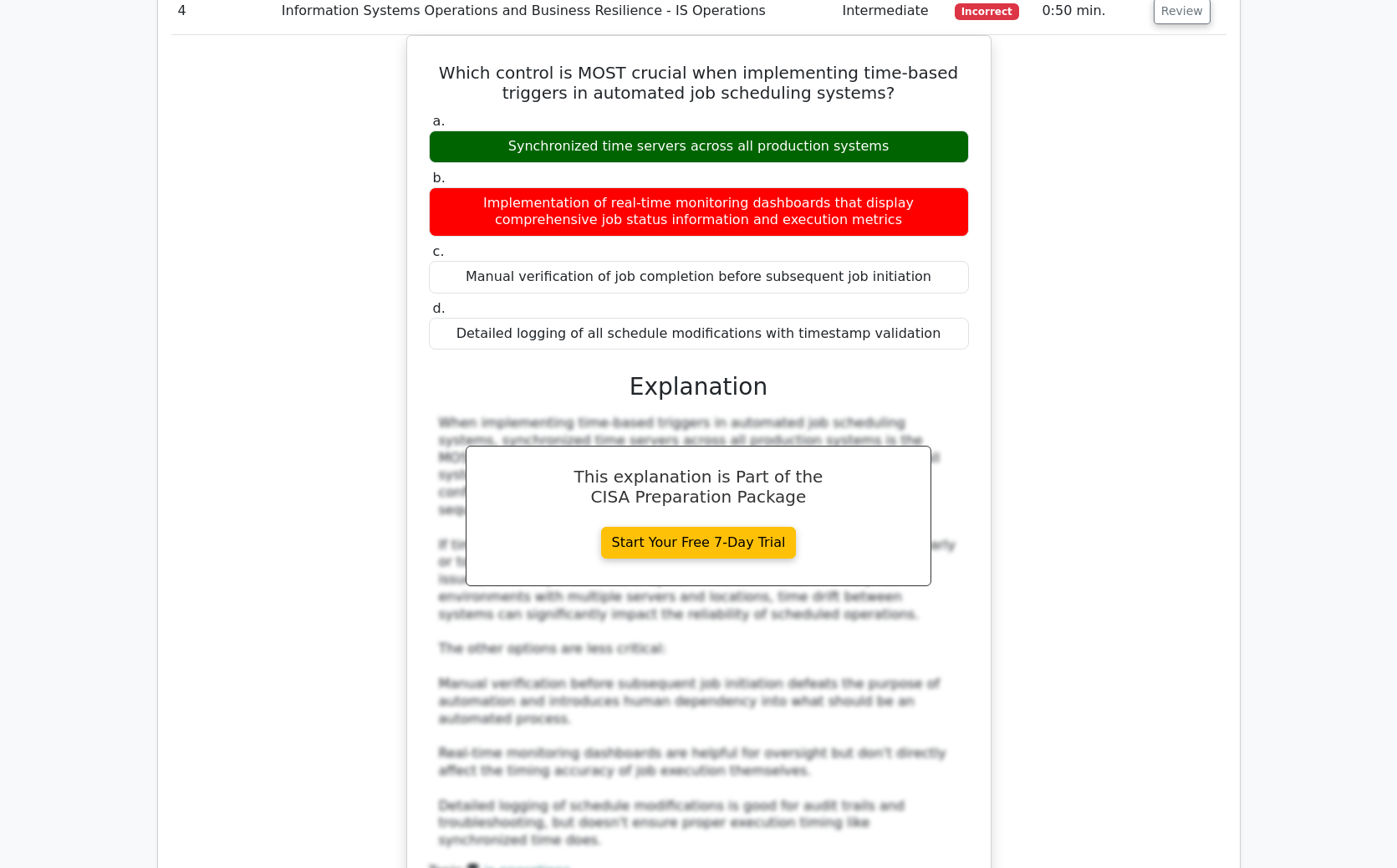
scroll to position [1261, 0]
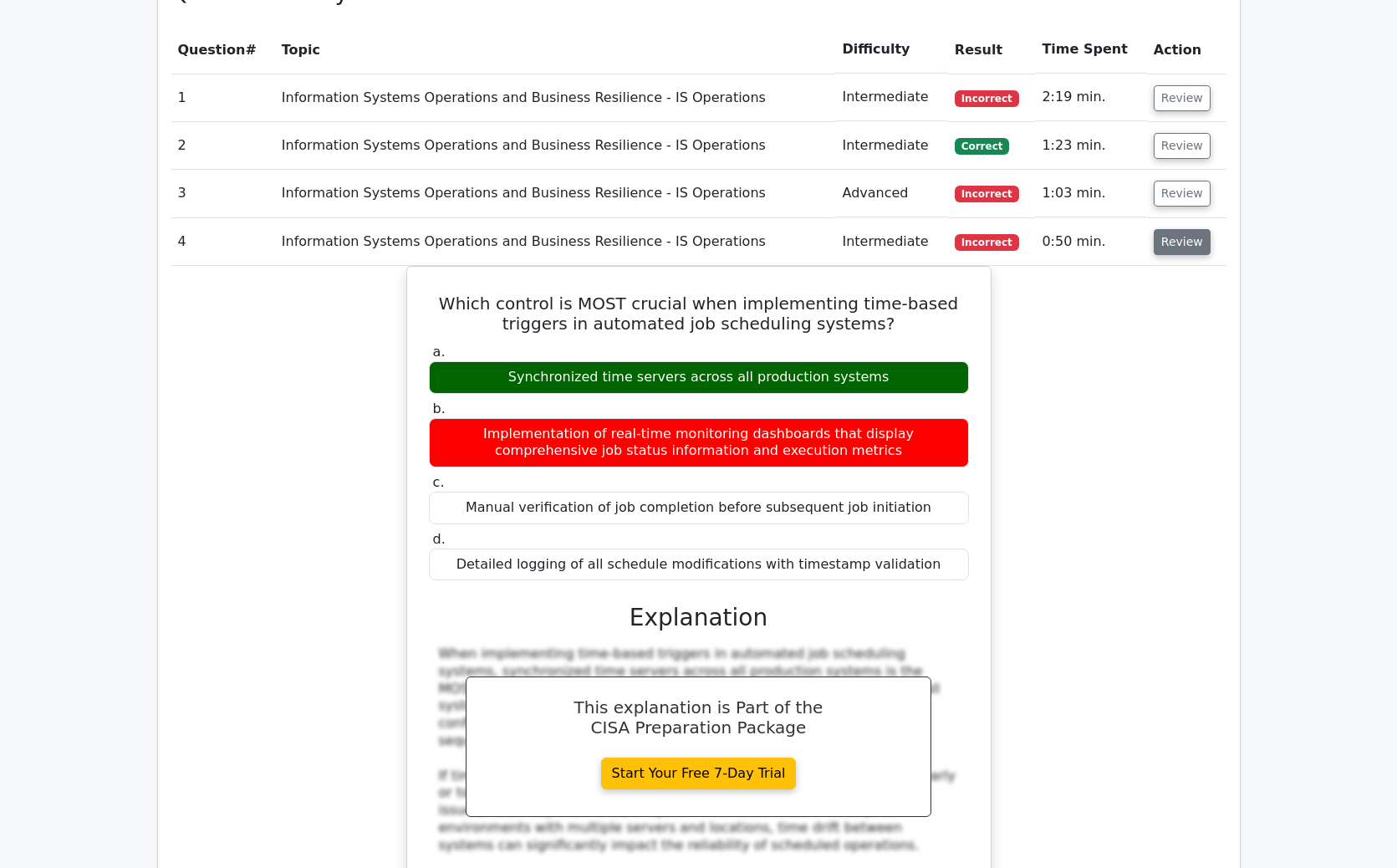
click at [1186, 229] on button "Review" at bounding box center [1182, 241] width 57 height 26
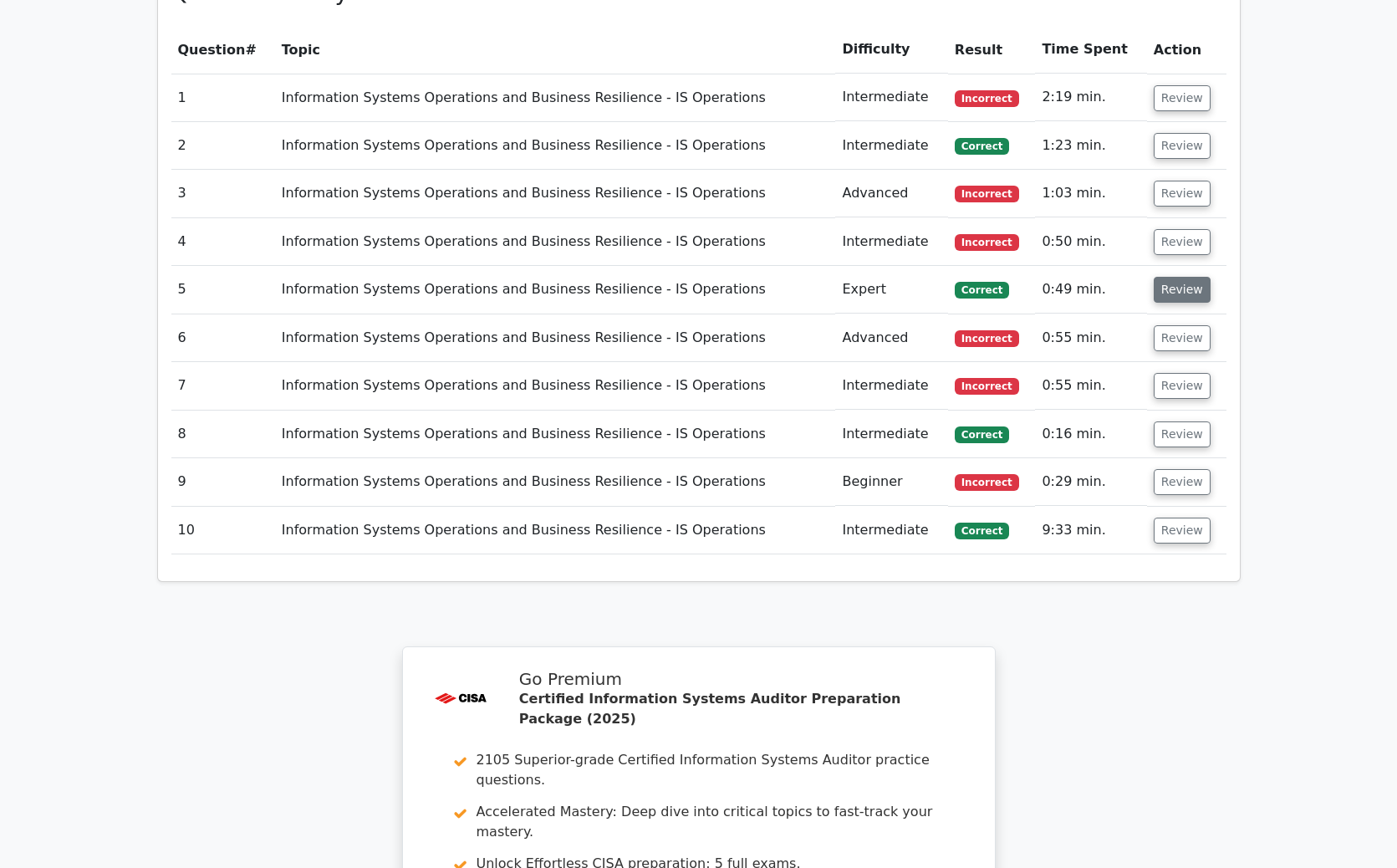
click at [1184, 277] on button "Review" at bounding box center [1182, 289] width 57 height 26
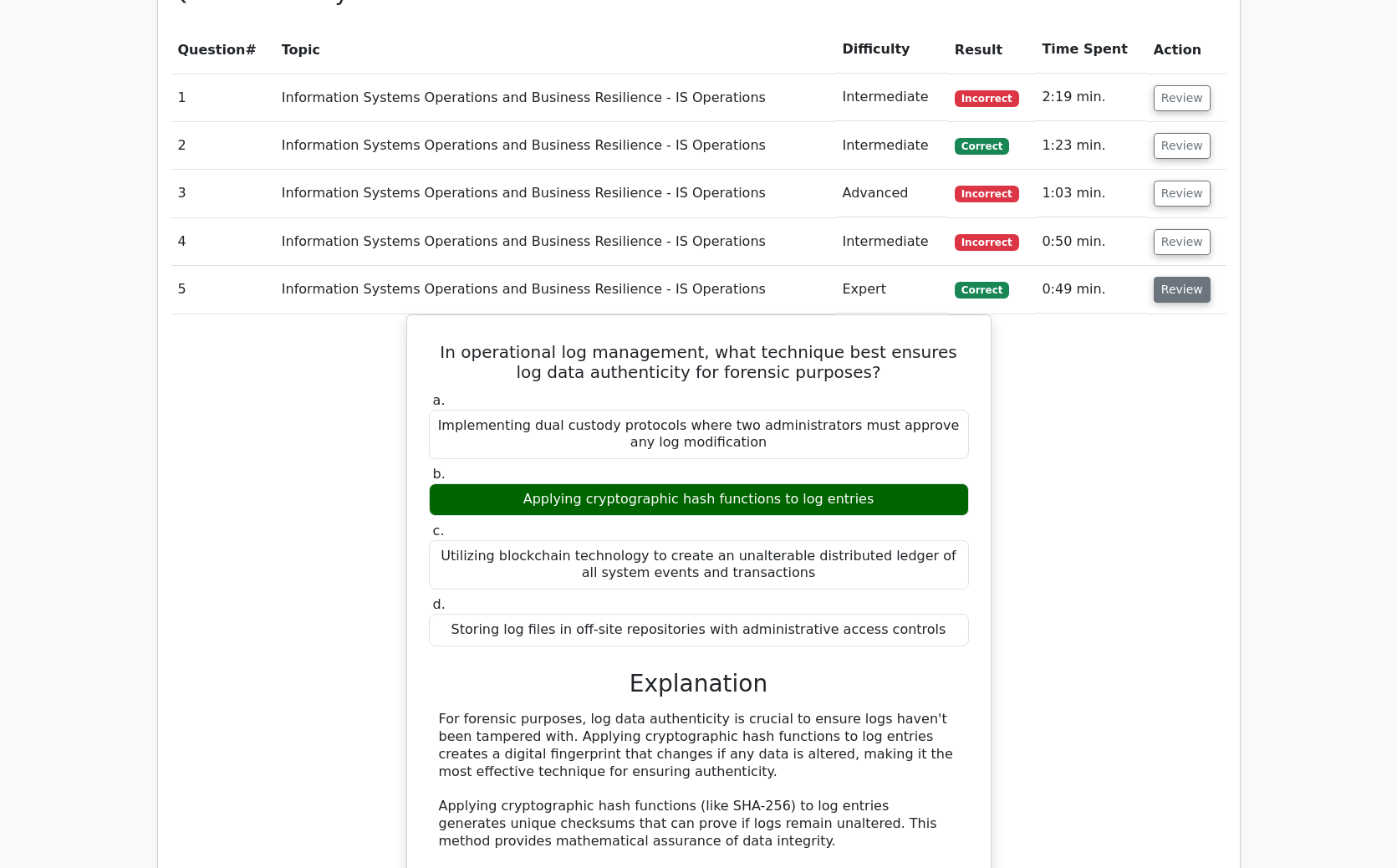
click at [1184, 277] on button "Review" at bounding box center [1182, 289] width 57 height 26
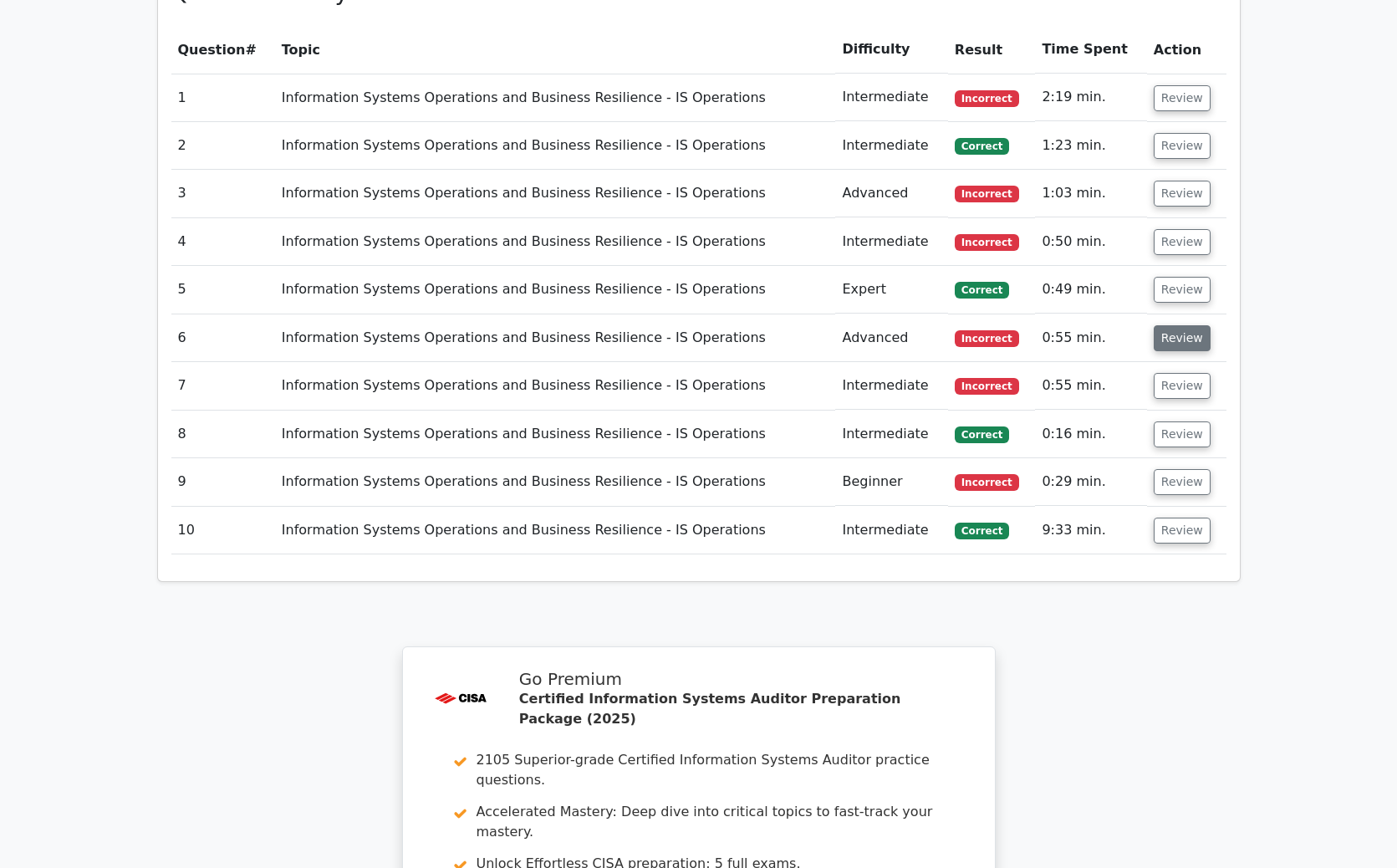
click at [1182, 325] on button "Review" at bounding box center [1182, 338] width 57 height 26
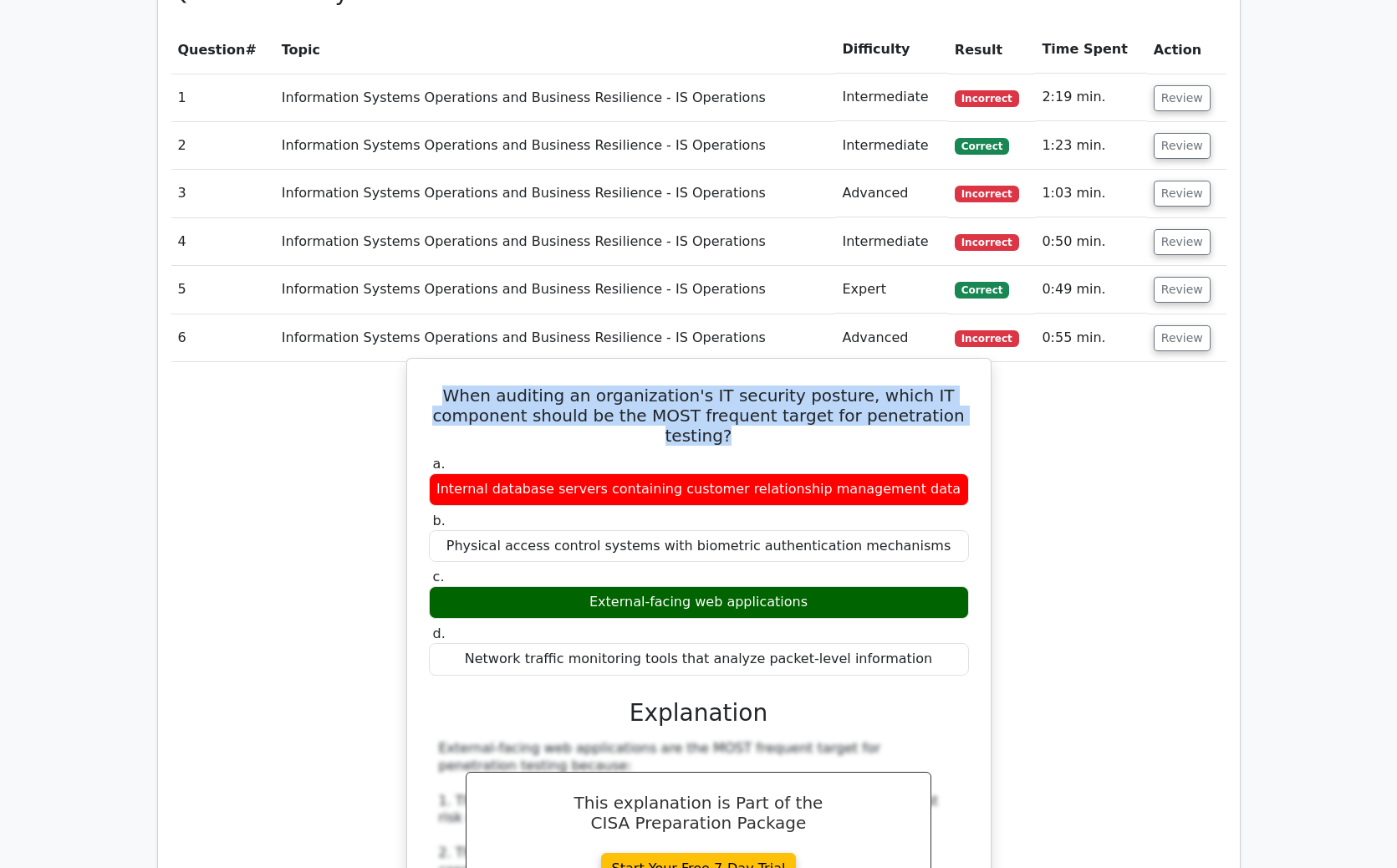
drag, startPoint x: 479, startPoint y: 323, endPoint x: 964, endPoint y: 353, distance: 485.9
click at [965, 386] on h5 "When auditing an organization's IT security posture, which IT component should …" at bounding box center [699, 416] width 544 height 61
copy h5 "When auditing an organization's IT security posture, which IT component should …"
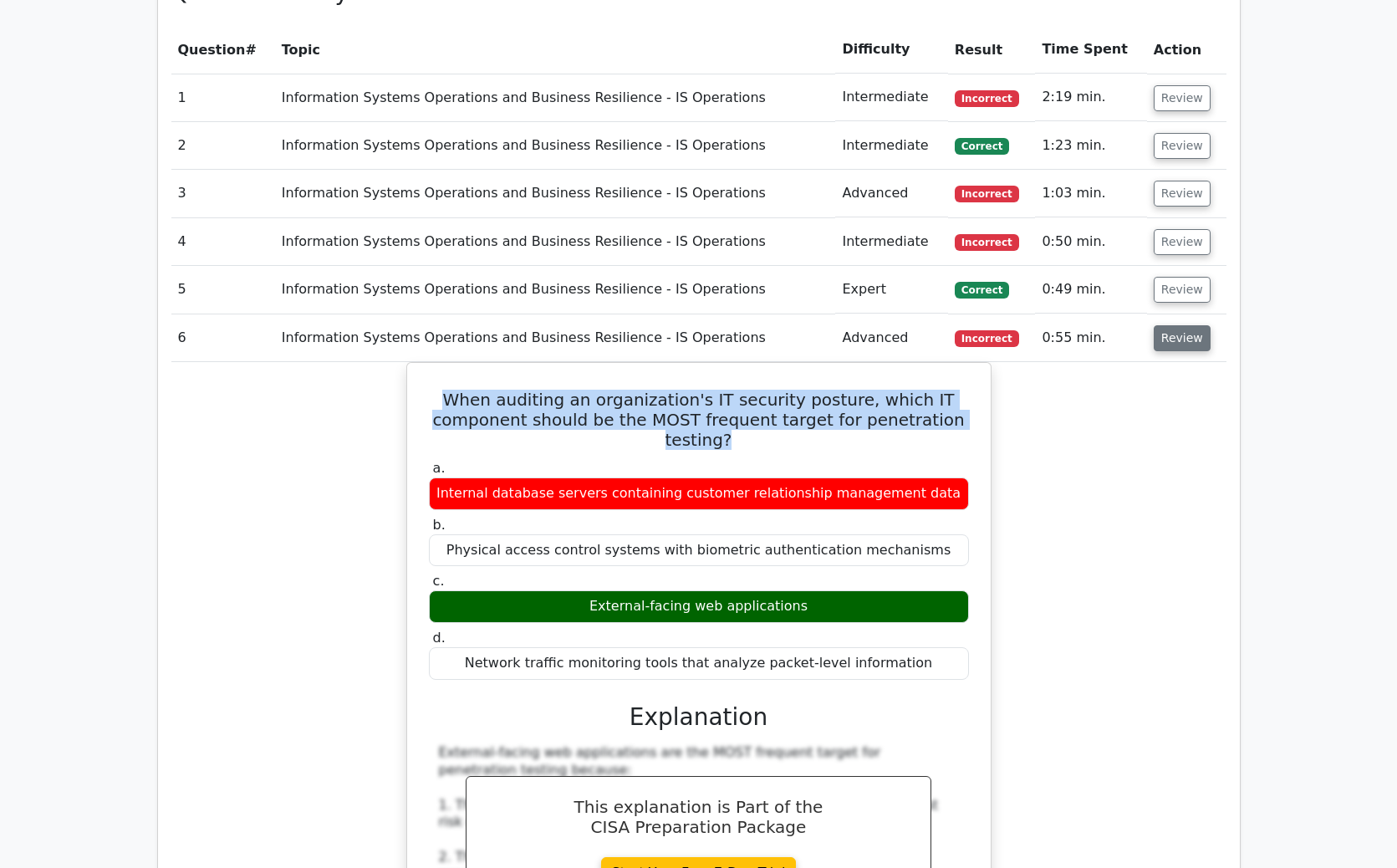
click at [1191, 325] on button "Review" at bounding box center [1182, 338] width 57 height 26
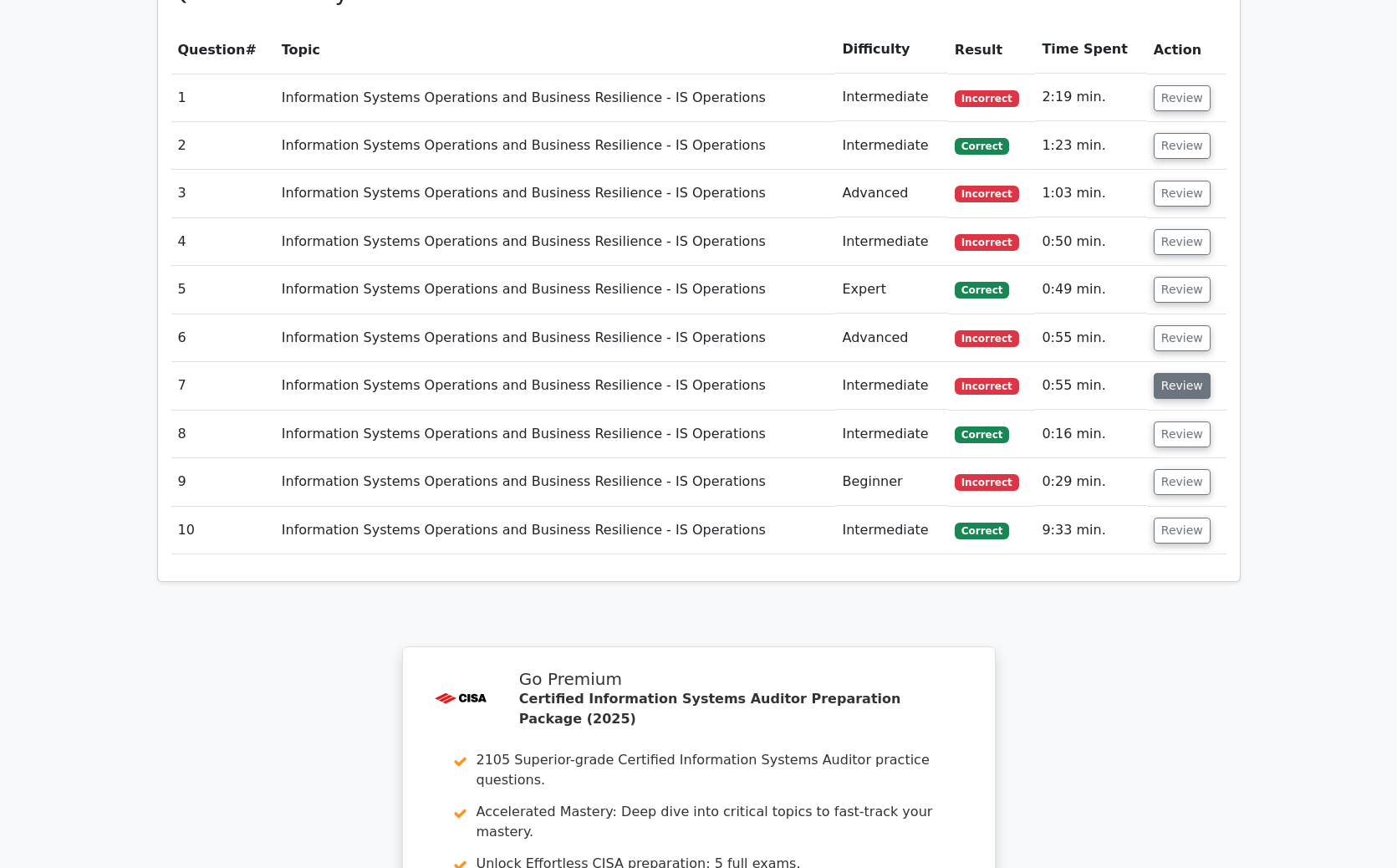
click at [1186, 373] on button "Review" at bounding box center [1182, 385] width 57 height 26
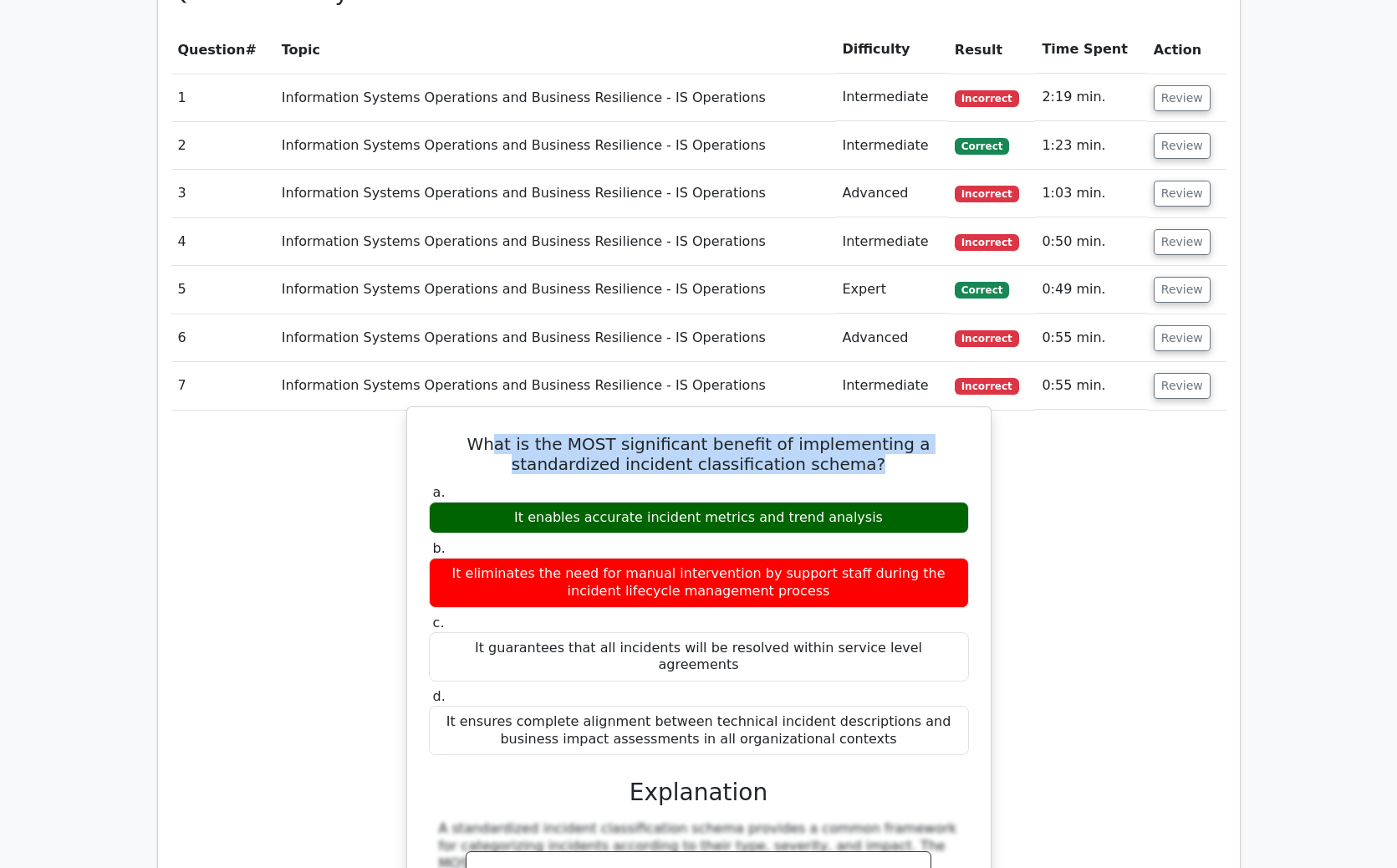
drag, startPoint x: 465, startPoint y: 383, endPoint x: 865, endPoint y: 409, distance: 400.8
click at [865, 414] on div "What is the MOST significant benefit of implementing a standardized incident cl…" at bounding box center [699, 882] width 570 height 937
copy h5 "at is the MOST significant benefit of implementing a standardized incident clas…"
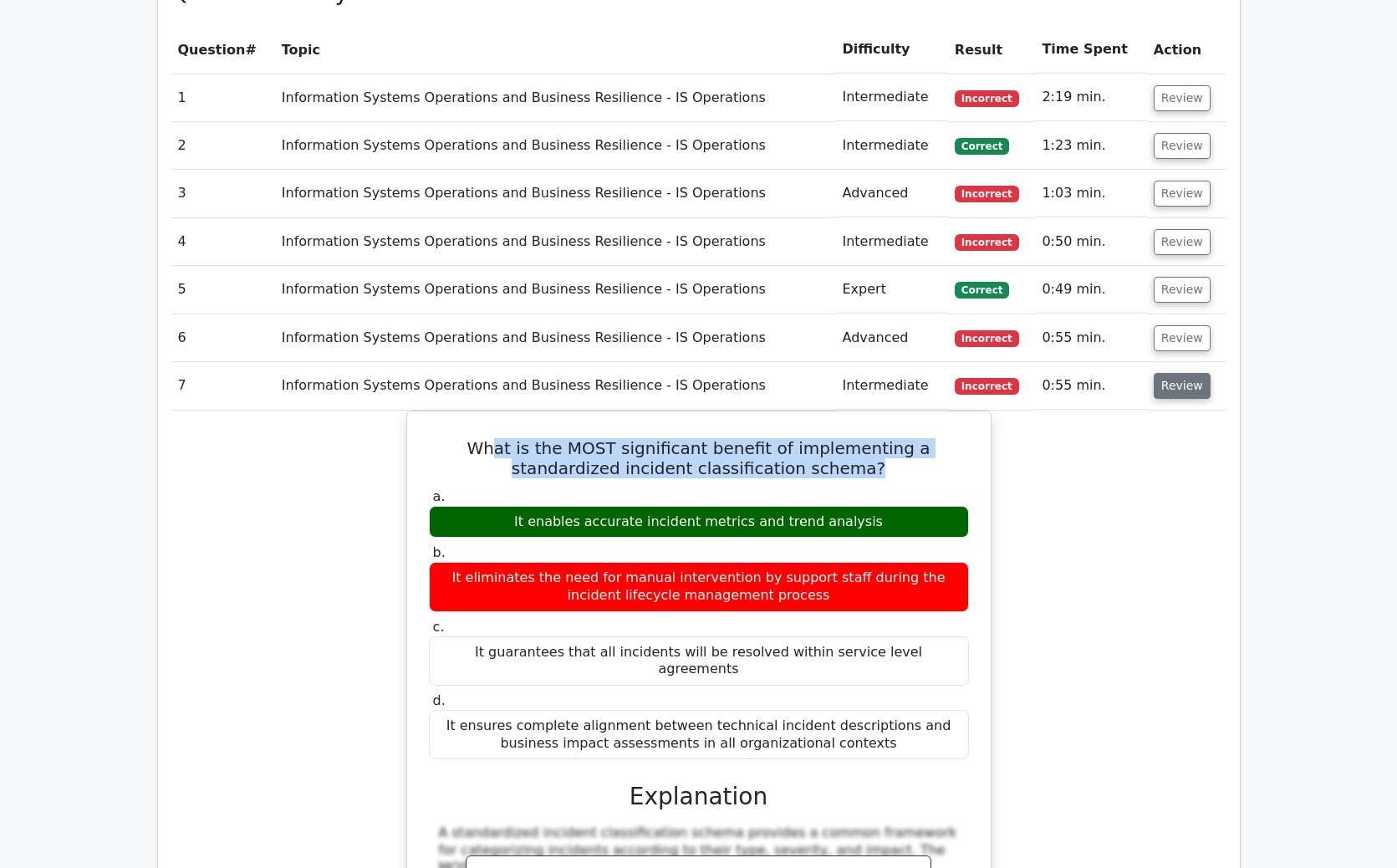
click at [1191, 373] on button "Review" at bounding box center [1182, 385] width 57 height 26
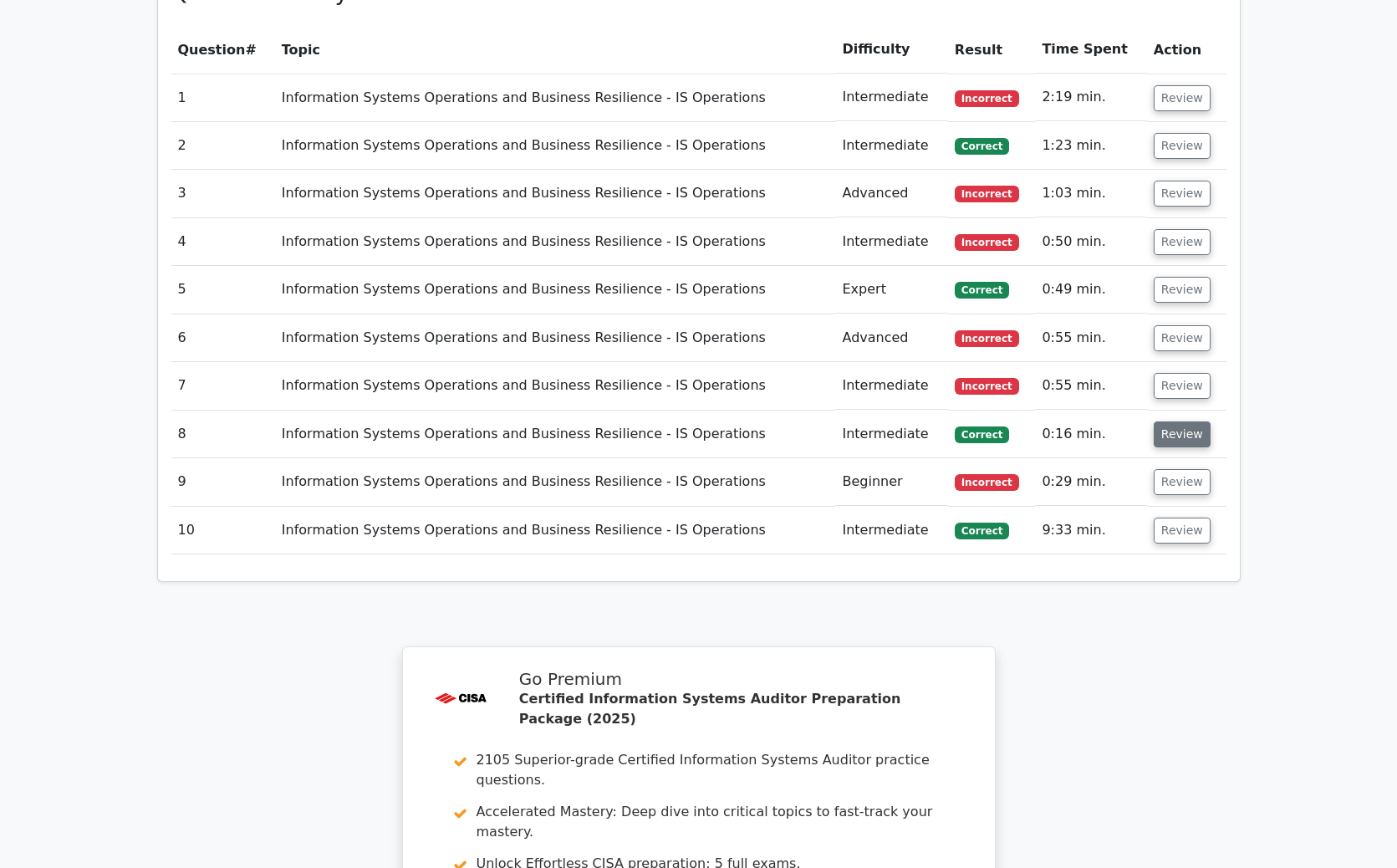
click at [1181, 422] on button "Review" at bounding box center [1182, 434] width 57 height 26
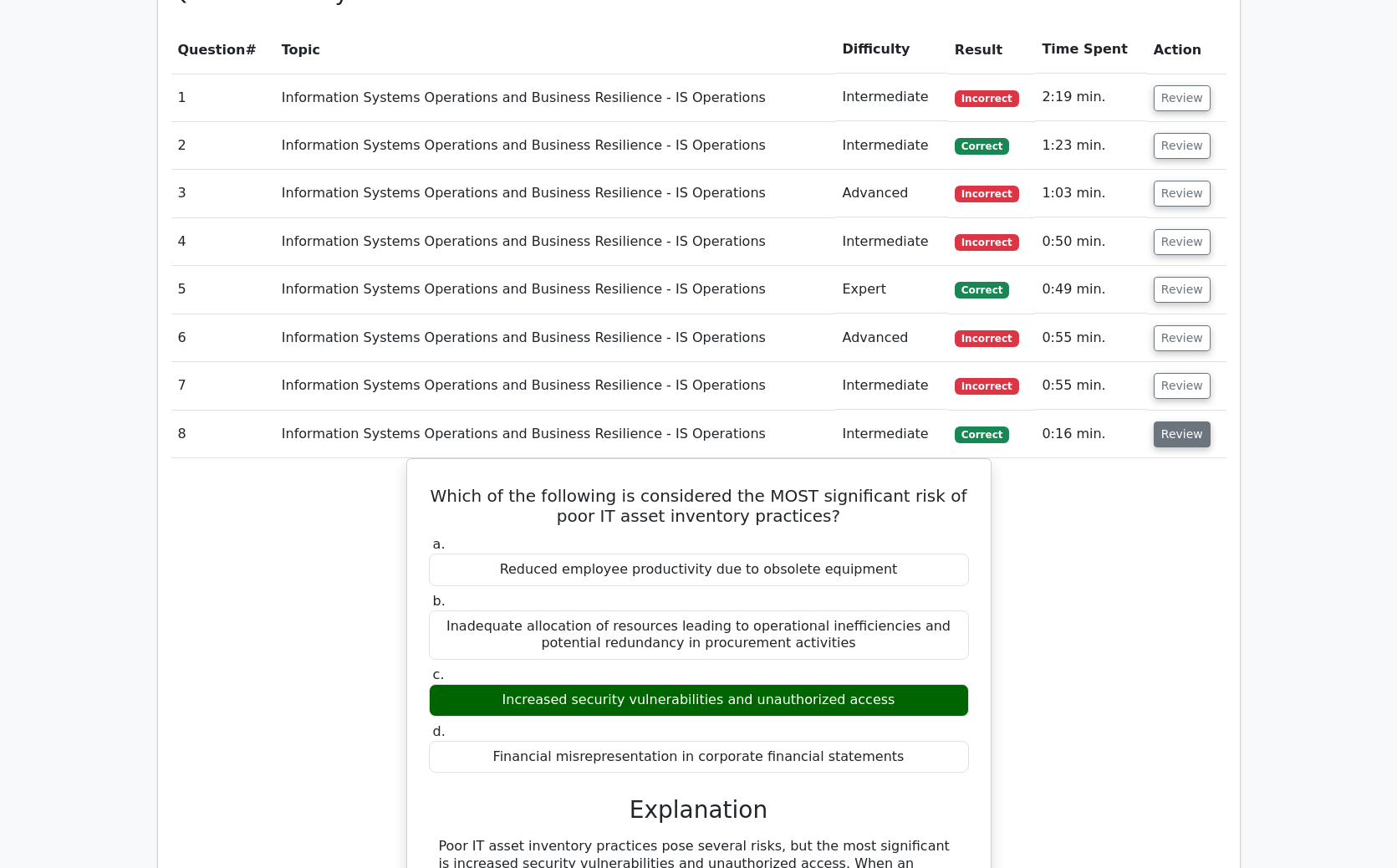
click at [1181, 422] on button "Review" at bounding box center [1182, 434] width 57 height 26
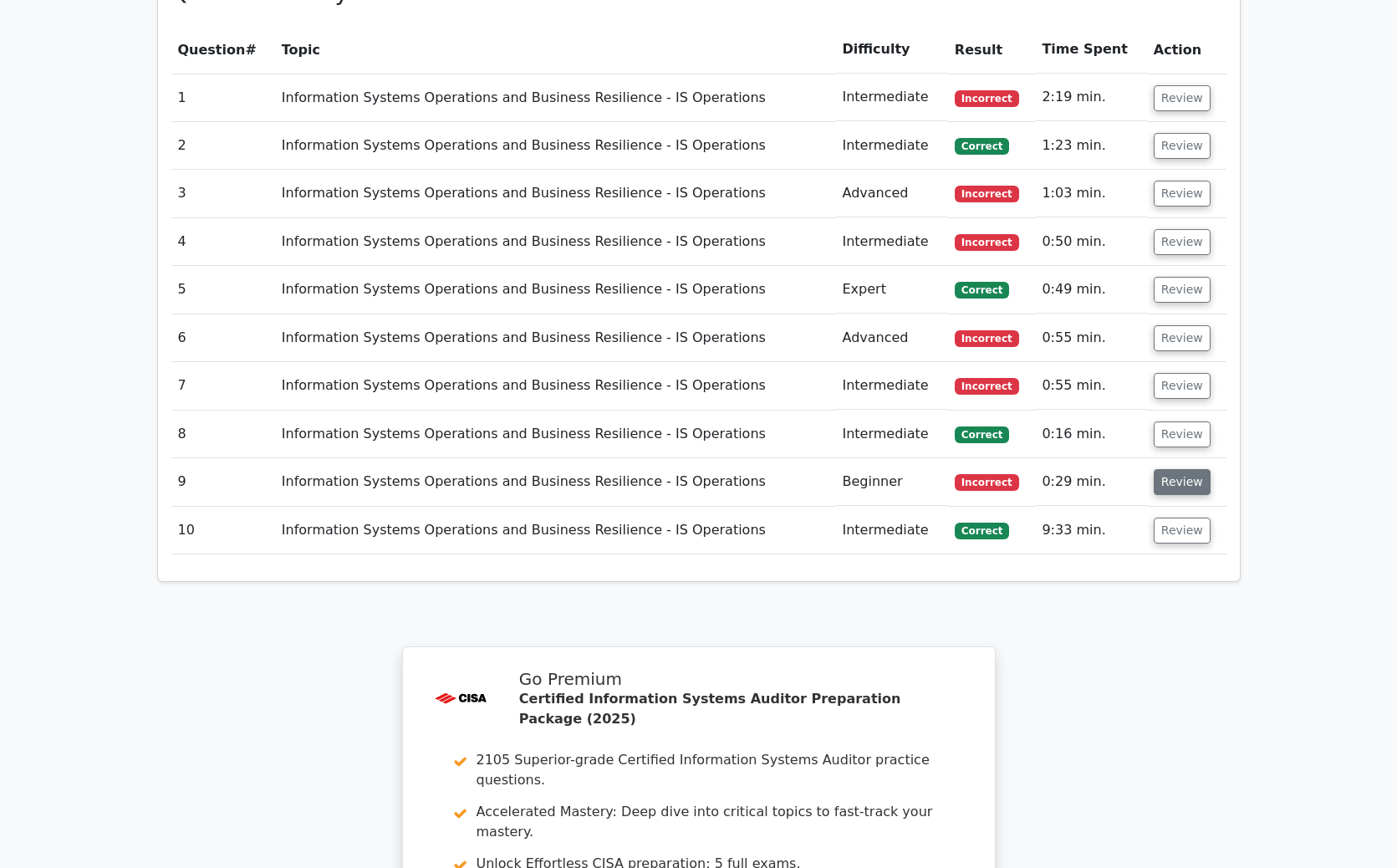
click at [1181, 469] on button "Review" at bounding box center [1182, 481] width 57 height 26
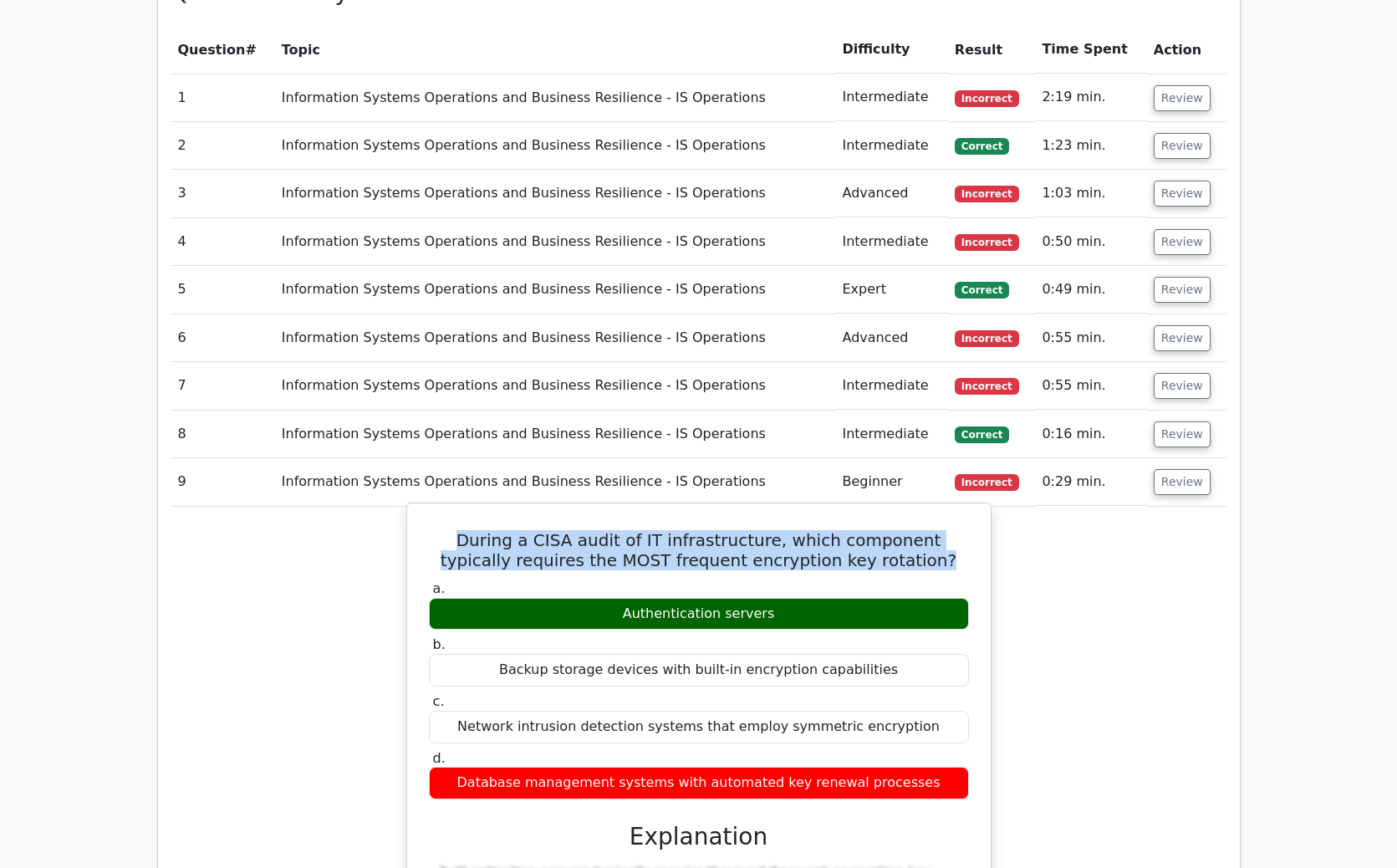
drag, startPoint x: 454, startPoint y: 471, endPoint x: 895, endPoint y: 495, distance: 441.7
click at [895, 529] on h5 "During a CISA audit of IT infrastructure, which component typically requires th…" at bounding box center [699, 549] width 544 height 40
copy h5 "During a CISA audit of IT infrastructure, which component typically requires th…"
drag, startPoint x: 782, startPoint y: 552, endPoint x: 631, endPoint y: 547, distance: 151.1
click at [631, 598] on div "Authentication servers" at bounding box center [698, 614] width 540 height 32
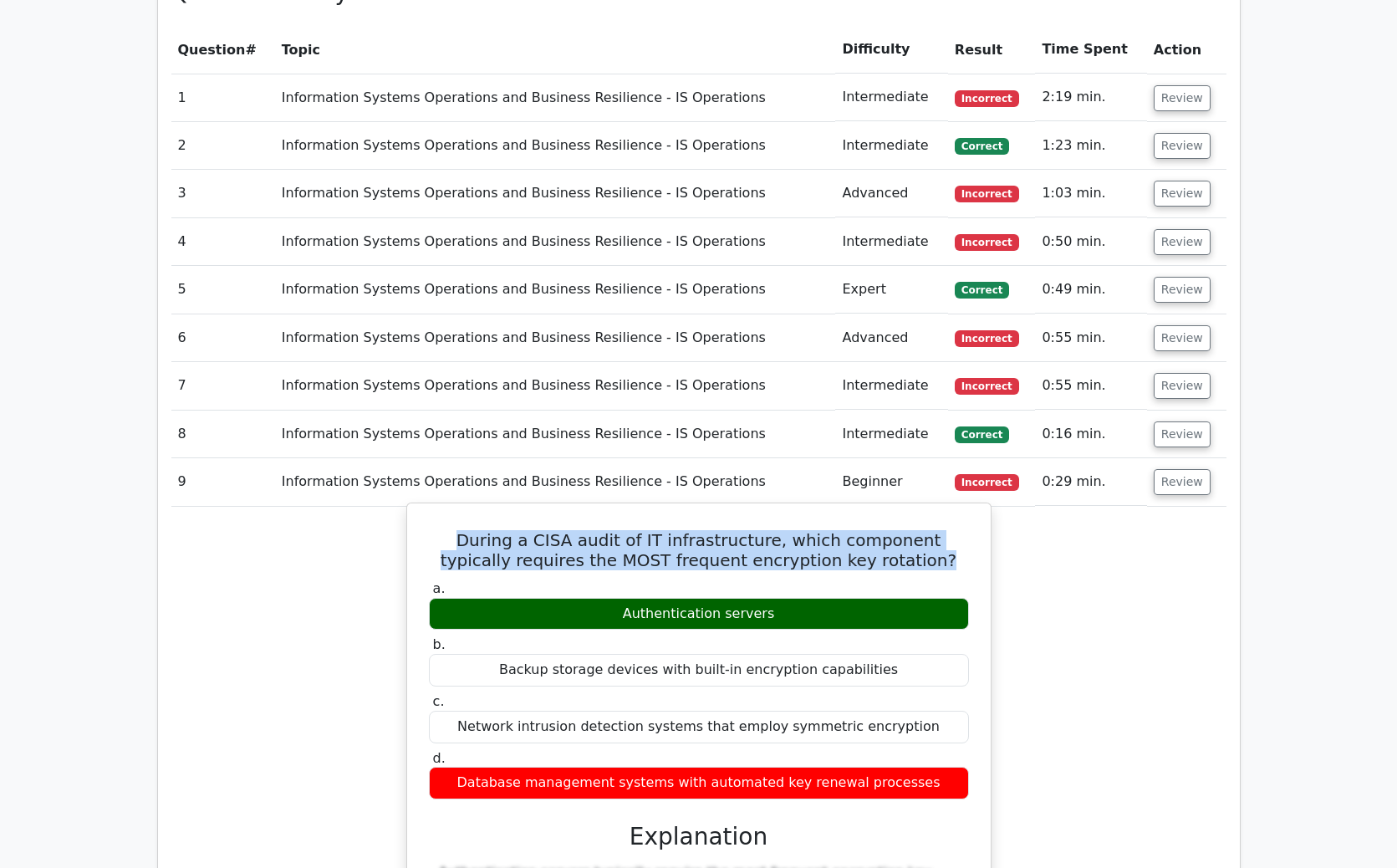
copy div "Authentication servers"
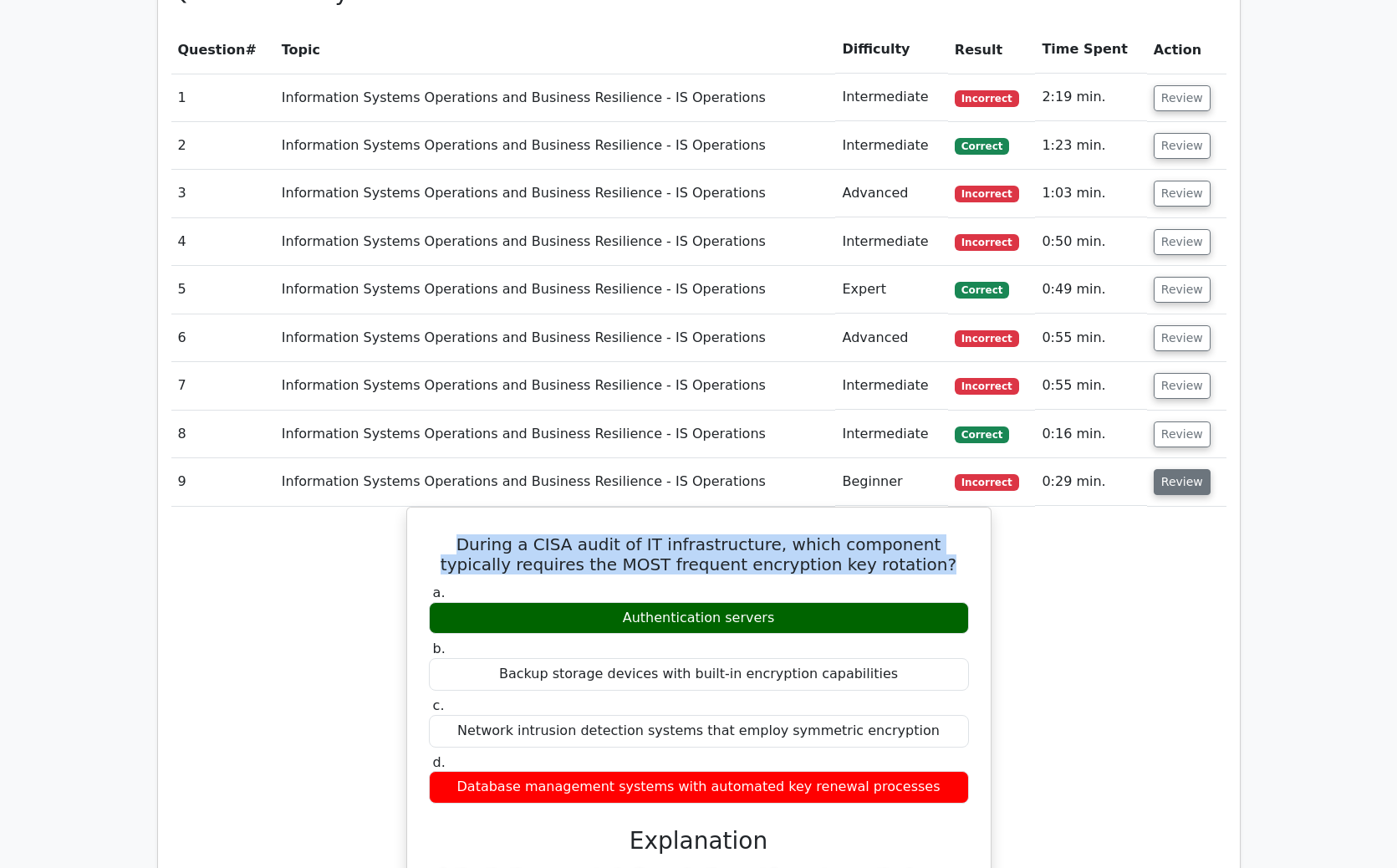
click at [1191, 469] on button "Review" at bounding box center [1182, 481] width 57 height 26
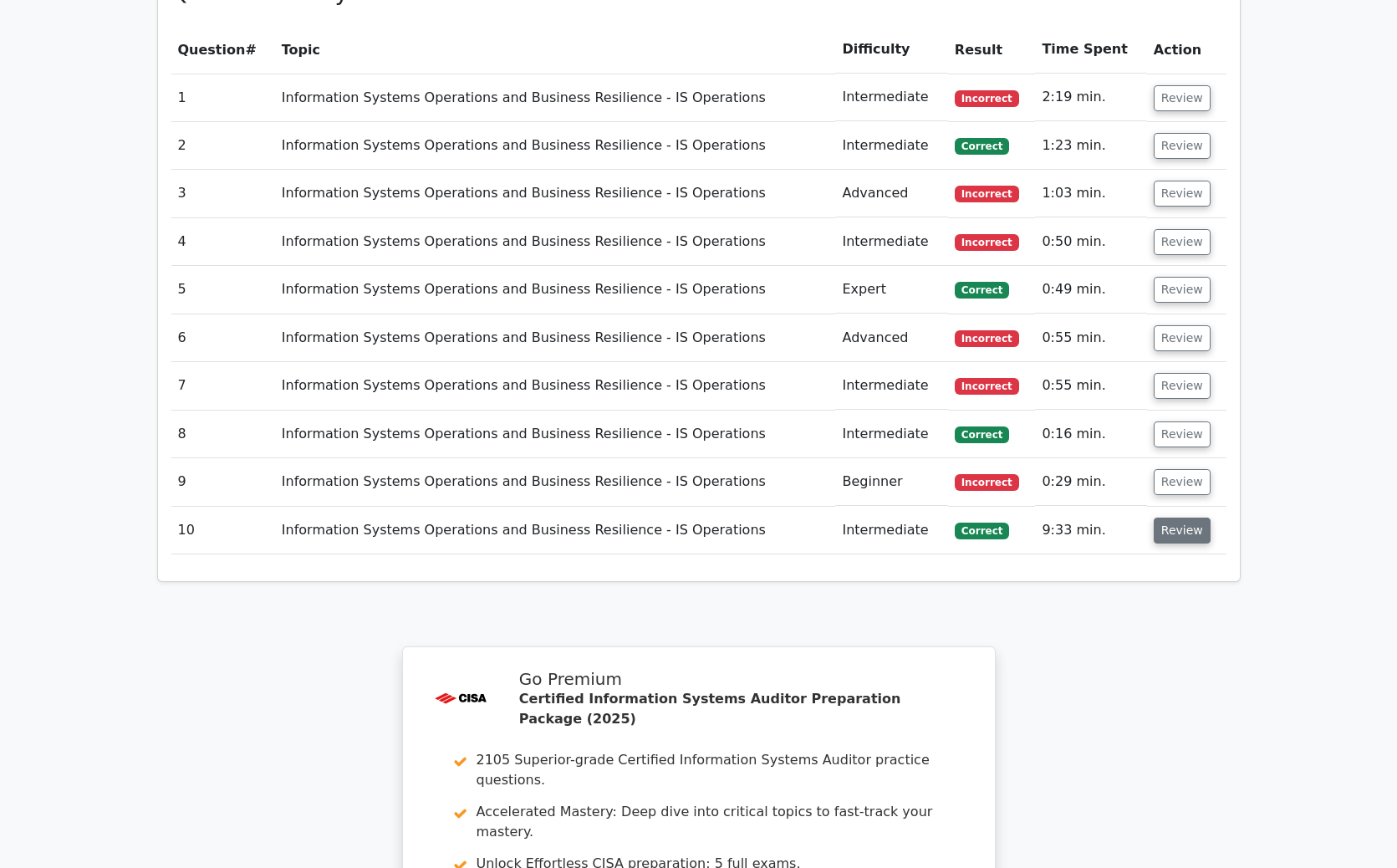
click at [1186, 517] on button "Review" at bounding box center [1182, 529] width 57 height 26
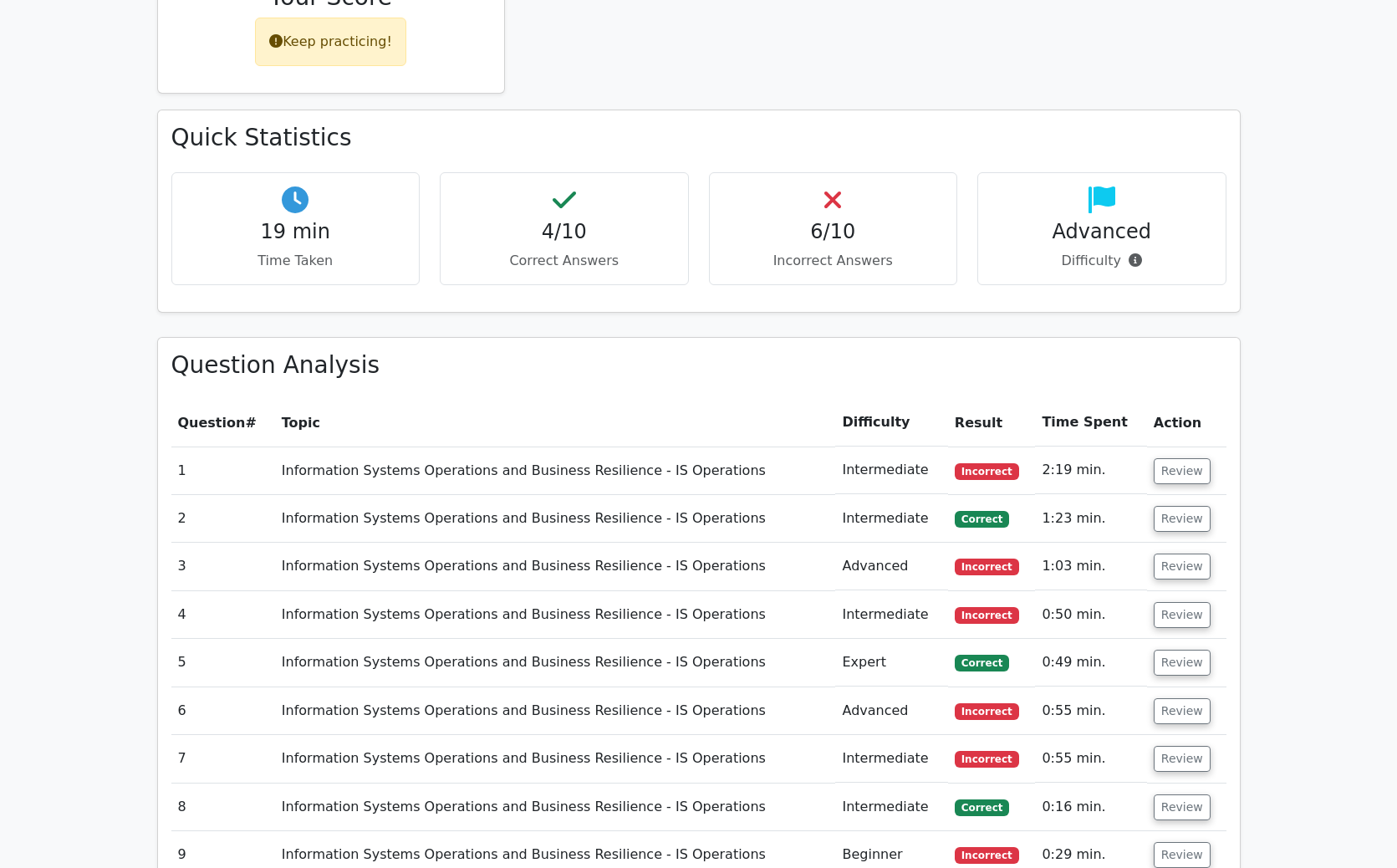
scroll to position [554, 0]
